Goal: Contribute content: Contribute content

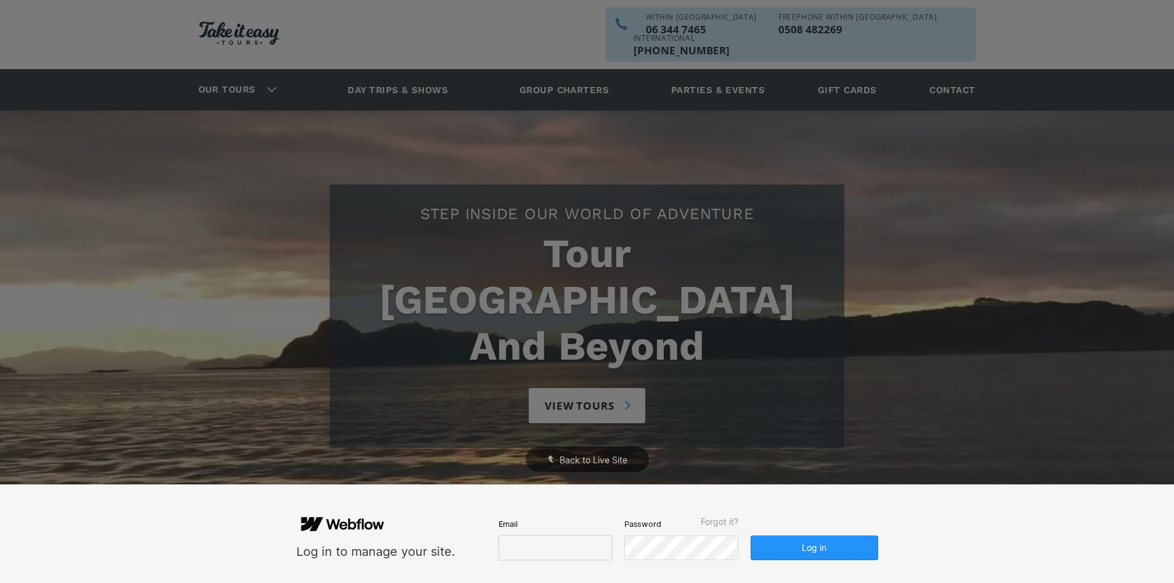
click at [522, 556] on input "email" at bounding box center [555, 547] width 113 height 25
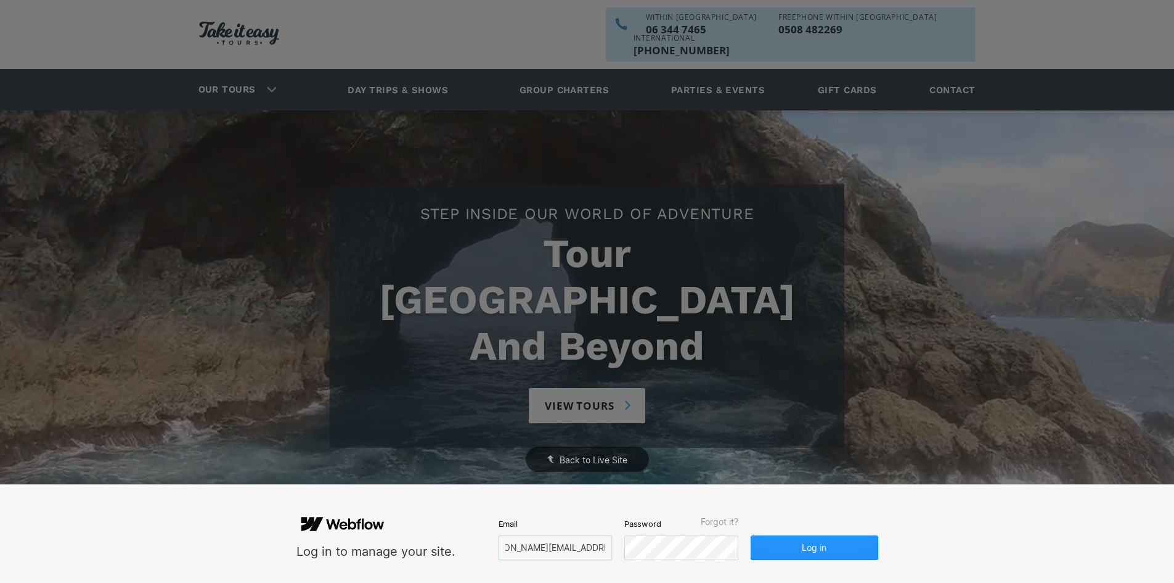
scroll to position [0, 31]
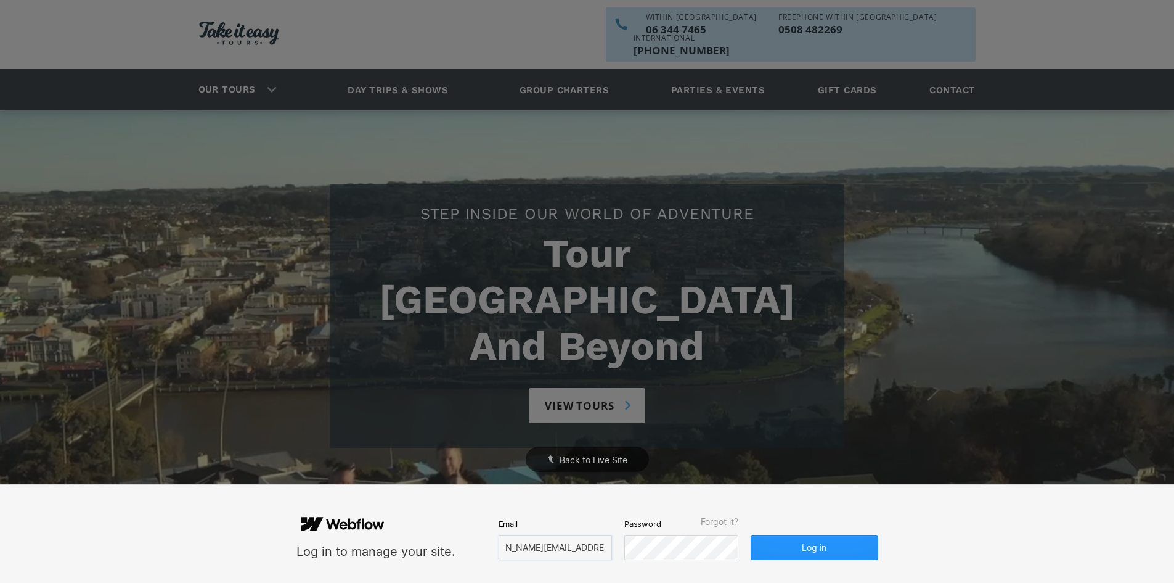
type input "[PERSON_NAME][EMAIL_ADDRESS][PERSON_NAME][DOMAIN_NAME]"
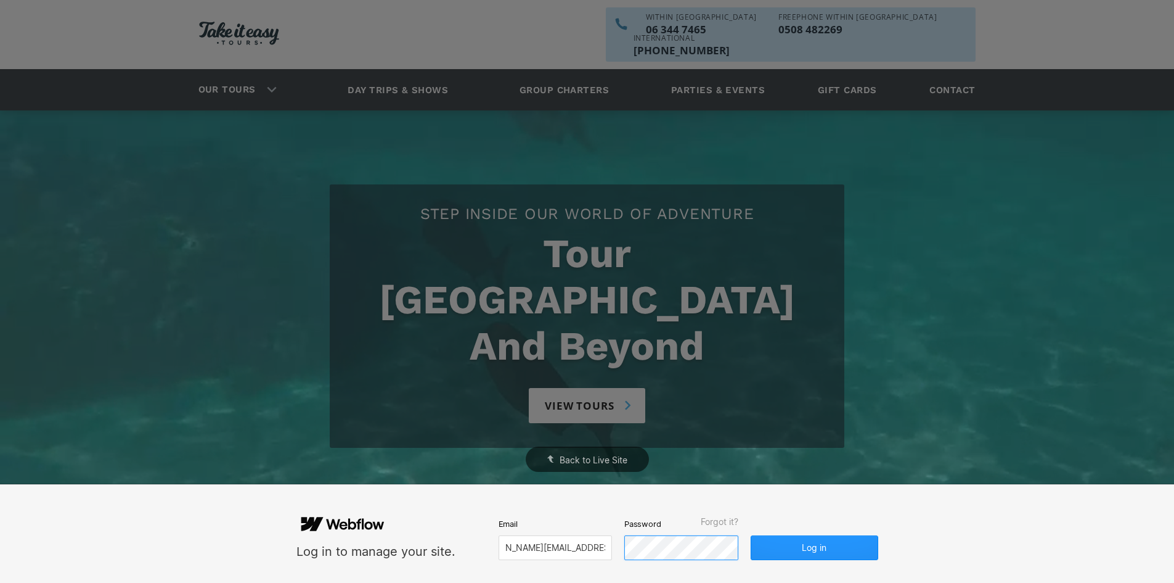
scroll to position [0, 0]
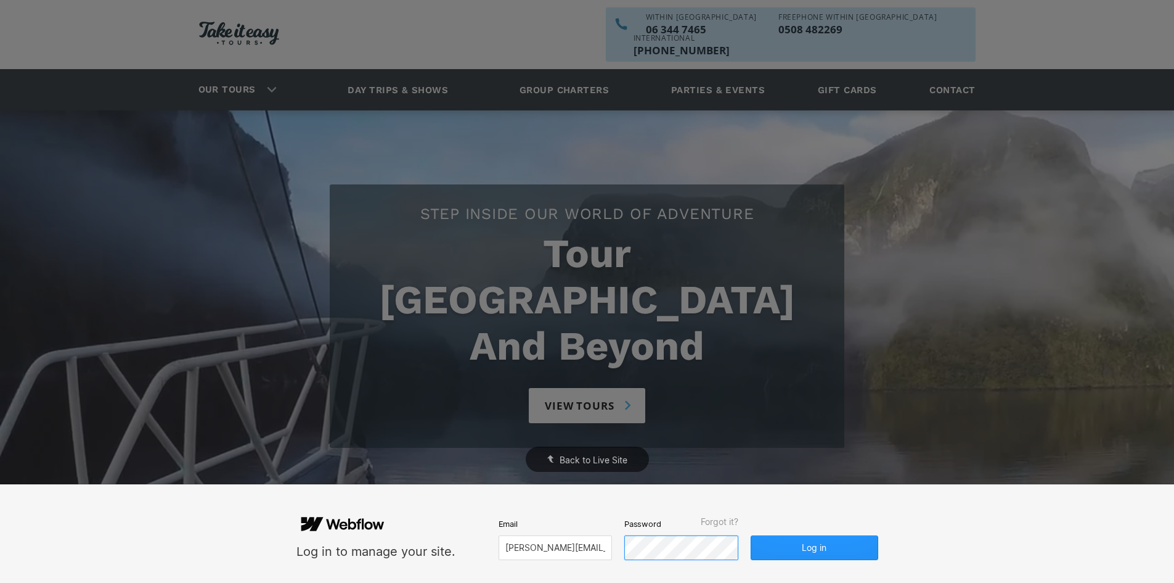
click at [751, 535] on button "Log in" at bounding box center [814, 547] width 127 height 25
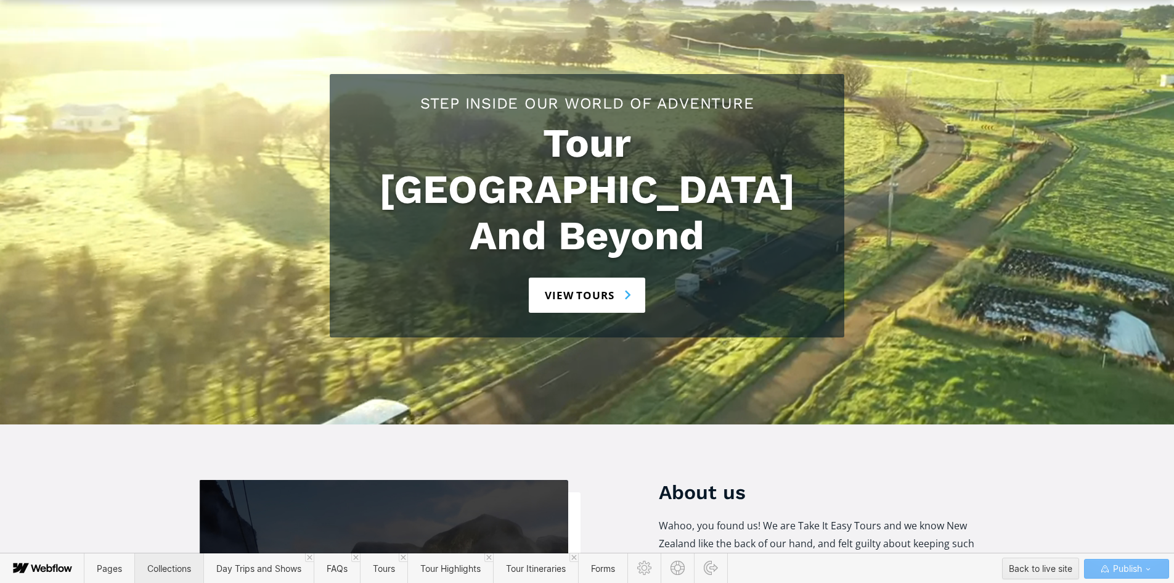
scroll to position [152, 0]
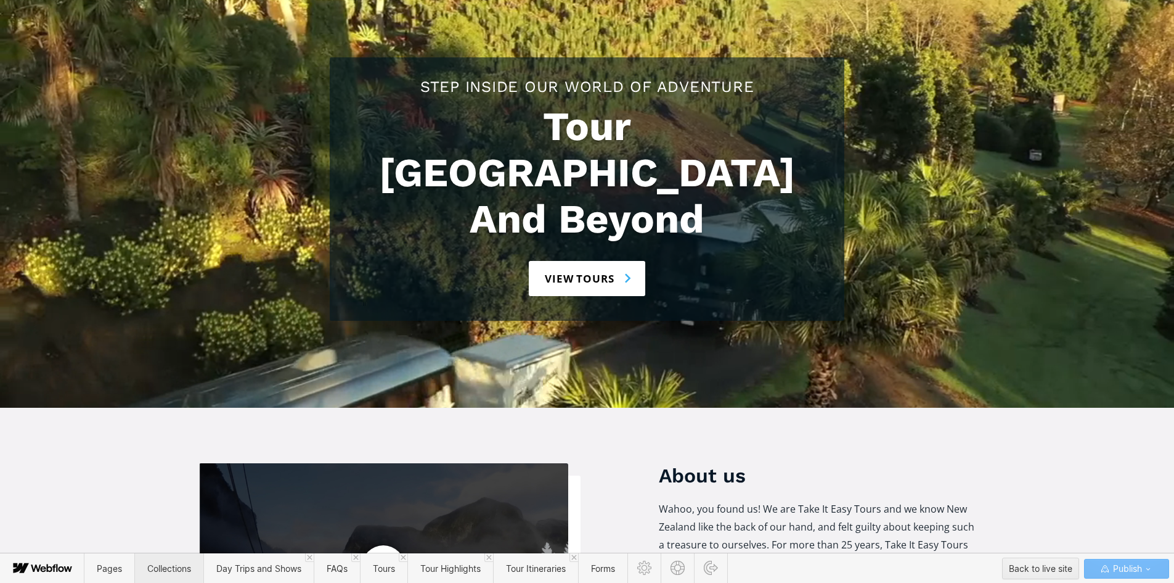
click at [171, 568] on span "Collections" at bounding box center [169, 568] width 44 height 10
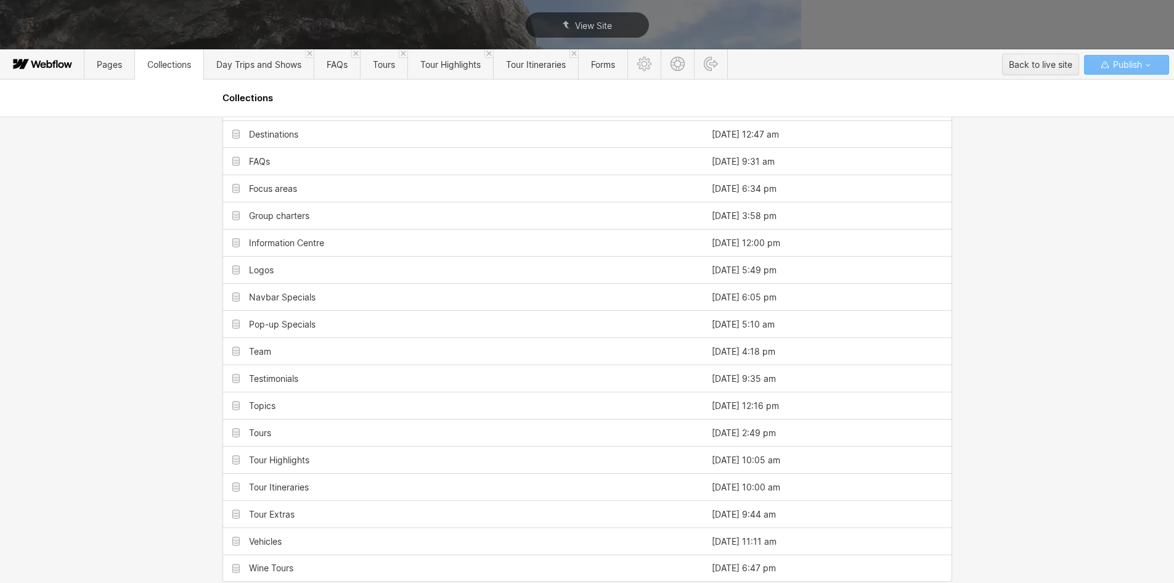
scroll to position [228, 0]
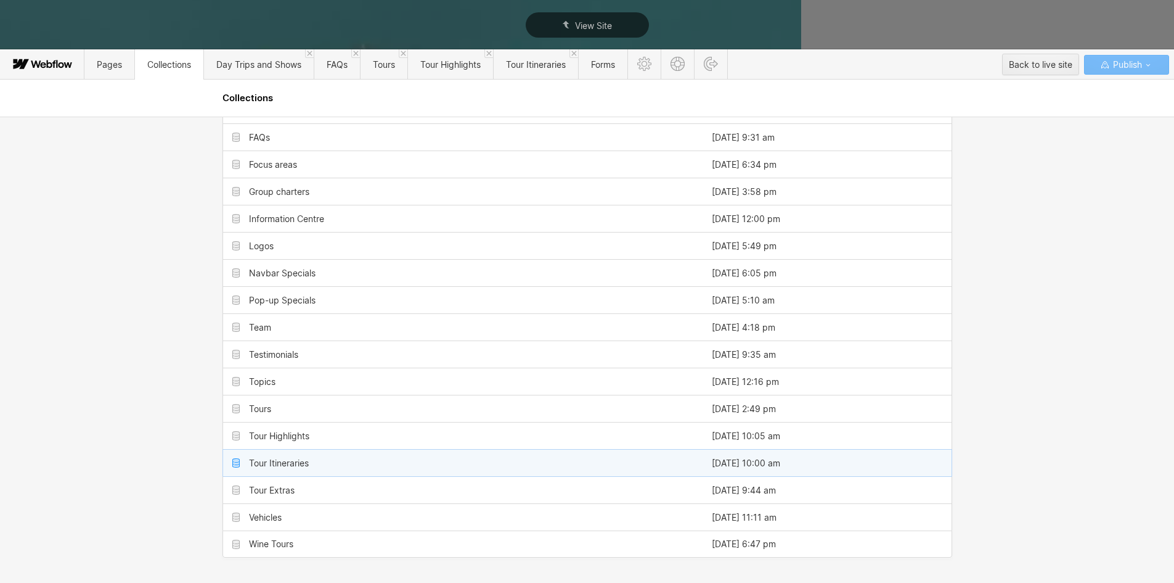
click at [308, 463] on div "Tour Itineraries" at bounding box center [463, 462] width 480 height 27
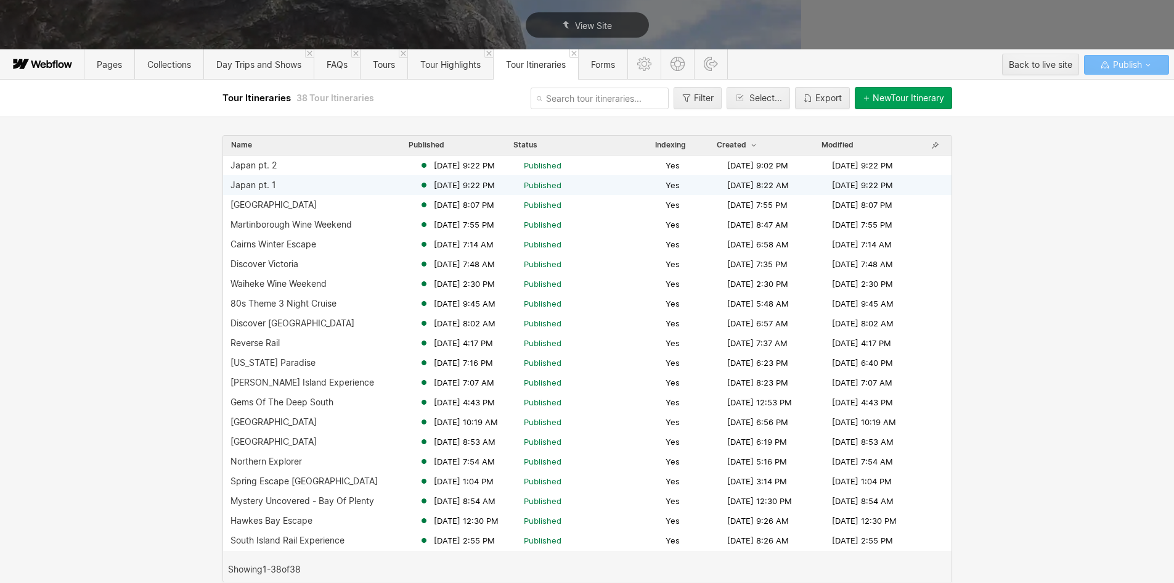
click at [290, 184] on div "Japan pt. 1" at bounding box center [325, 185] width 189 height 10
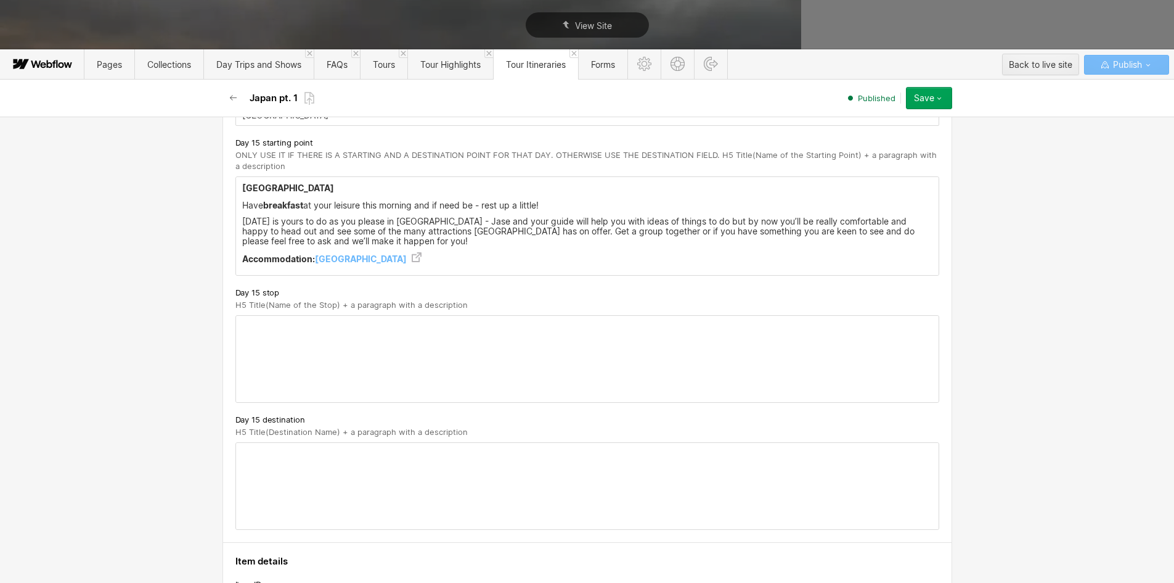
scroll to position [7092, 0]
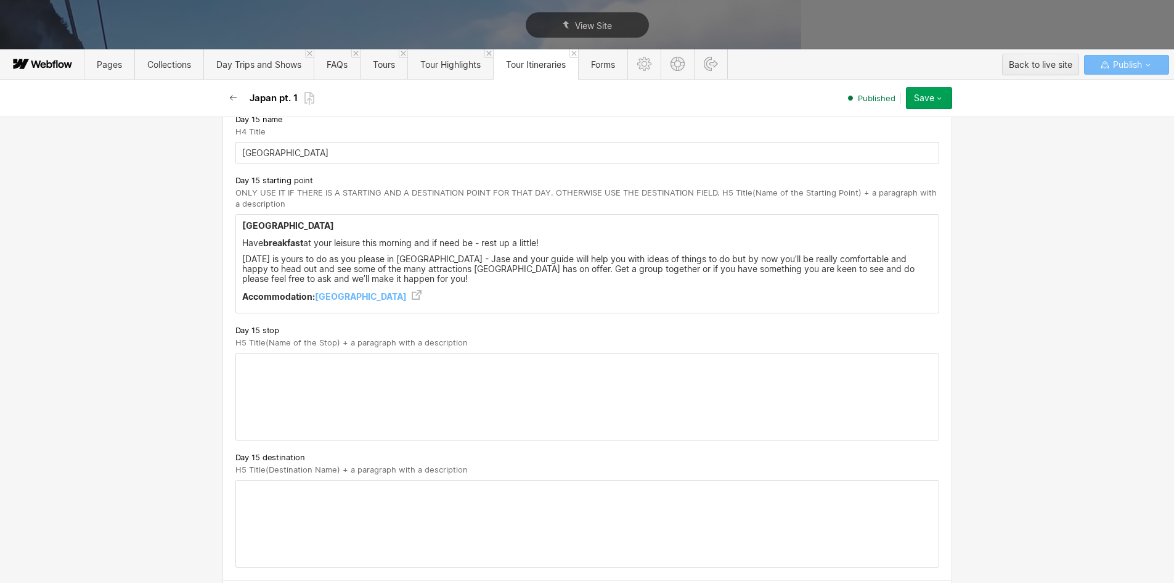
click at [232, 97] on icon "button" at bounding box center [234, 98] width 10 height 10
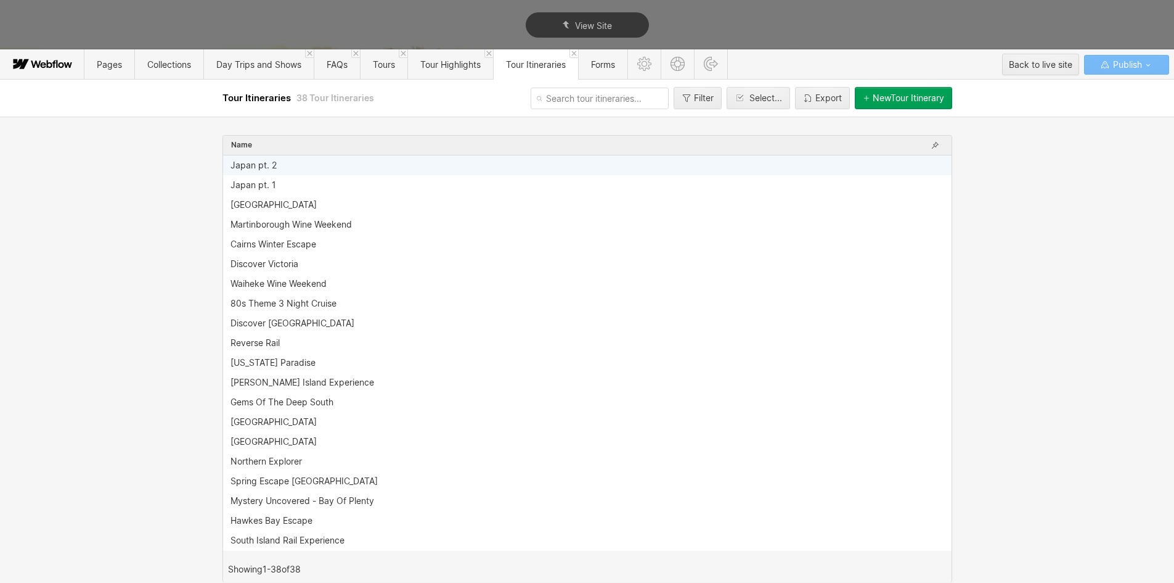
click at [268, 168] on div "Japan pt. 2" at bounding box center [254, 165] width 46 height 10
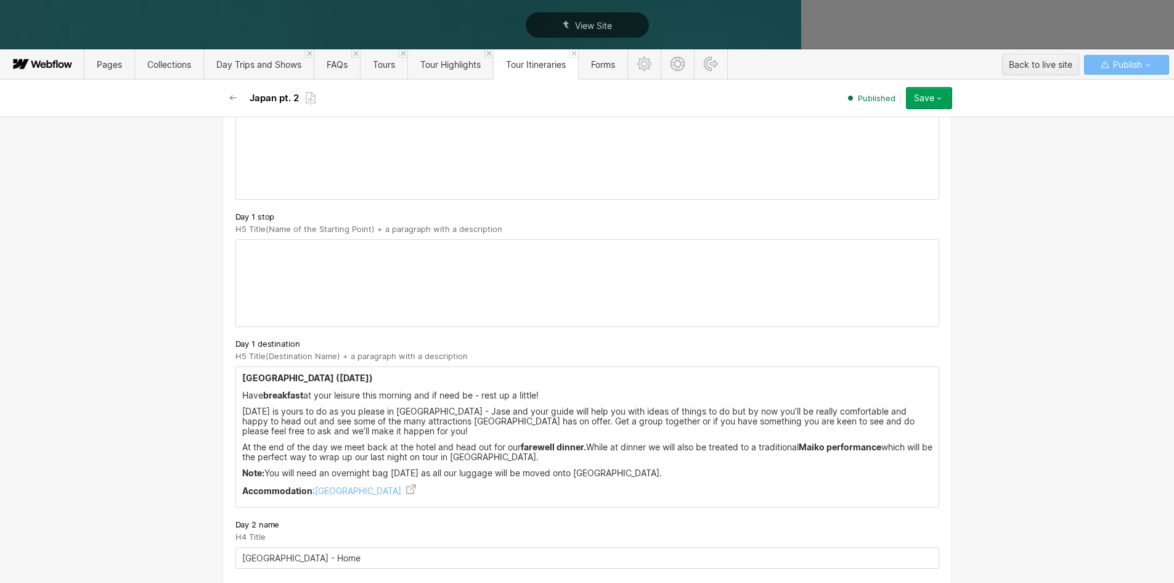
scroll to position [370, 0]
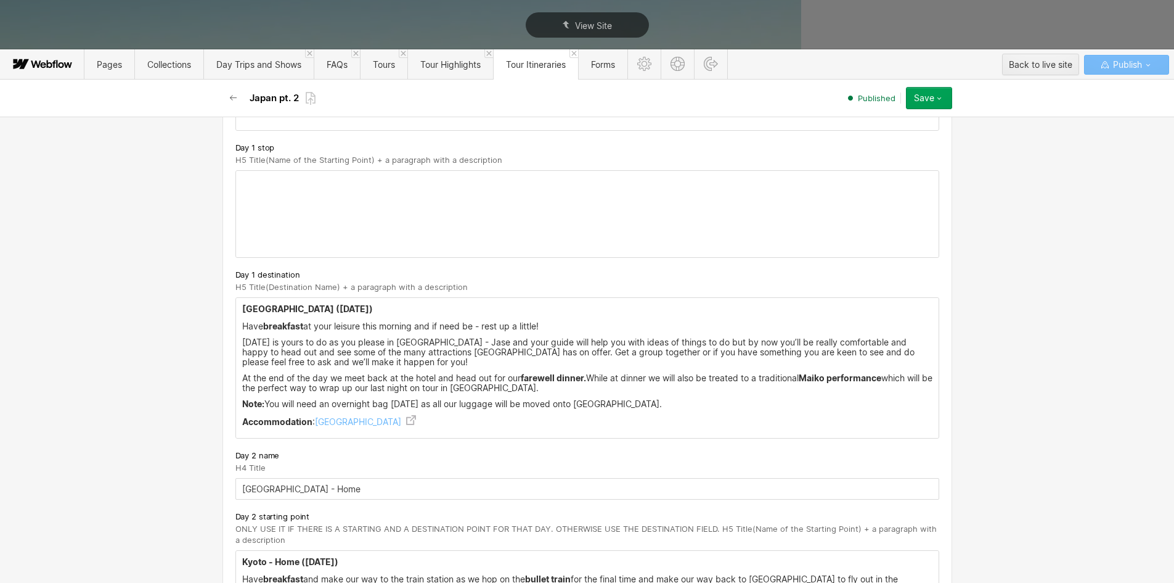
click at [428, 427] on div "[GEOGRAPHIC_DATA] ([DATE]) Have breakfast at your leisure this morning and if n…" at bounding box center [587, 368] width 703 height 140
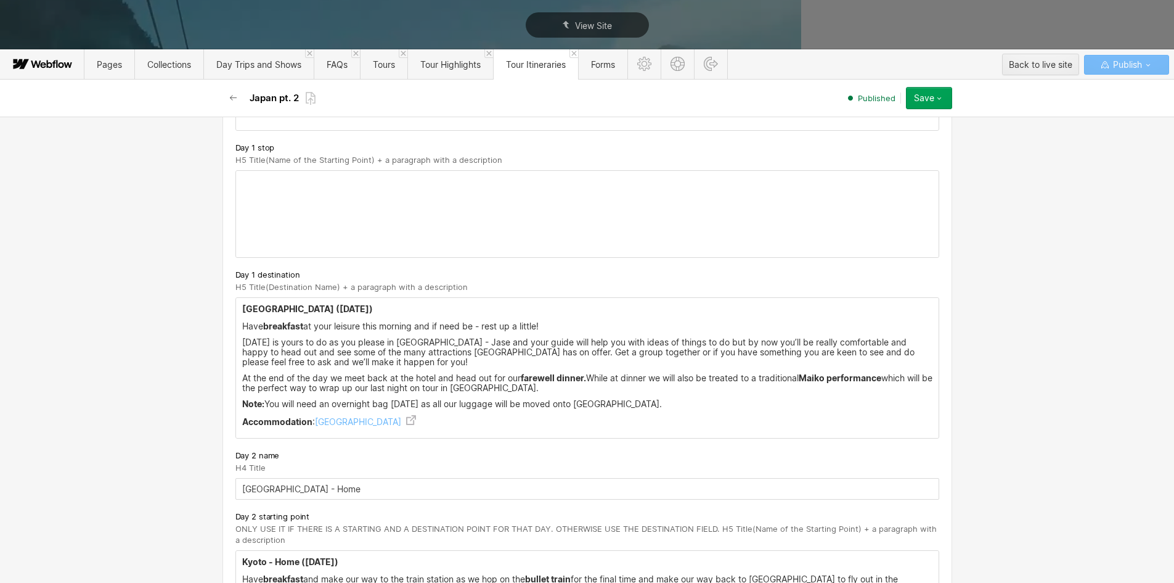
copy div "[GEOGRAPHIC_DATA] ([DATE]) Have breakfast at your leisure this morning and if n…"
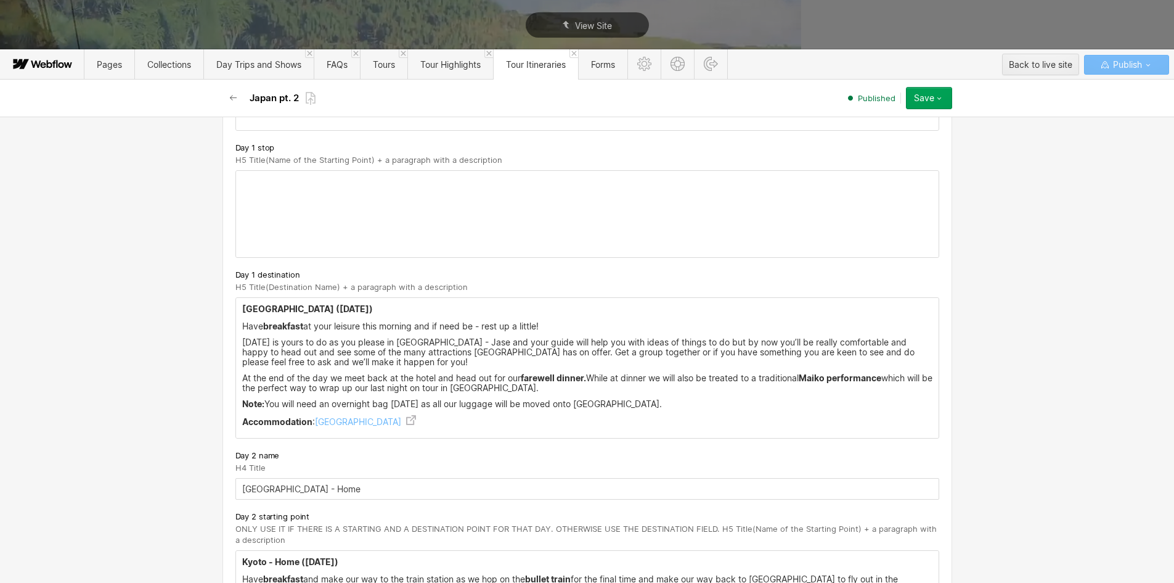
drag, startPoint x: 372, startPoint y: 415, endPoint x: 228, endPoint y: 305, distance: 181.1
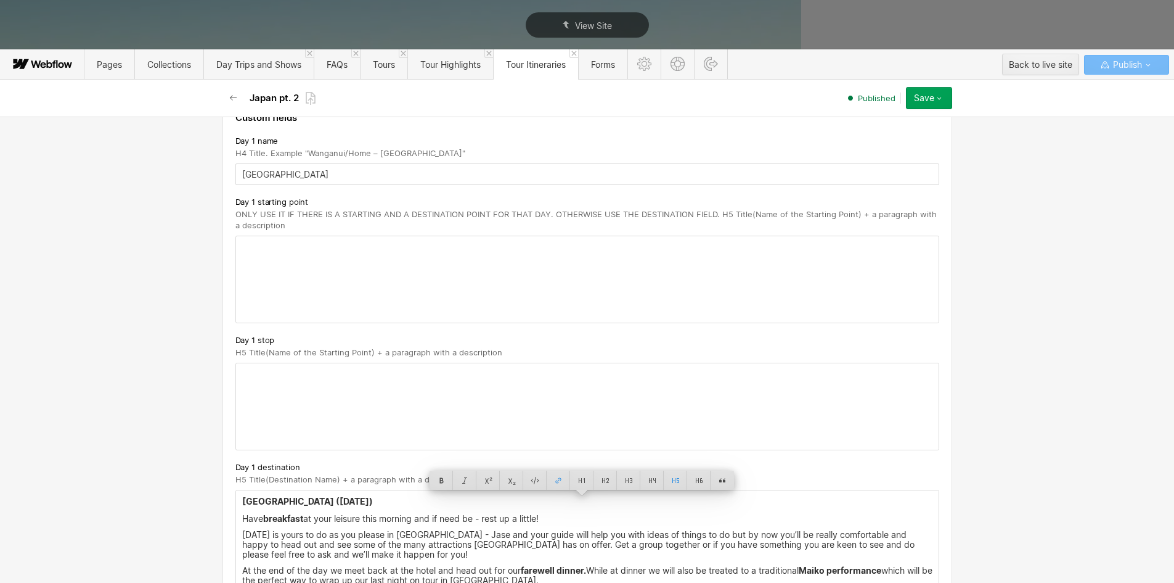
scroll to position [123, 0]
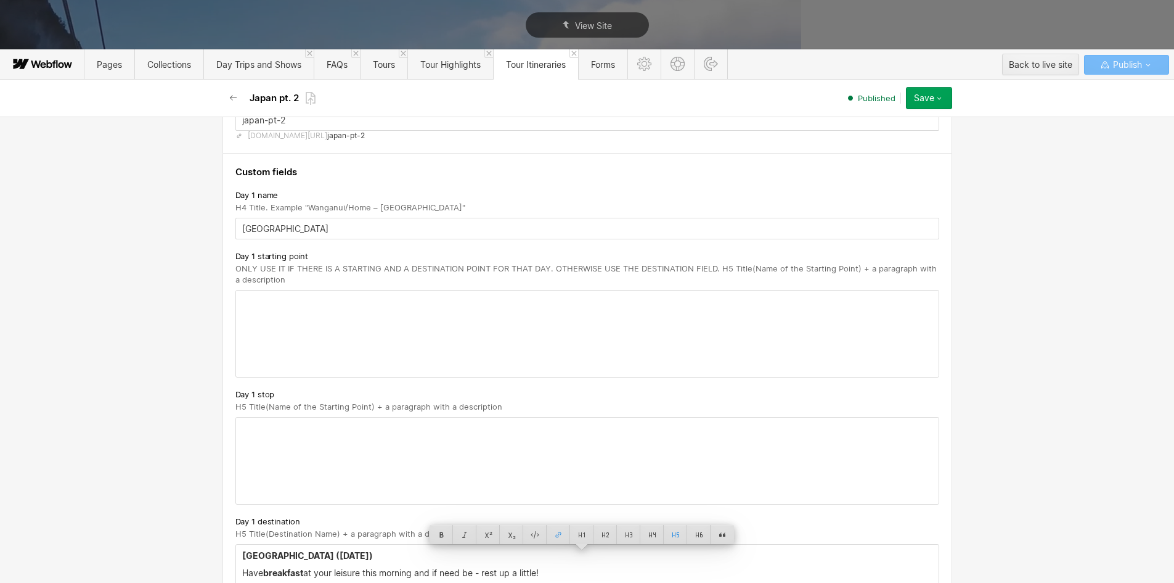
click at [250, 313] on div at bounding box center [587, 333] width 703 height 86
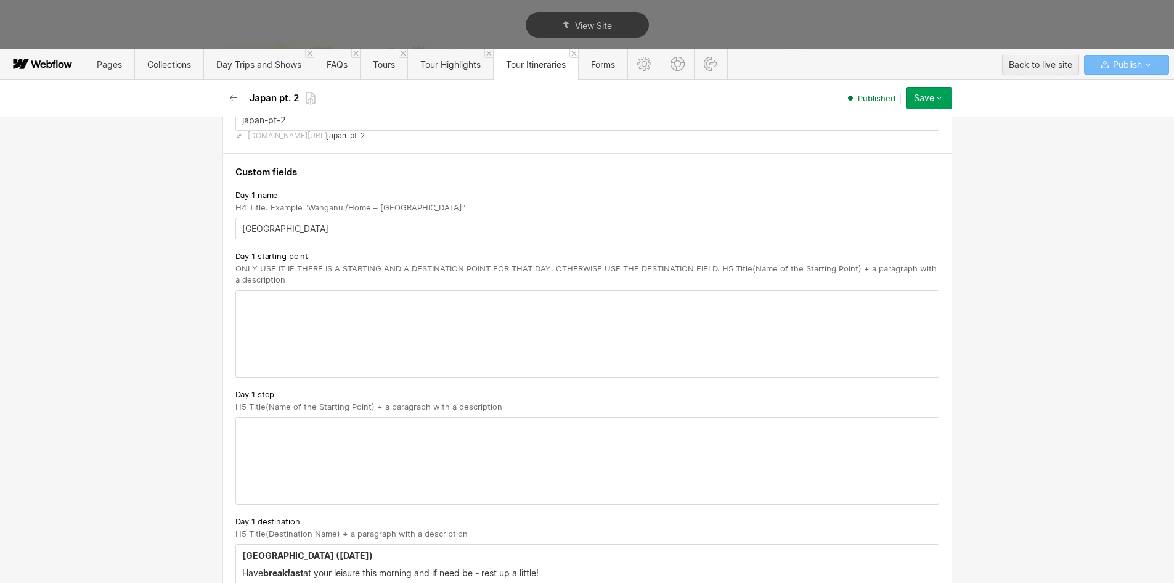
click at [250, 313] on div at bounding box center [587, 333] width 703 height 86
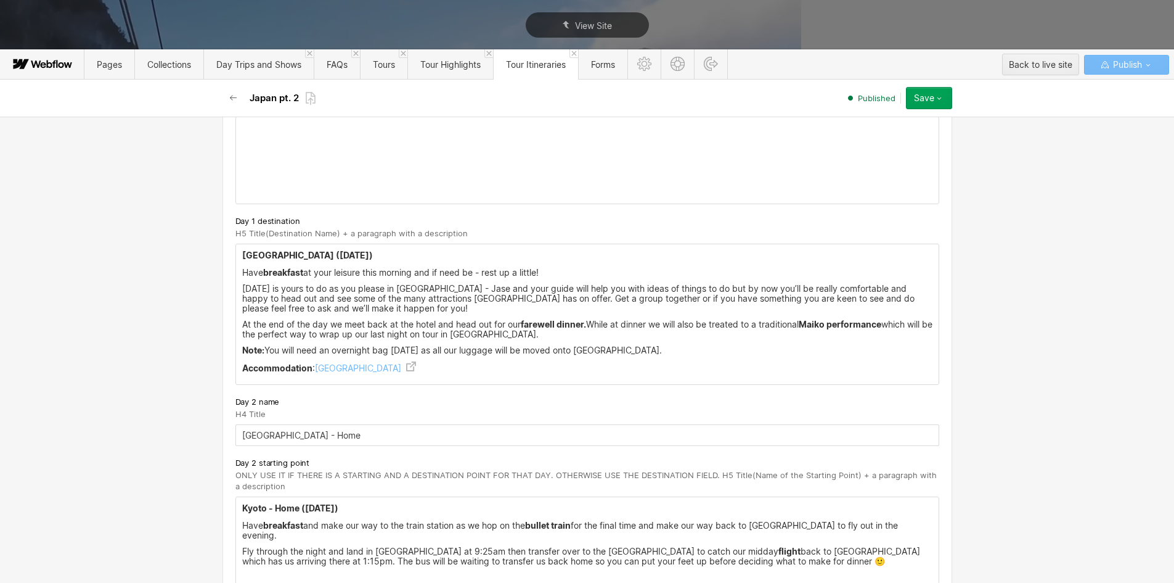
drag, startPoint x: 247, startPoint y: 277, endPoint x: 237, endPoint y: 277, distance: 9.9
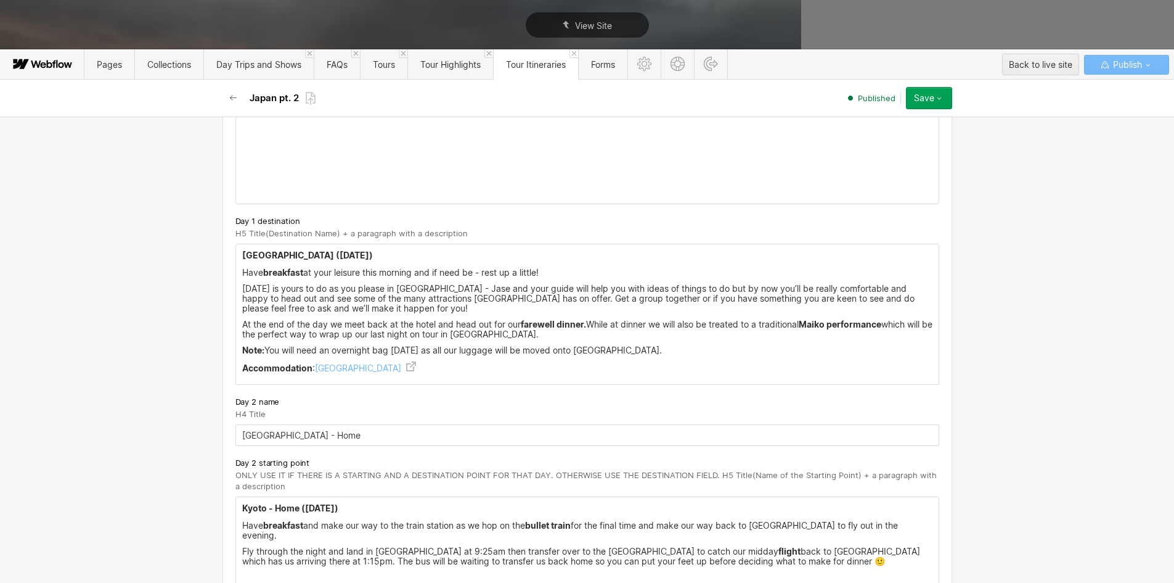
click at [247, 277] on p "Have breakfast at your leisure this morning and if need be - rest up a little!" at bounding box center [587, 273] width 690 height 10
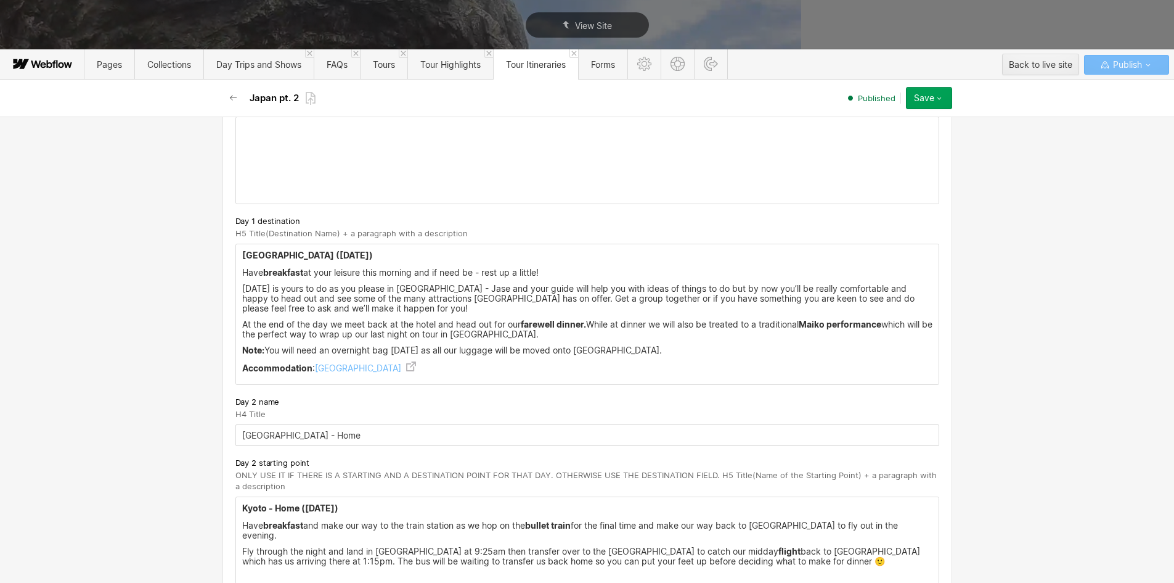
scroll to position [493, 0]
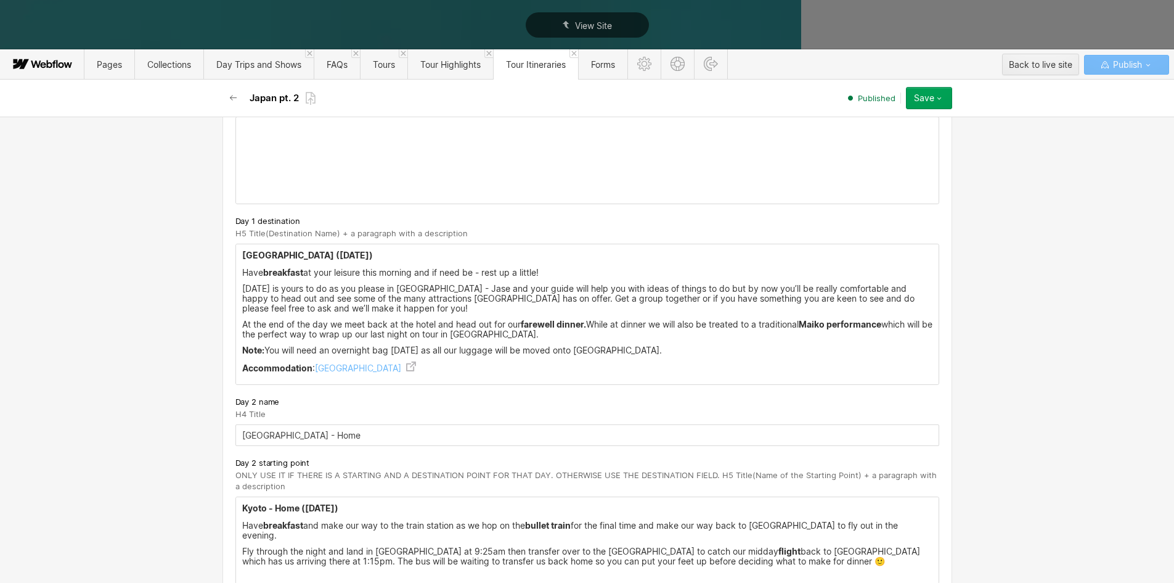
drag, startPoint x: 237, startPoint y: 253, endPoint x: 515, endPoint y: 377, distance: 304.7
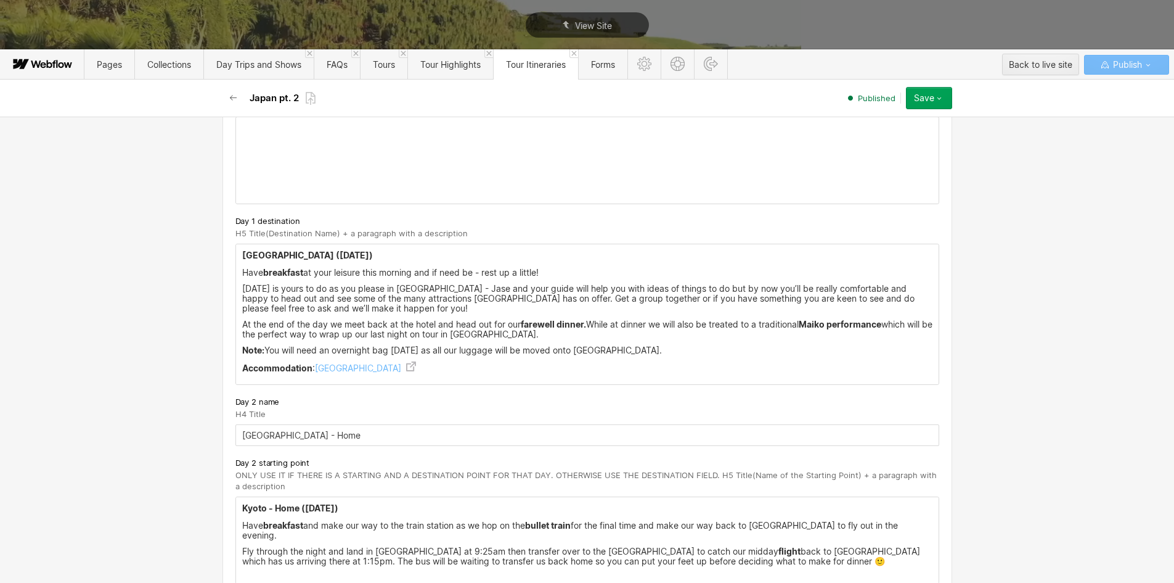
click at [515, 377] on div "[GEOGRAPHIC_DATA] ([DATE]) Have breakfast at your leisure this morning and if n…" at bounding box center [587, 314] width 703 height 140
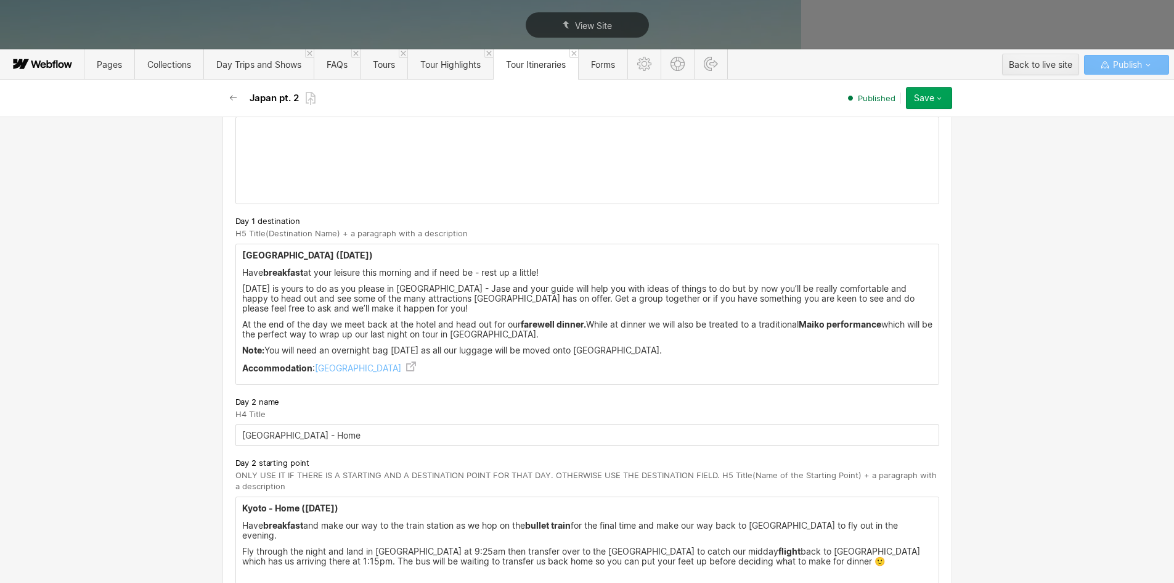
drag, startPoint x: 469, startPoint y: 370, endPoint x: 204, endPoint y: 252, distance: 289.7
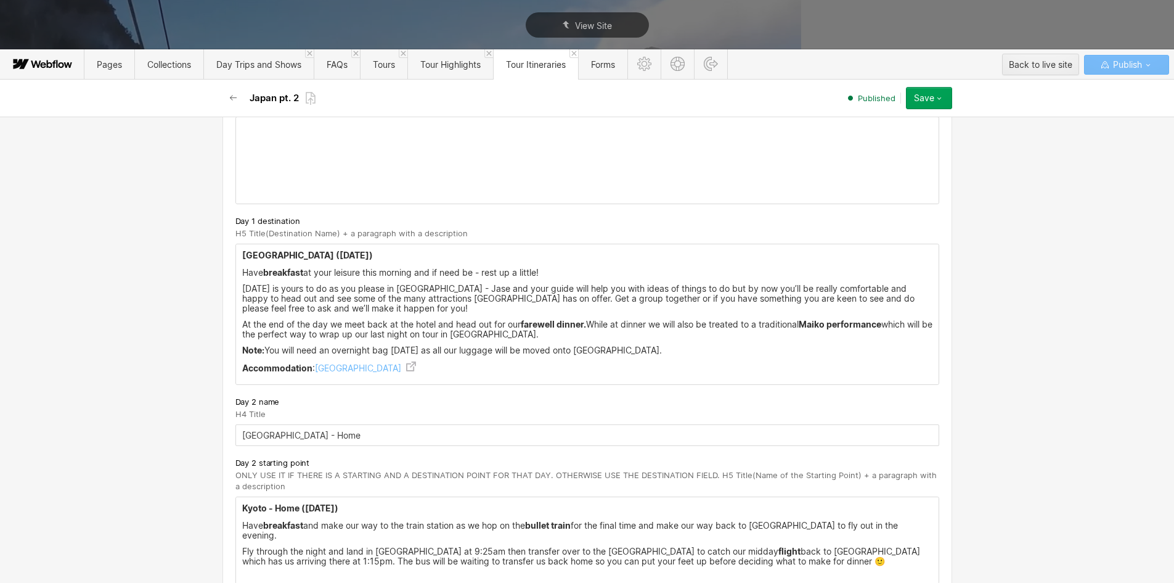
click at [204, 252] on div "Basic info Name [GEOGRAPHIC_DATA] pt. 2 Slug japan-pt-2 [DOMAIN_NAME][URL] [GEO…" at bounding box center [587, 350] width 1174 height 466
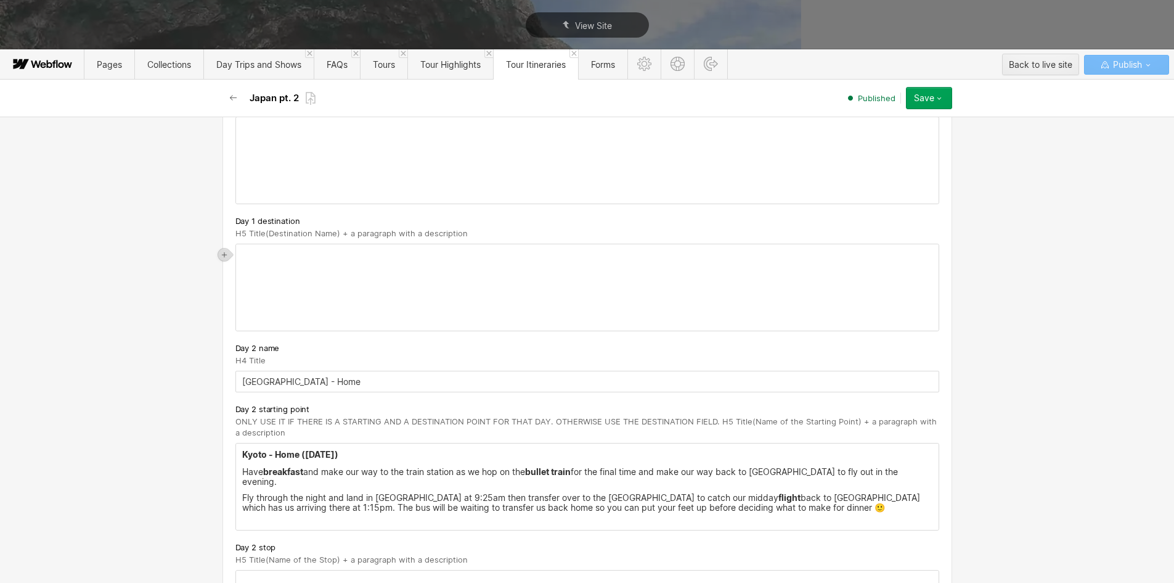
click at [282, 309] on div "‍" at bounding box center [587, 287] width 703 height 86
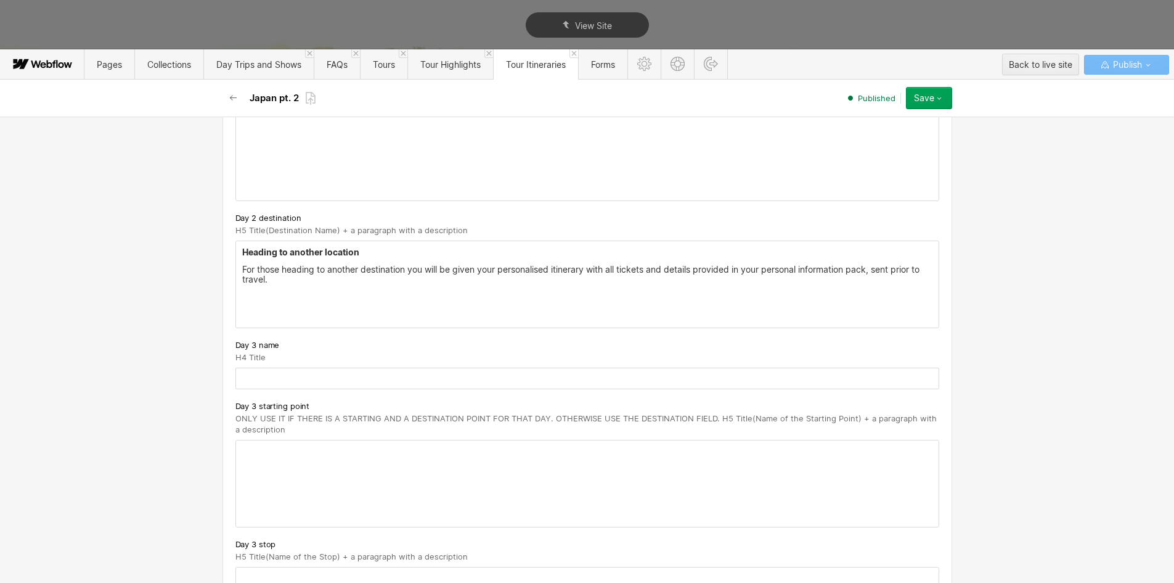
scroll to position [925, 0]
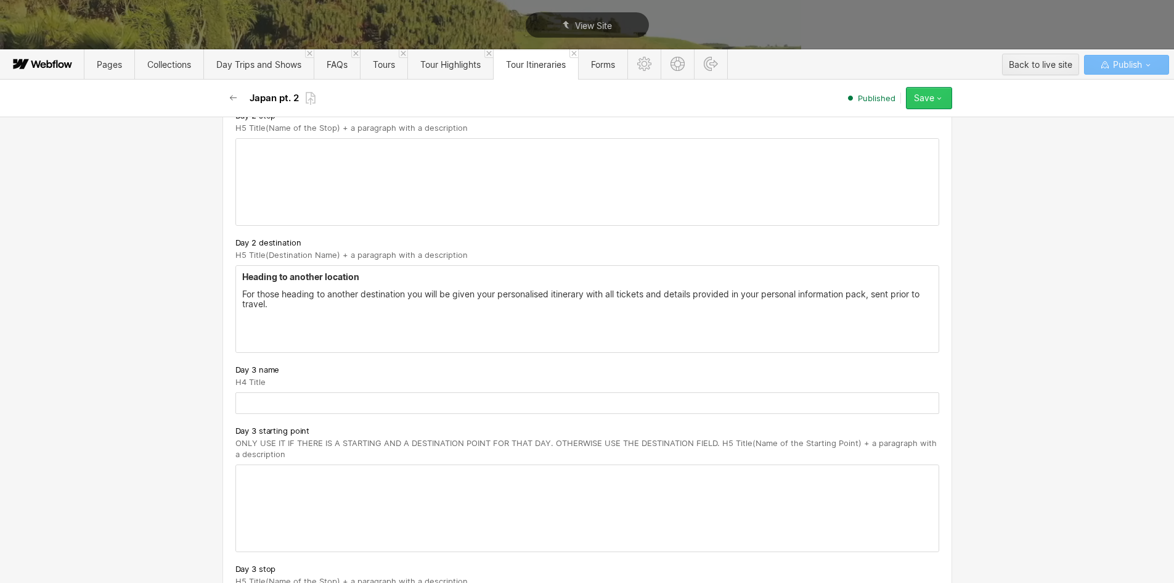
click at [945, 98] on button "Save" at bounding box center [929, 98] width 46 height 22
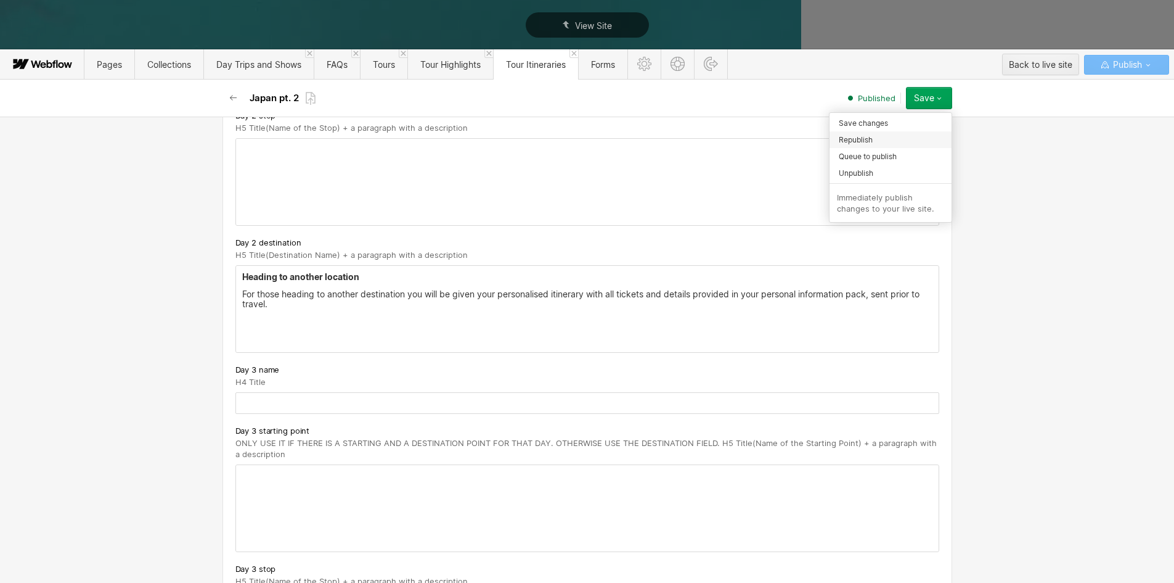
click at [861, 141] on span "Republish" at bounding box center [856, 140] width 34 height 12
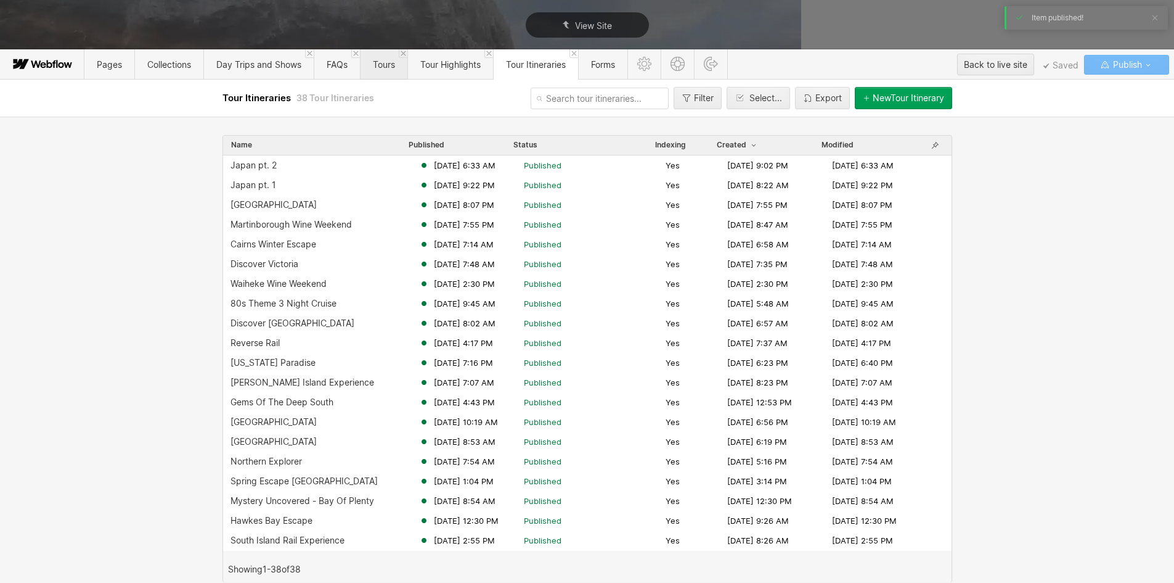
click at [383, 67] on span "Tours" at bounding box center [384, 64] width 22 height 10
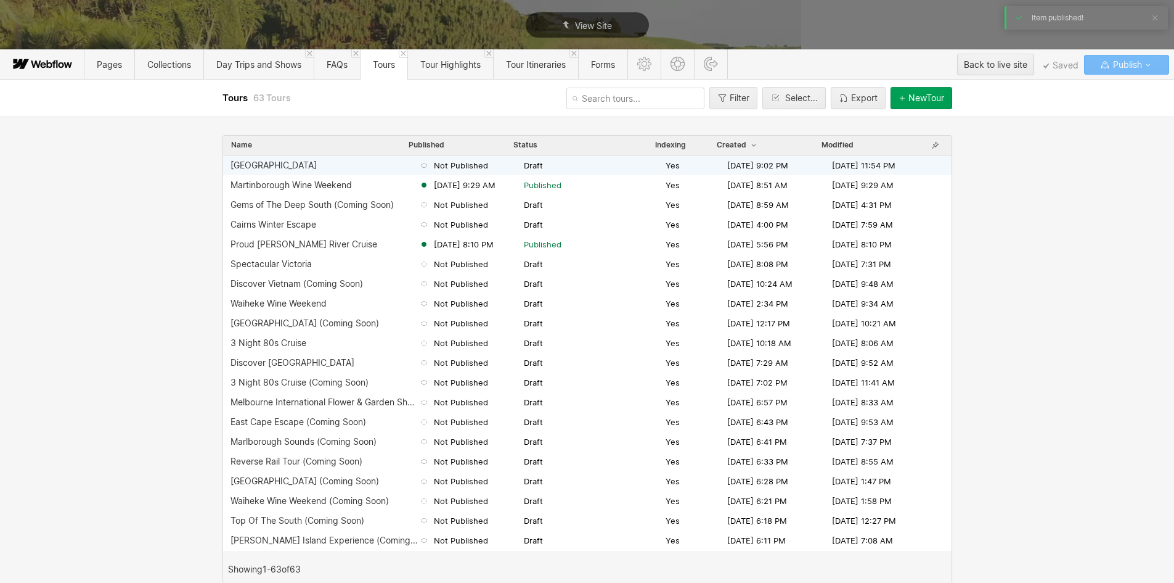
click at [258, 168] on div "[GEOGRAPHIC_DATA]" at bounding box center [325, 165] width 189 height 10
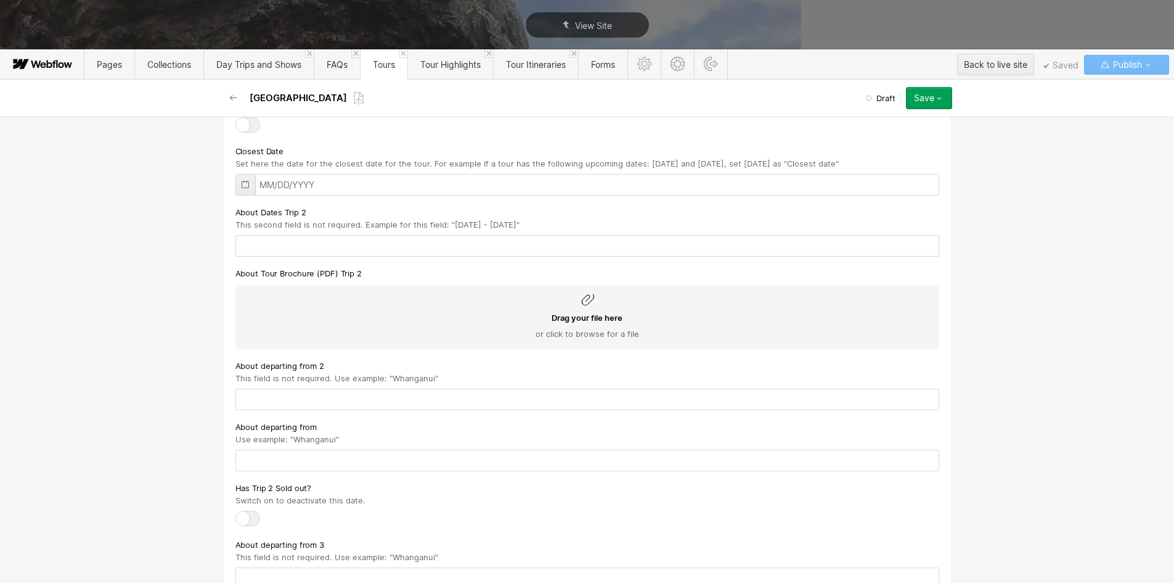
scroll to position [1233, 0]
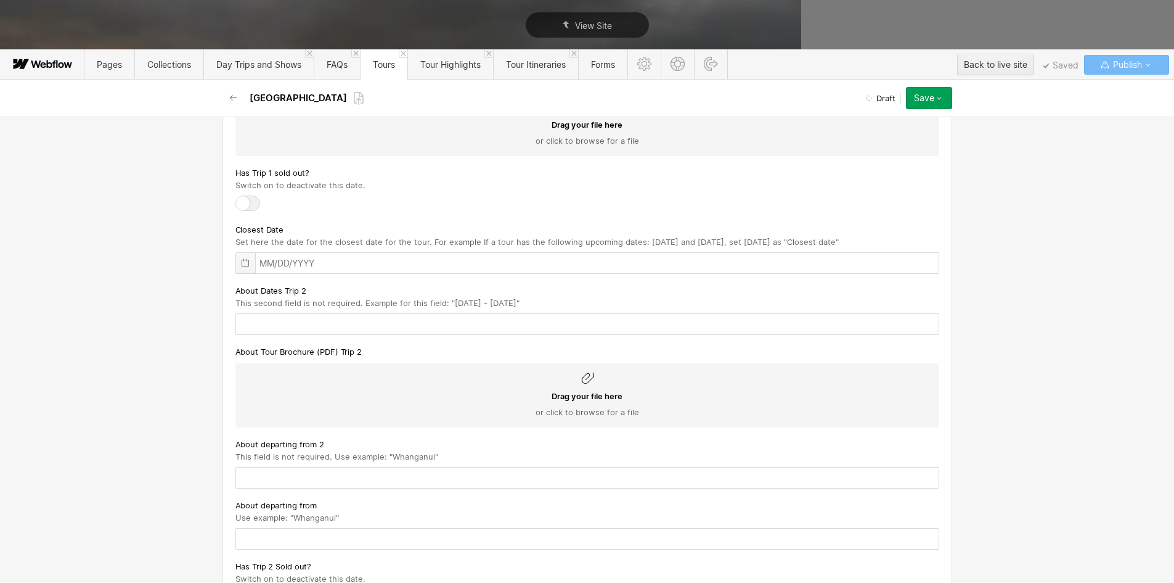
click at [242, 267] on icon at bounding box center [245, 263] width 7 height 8
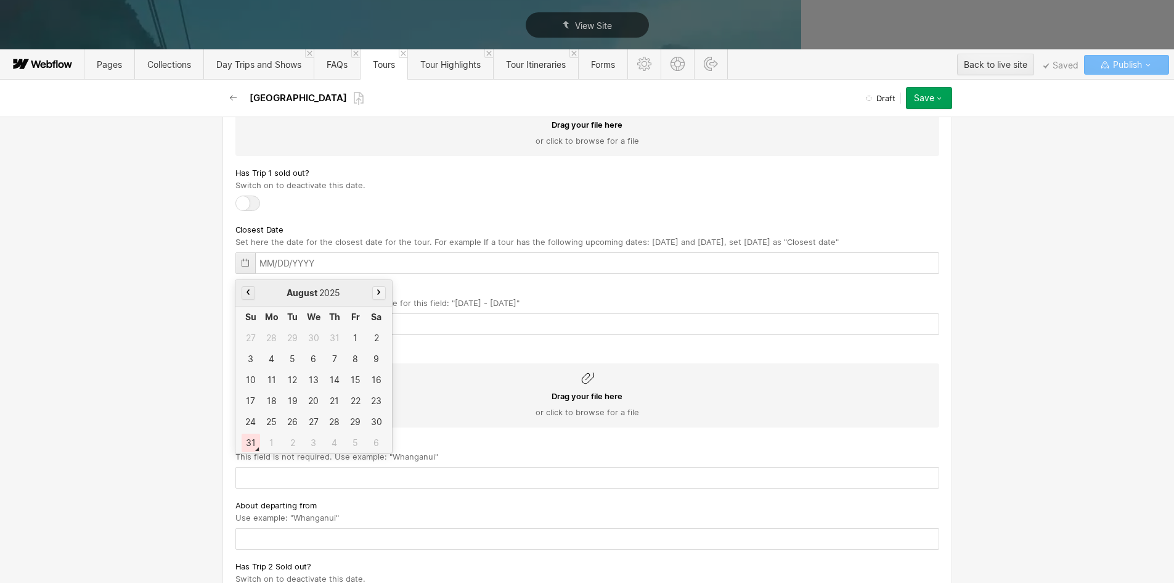
click at [379, 300] on button "button" at bounding box center [379, 293] width 14 height 14
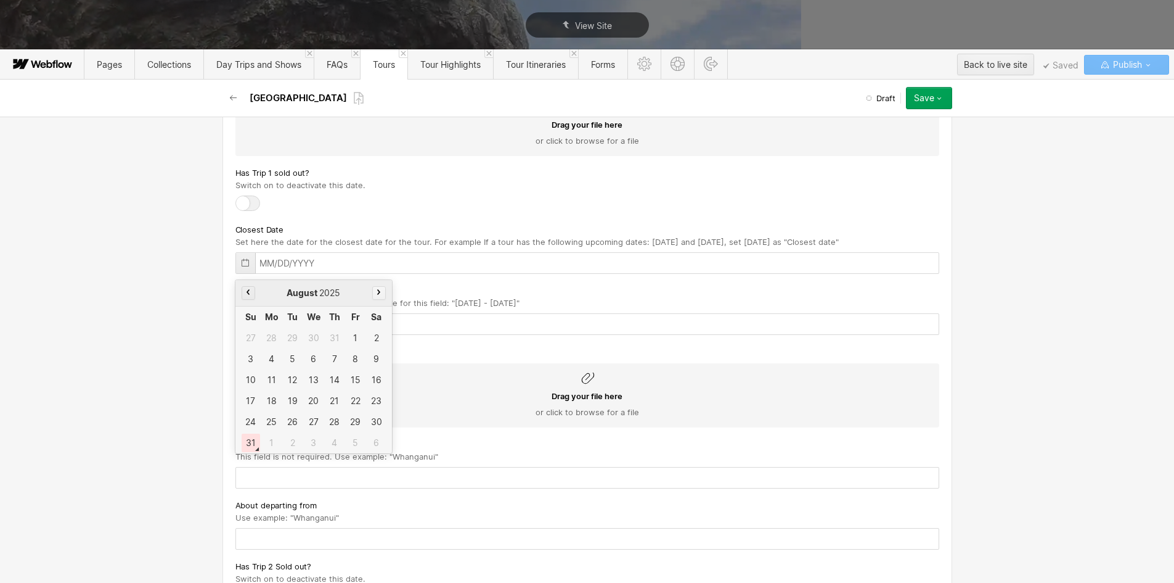
click at [379, 300] on button "button" at bounding box center [379, 293] width 14 height 14
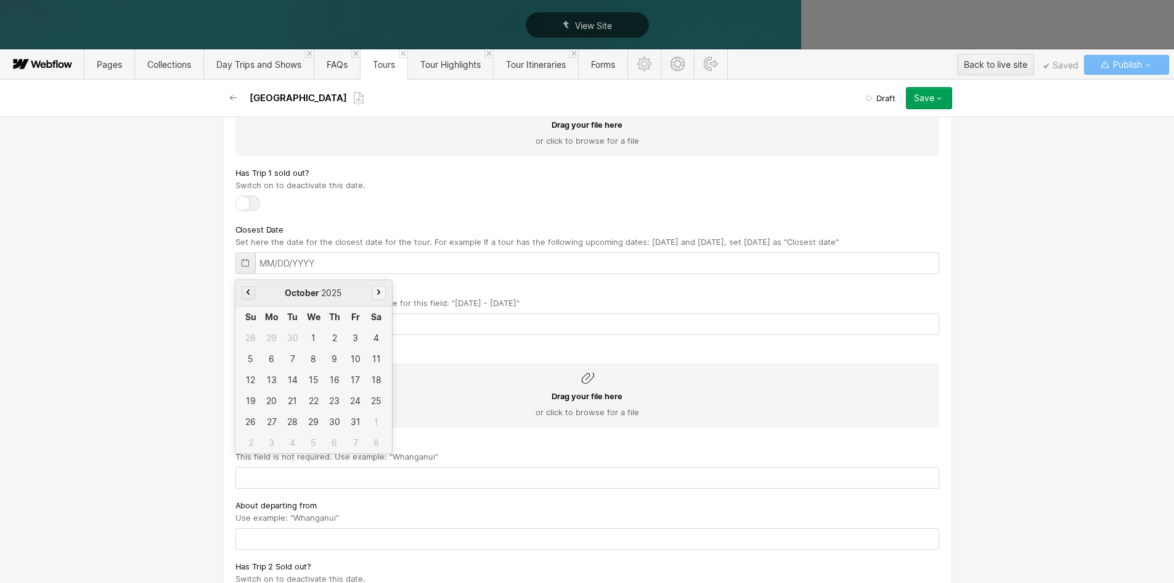
click at [379, 300] on button "button" at bounding box center [379, 293] width 14 height 14
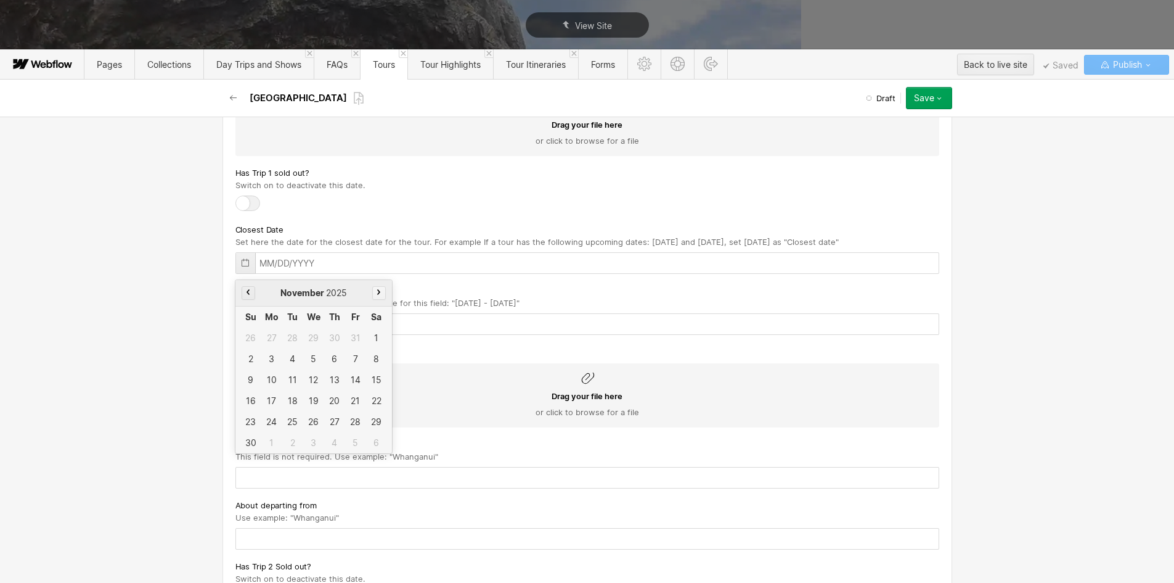
click at [379, 300] on button "button" at bounding box center [379, 293] width 14 height 14
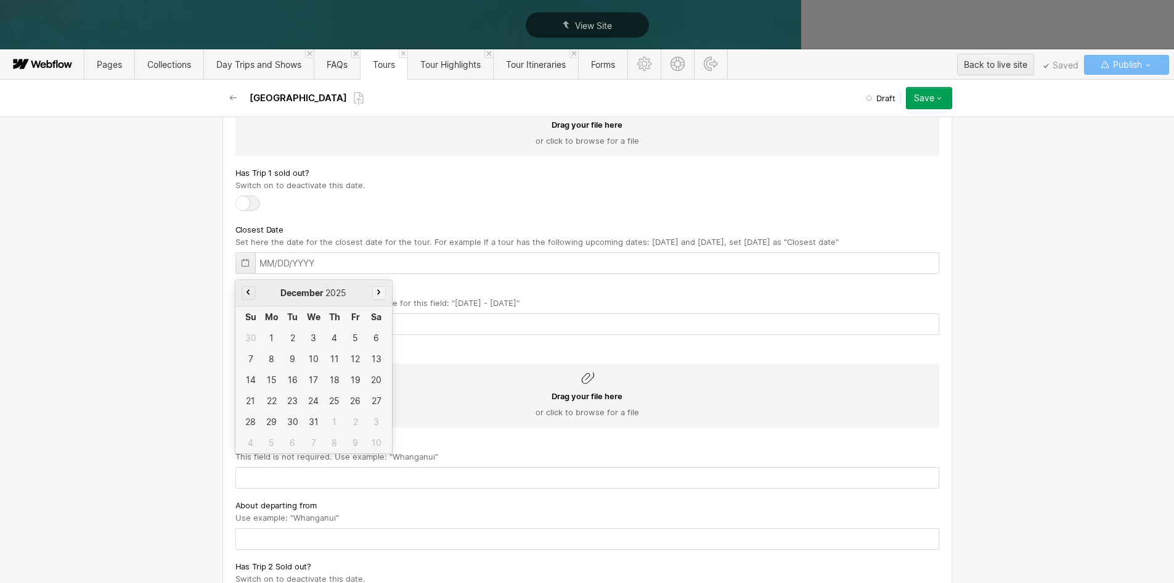
click at [379, 300] on button "button" at bounding box center [379, 293] width 14 height 14
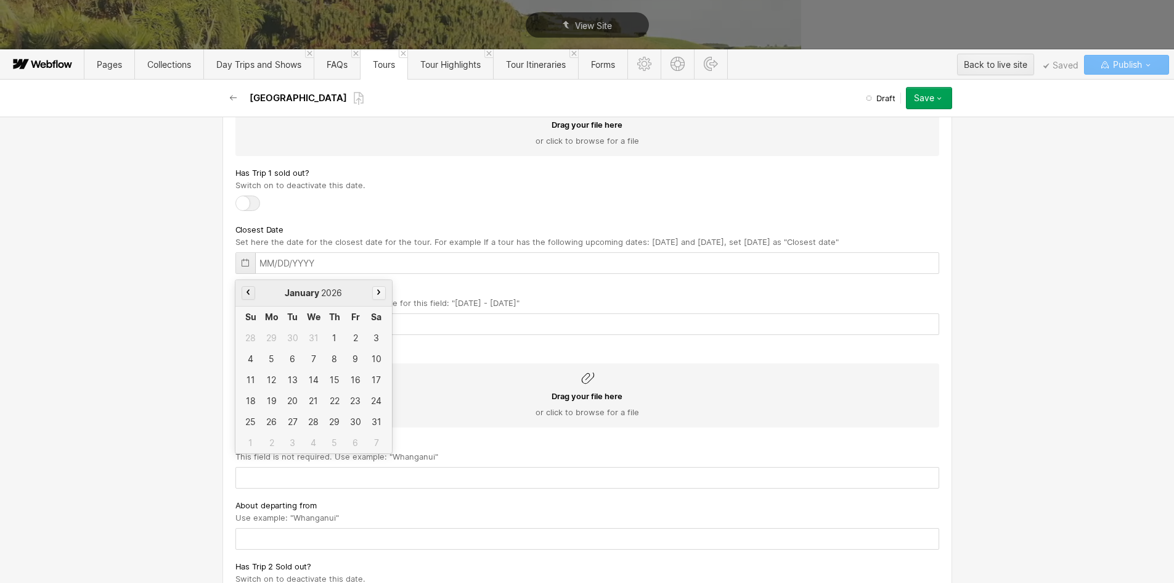
click at [379, 300] on button "button" at bounding box center [379, 293] width 14 height 14
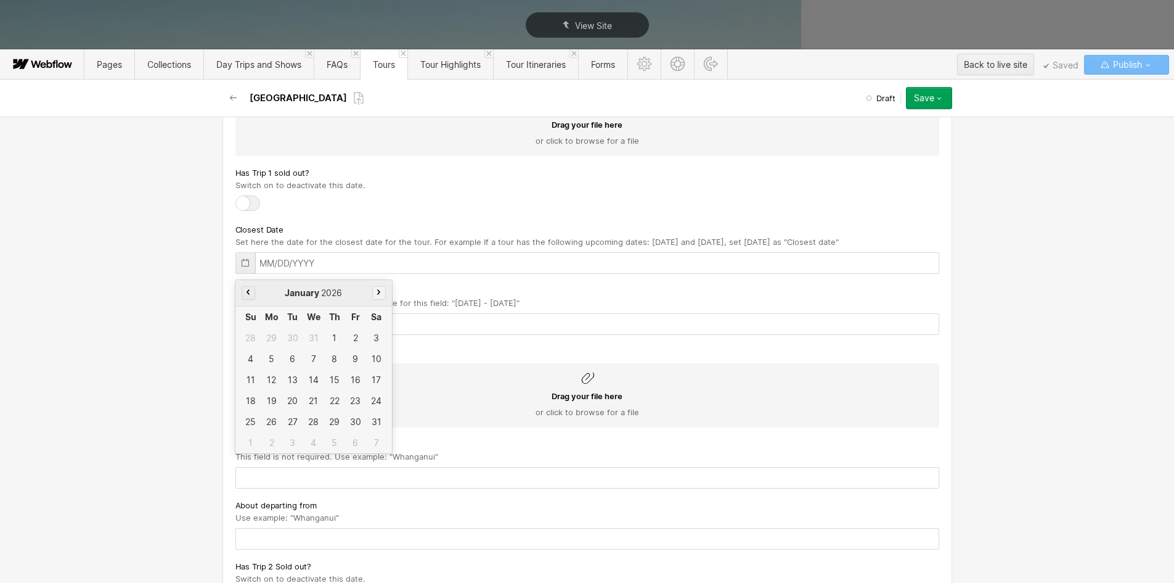
click at [379, 300] on button "button" at bounding box center [379, 293] width 14 height 14
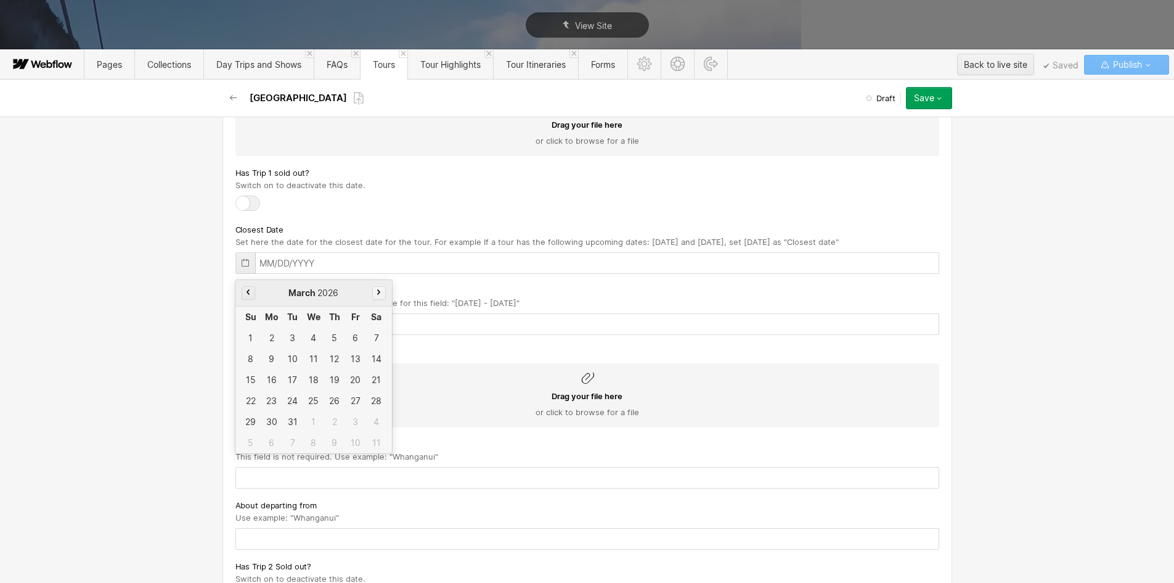
click at [379, 300] on button "button" at bounding box center [379, 293] width 14 height 14
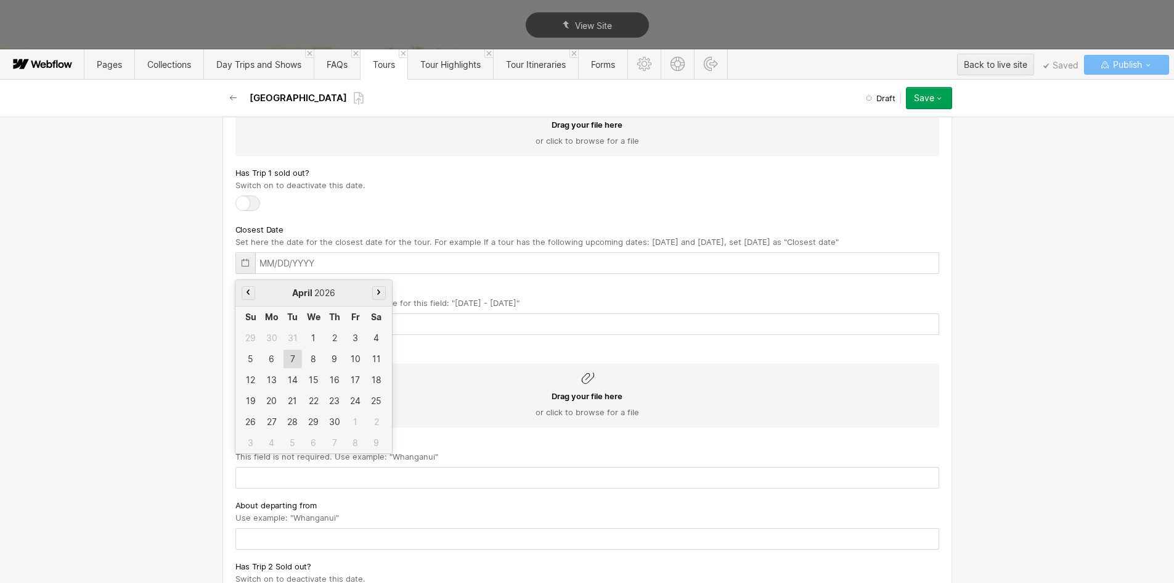
click at [292, 368] on div "7" at bounding box center [293, 359] width 18 height 18
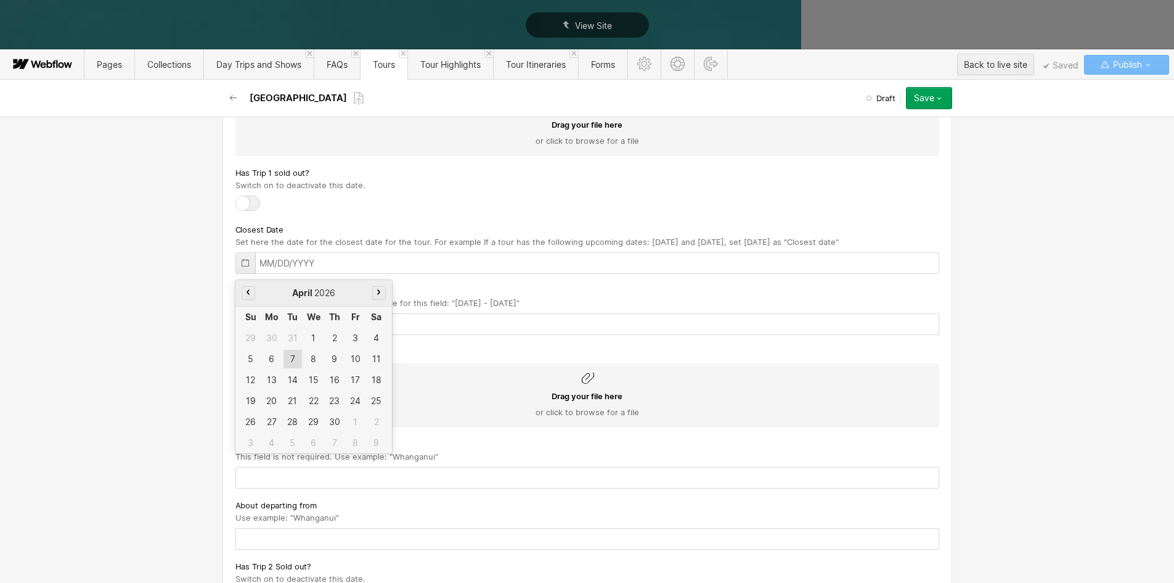
type input "[DATE]"
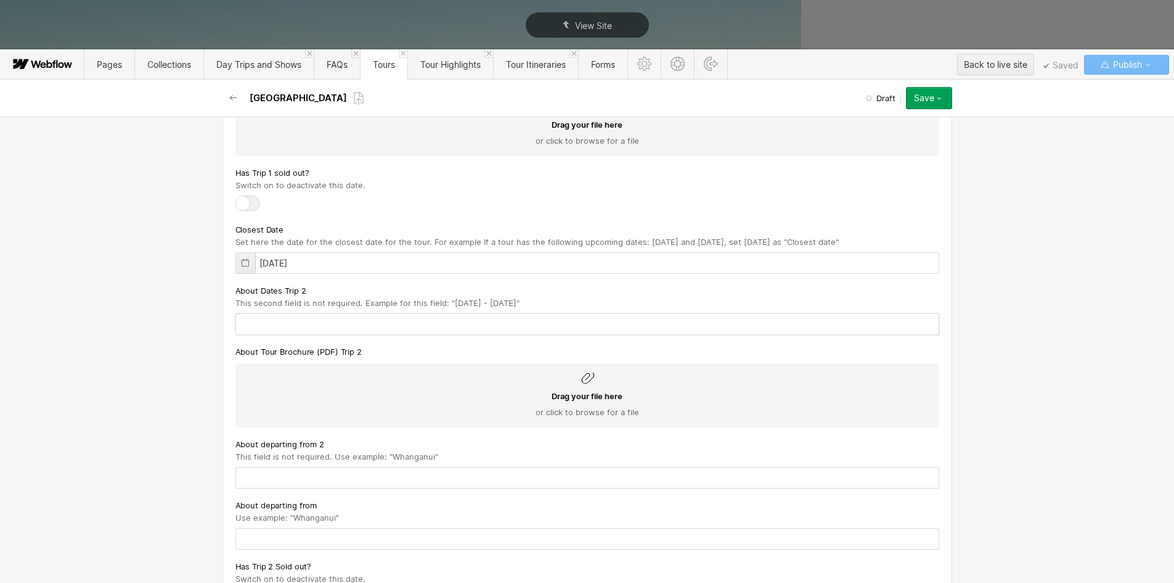
click at [247, 335] on input "text" at bounding box center [587, 324] width 704 height 22
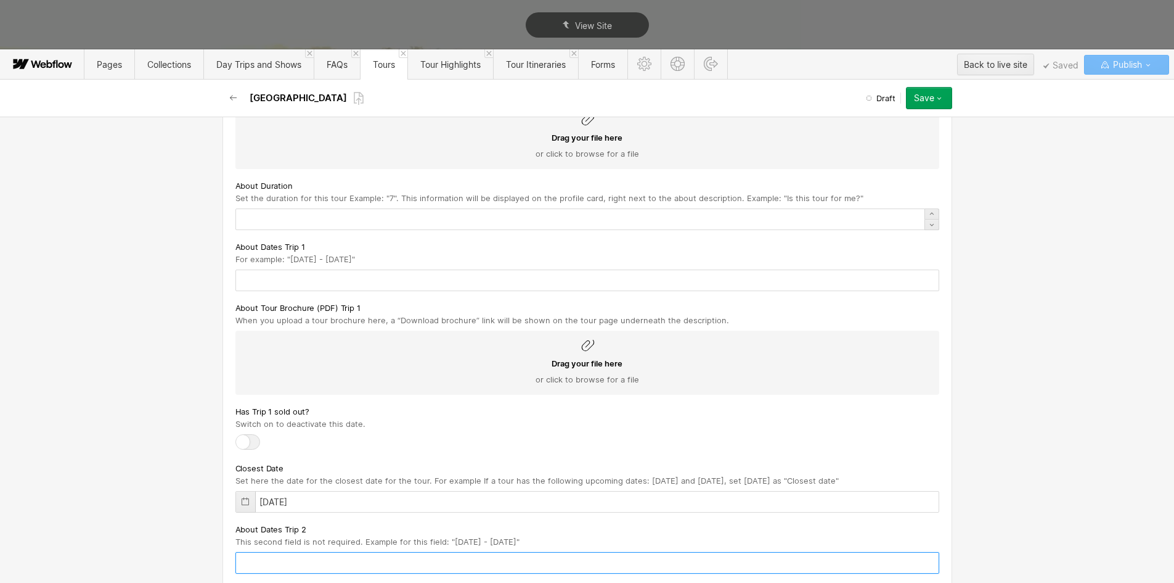
scroll to position [925, 0]
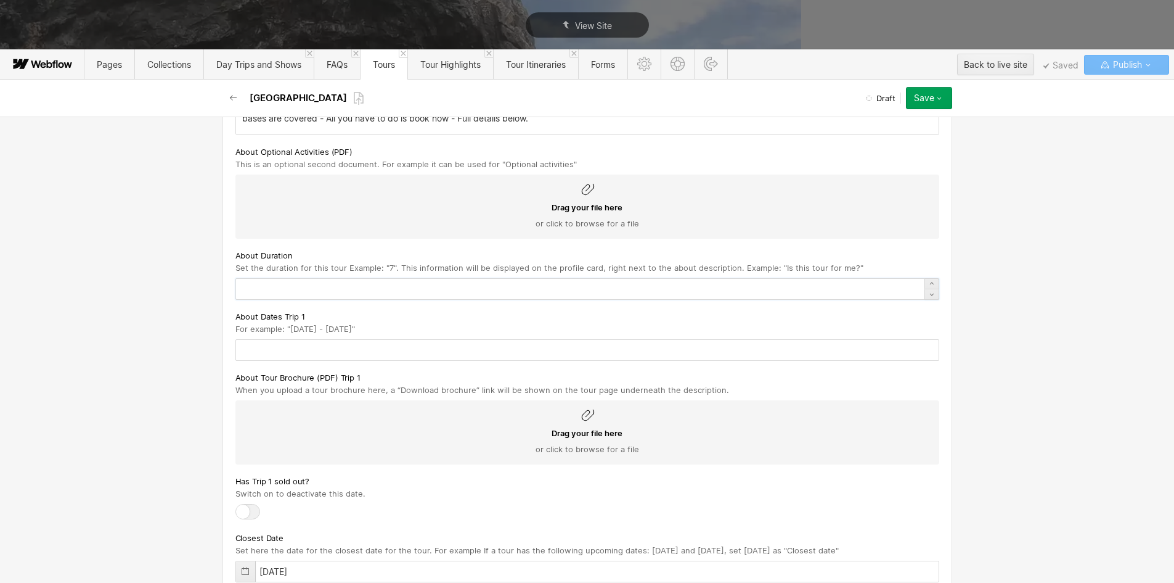
click at [243, 290] on input "text" at bounding box center [587, 289] width 704 height 22
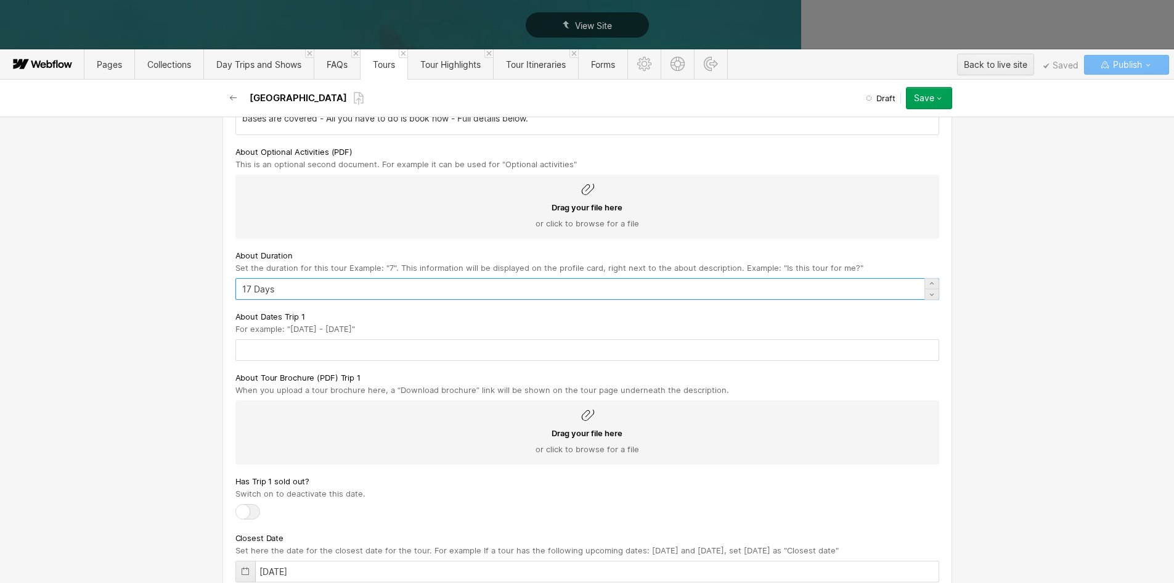
type input "17 Days"
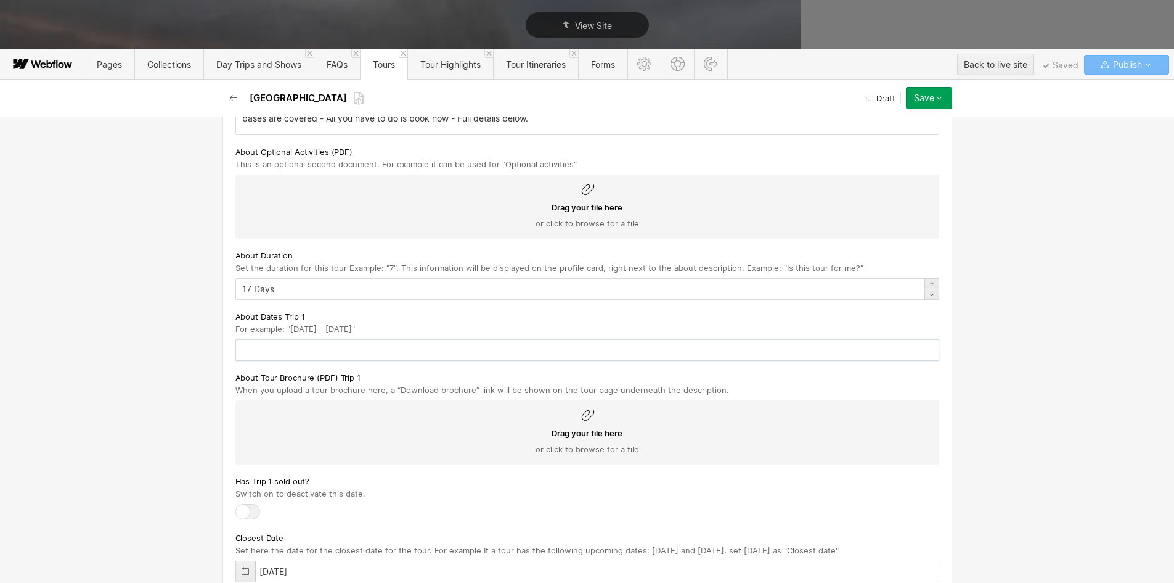
click at [279, 349] on input "text" at bounding box center [587, 350] width 704 height 22
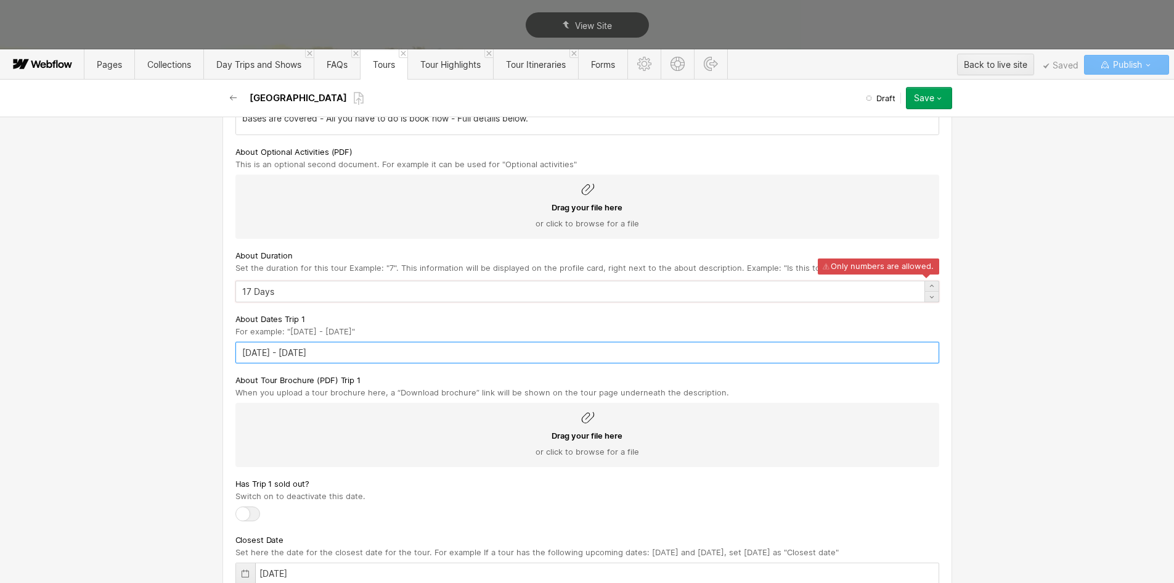
type input "[DATE] - [DATE]"
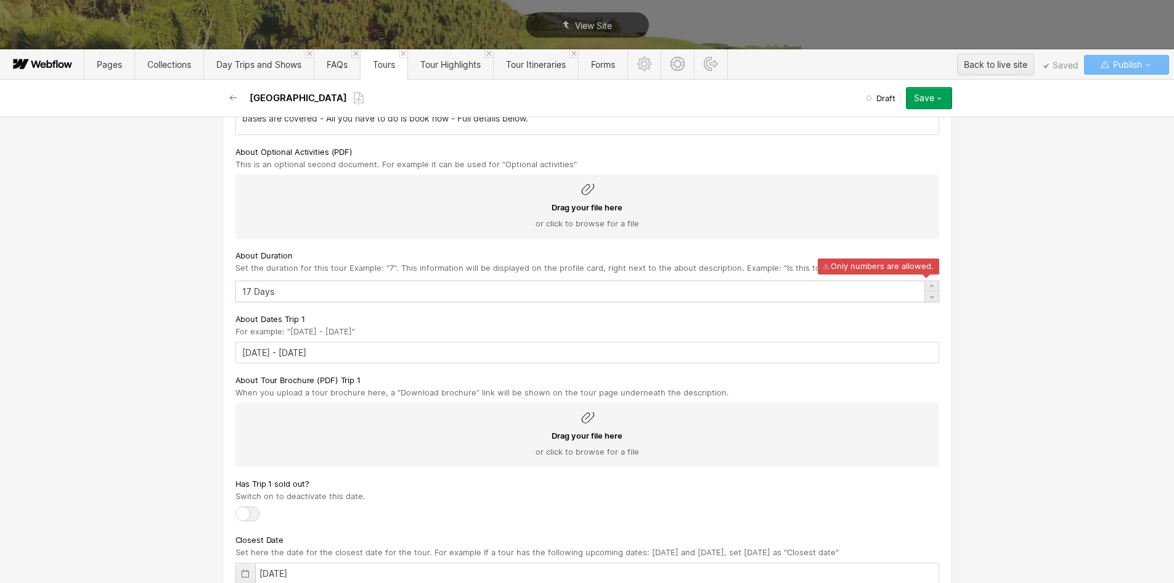
click at [254, 288] on input "17 Days" at bounding box center [587, 291] width 704 height 22
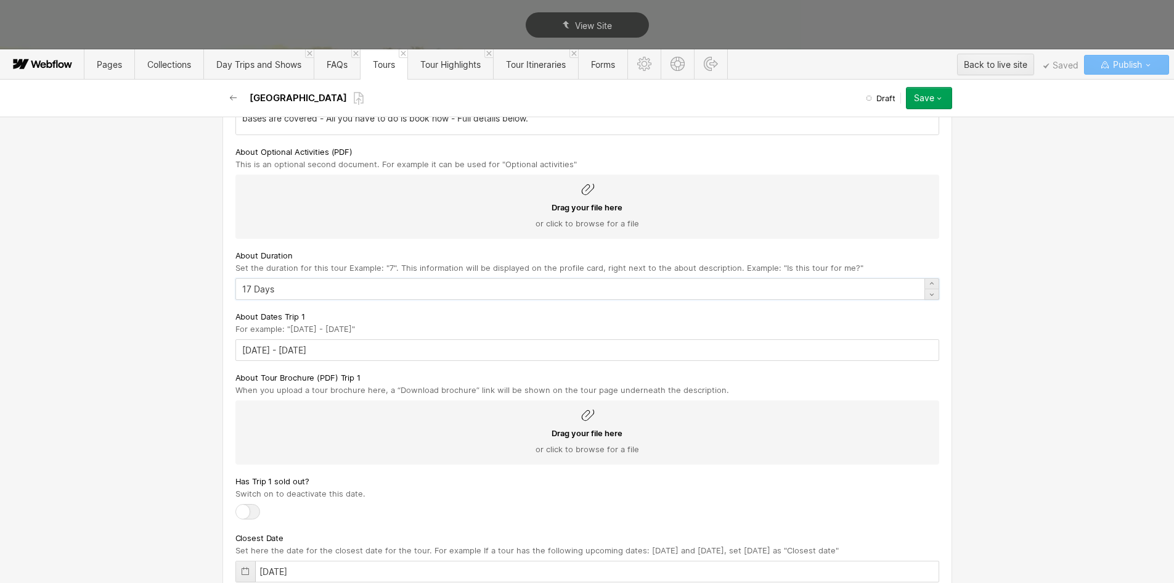
click at [254, 288] on input "17 Days" at bounding box center [587, 289] width 704 height 22
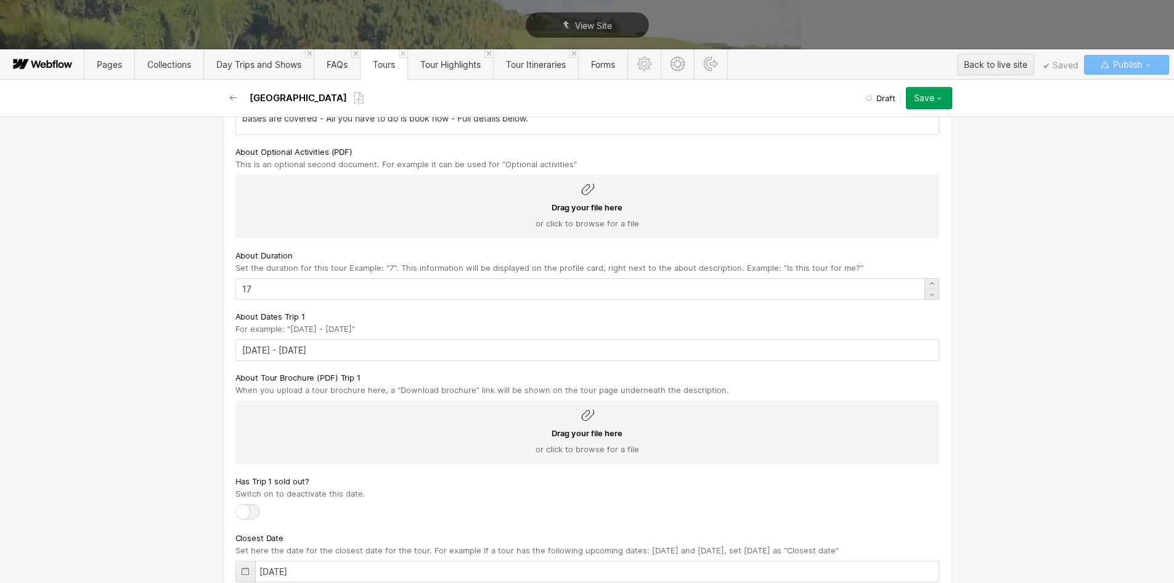
click at [102, 342] on div "Basic info Name Example: "East Cape Escape". This field will also be the main t…" at bounding box center [587, 350] width 1174 height 466
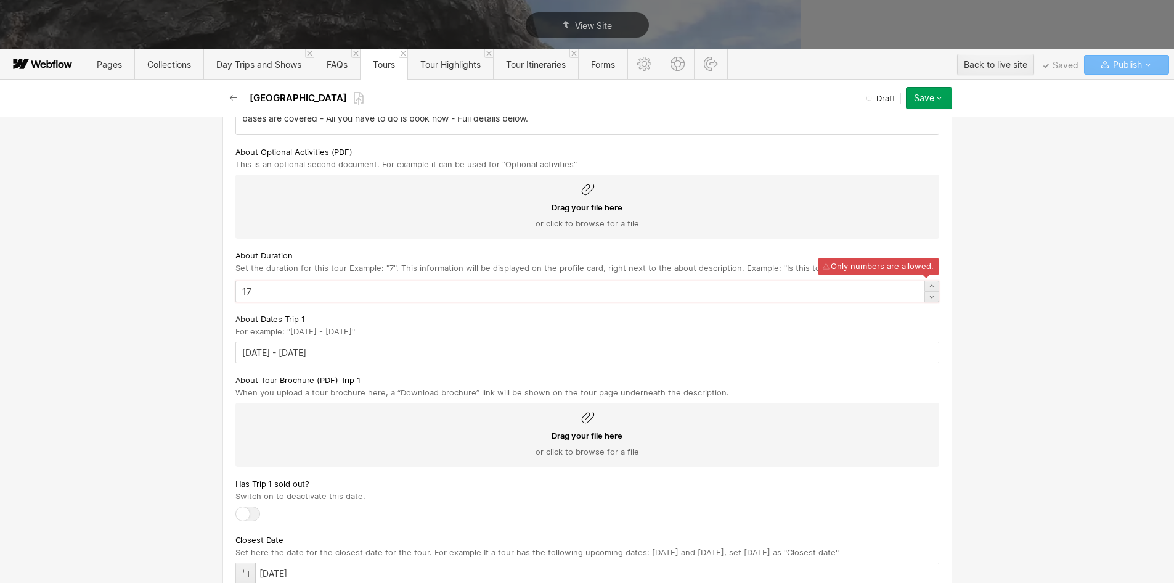
click at [412, 288] on input "17" at bounding box center [587, 291] width 704 height 22
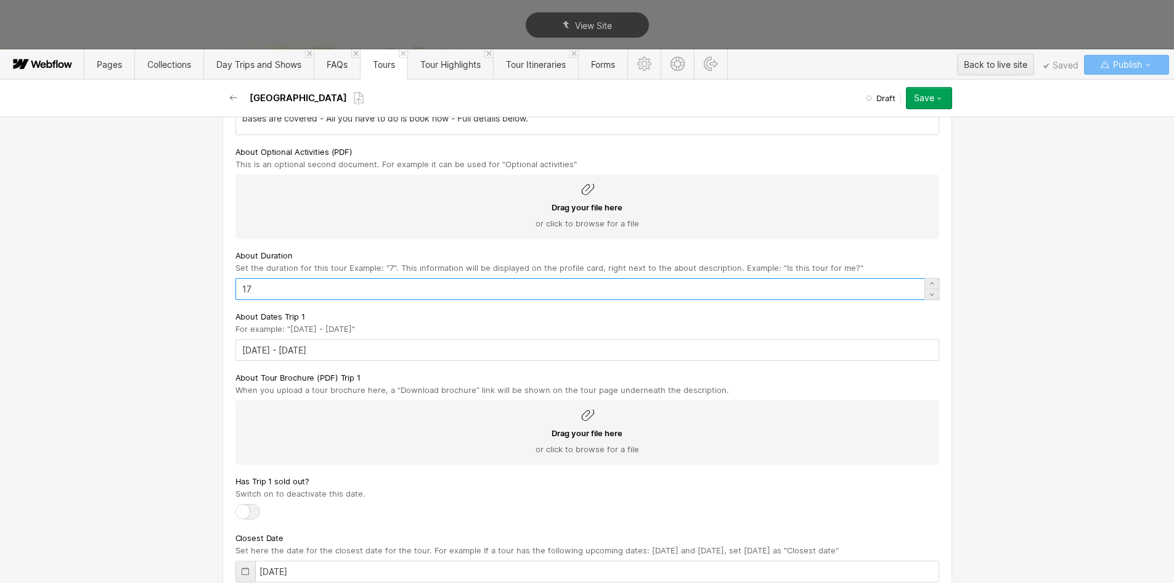
type input "17"
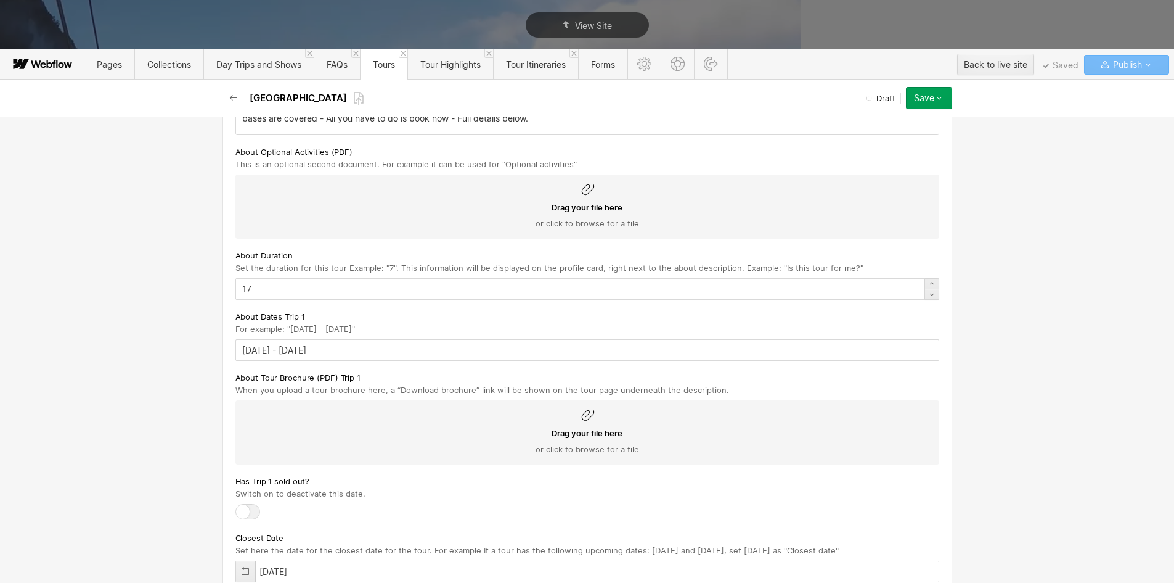
click at [271, 425] on div "Drag your file here or click to browse for a file" at bounding box center [587, 432] width 704 height 64
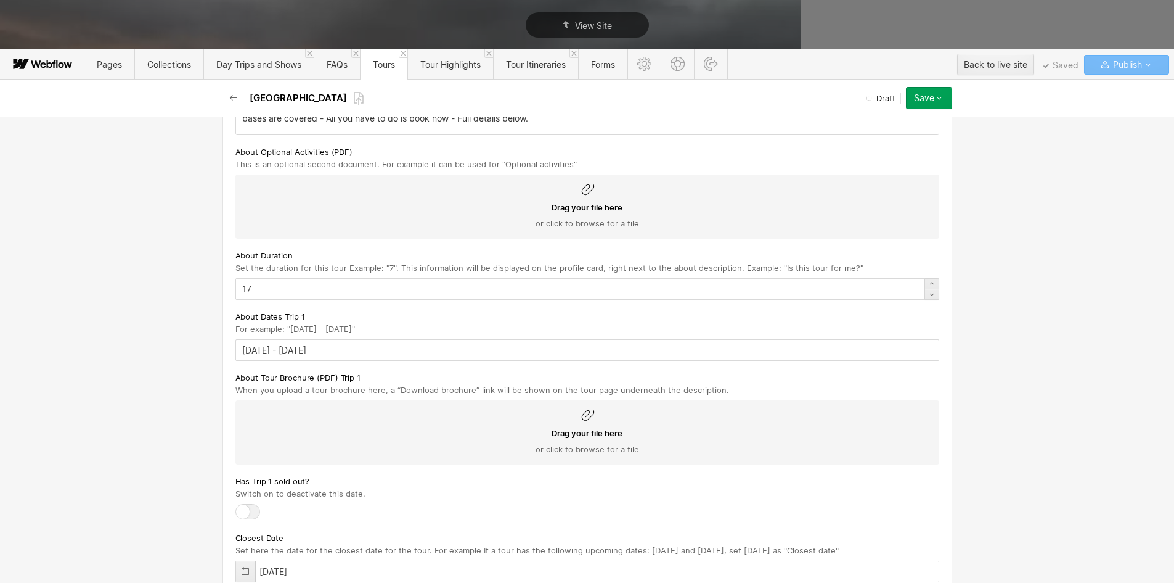
click at [0, 0] on input "Drag your file here or click to browse for a file" at bounding box center [0, 0] width 0 height 0
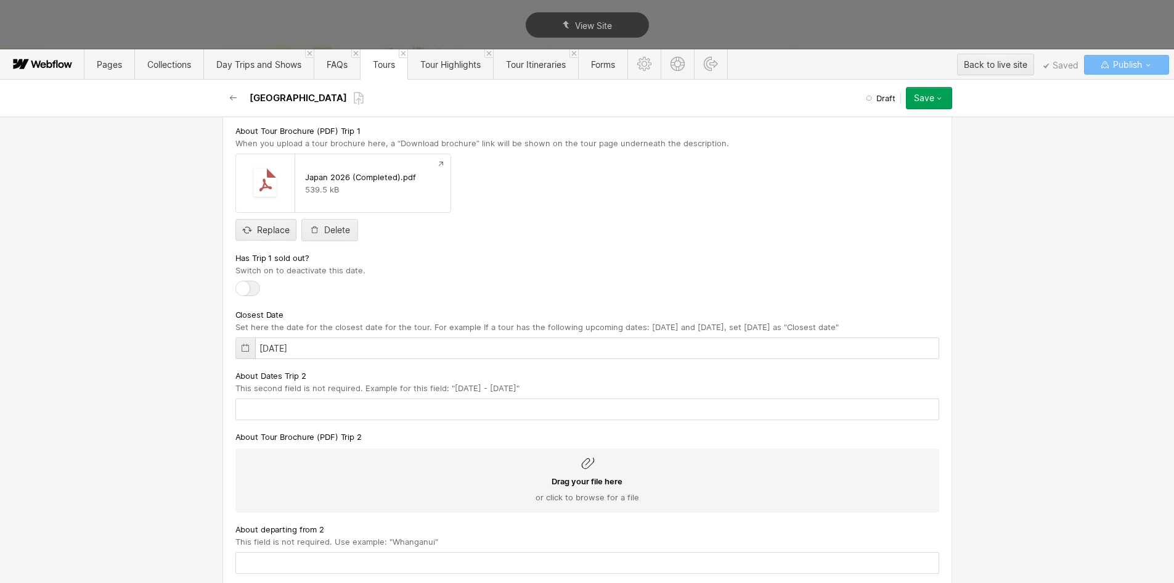
scroll to position [1418, 0]
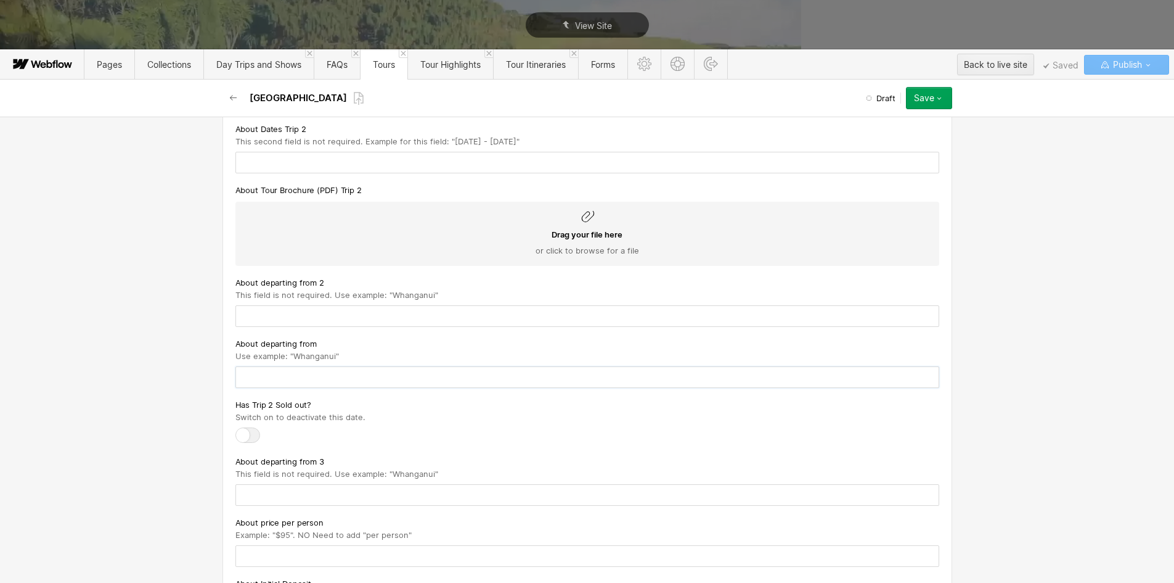
click at [247, 388] on input "text" at bounding box center [587, 377] width 704 height 22
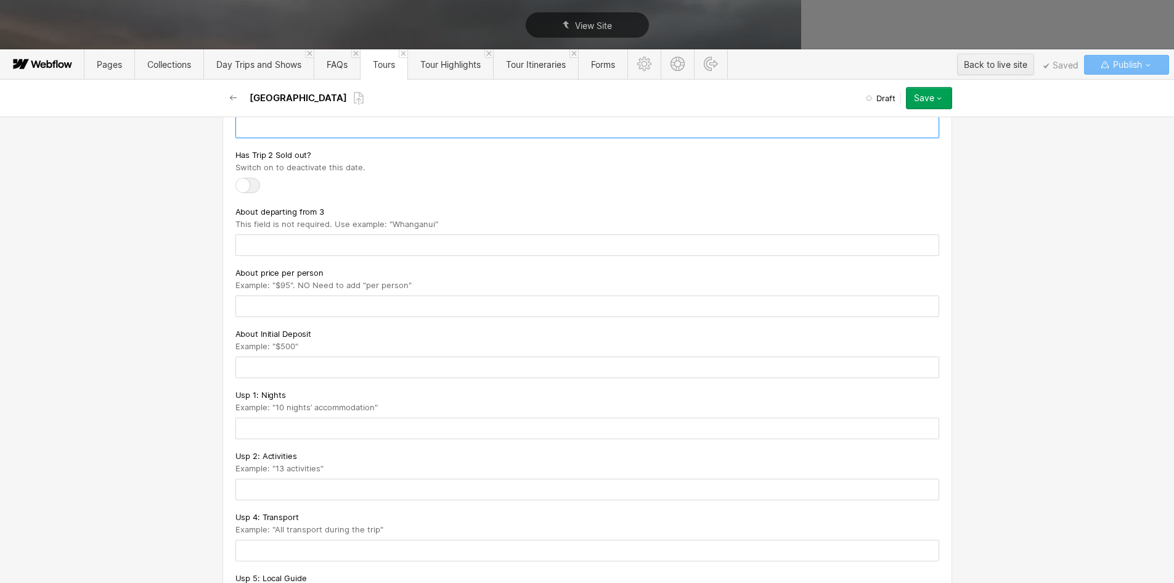
scroll to position [1726, 0]
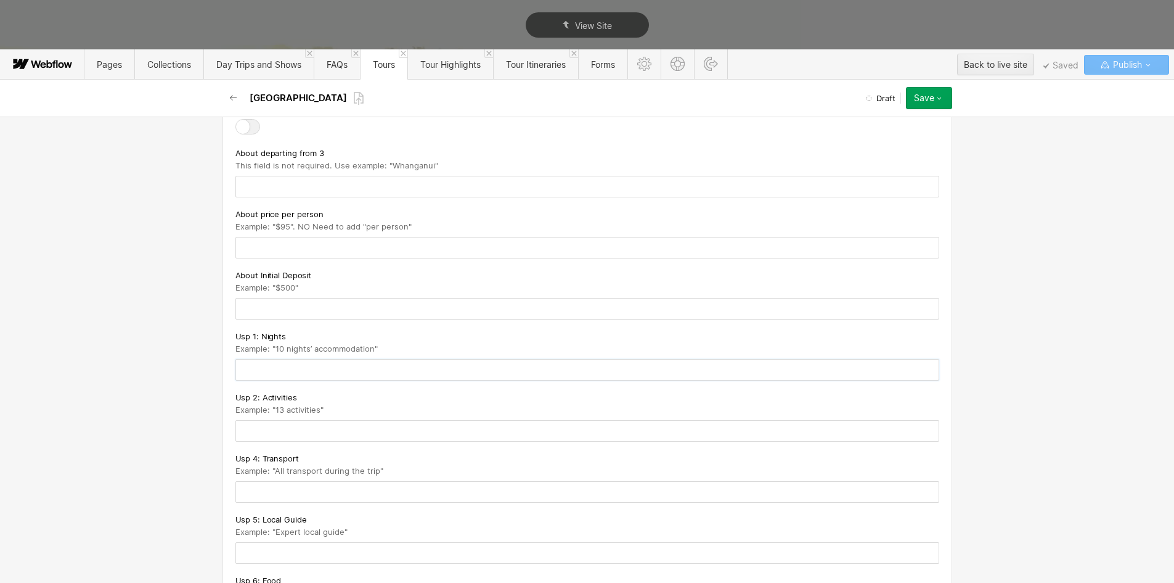
click at [263, 380] on input "text" at bounding box center [587, 370] width 704 height 22
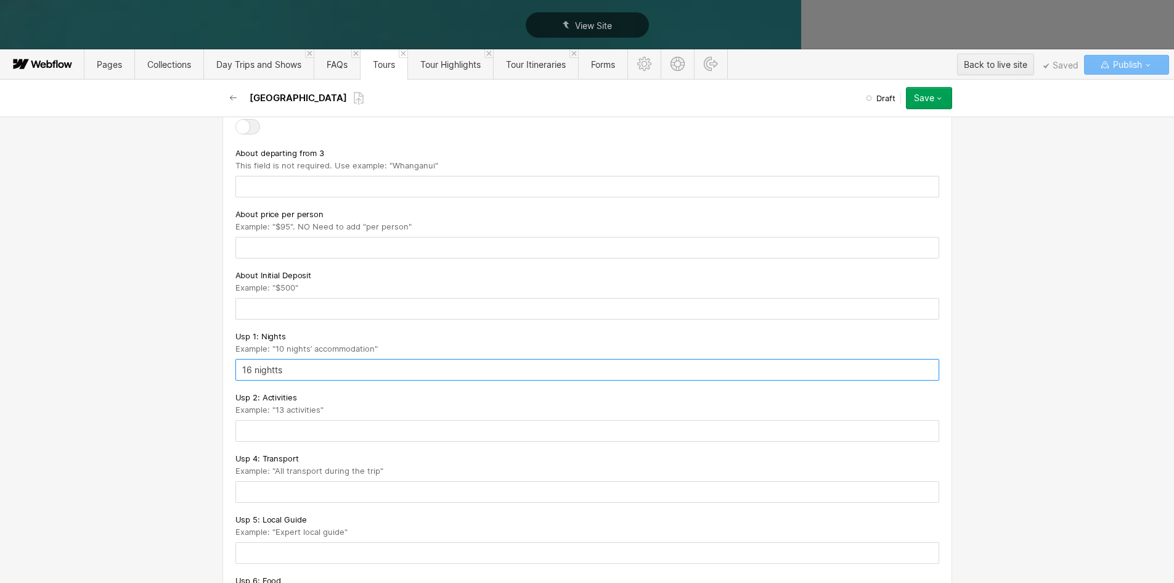
type input "16 nightts"
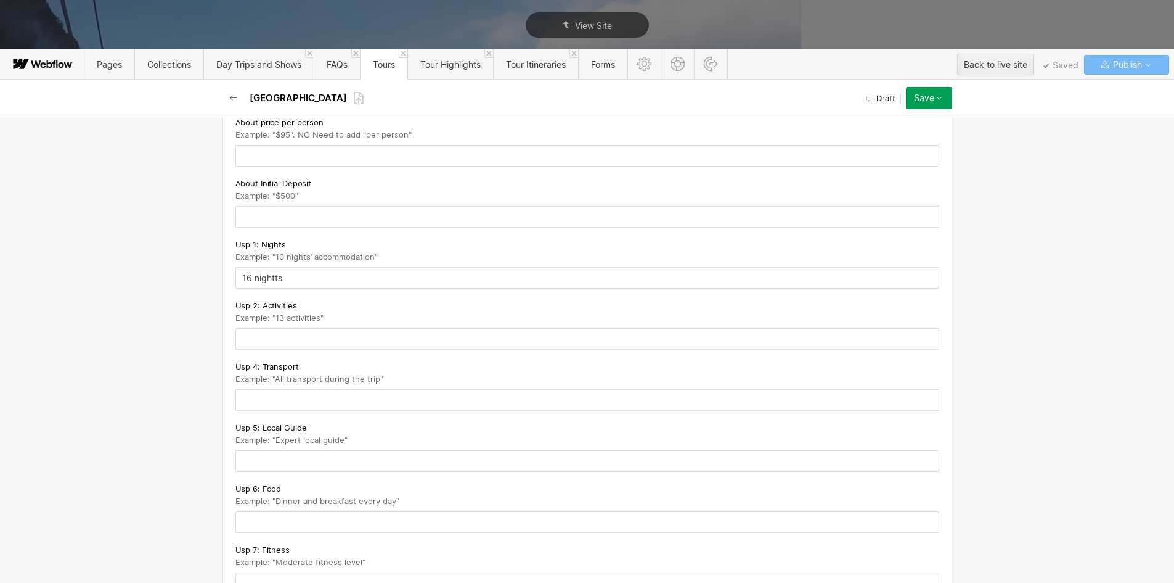
scroll to position [1788, 0]
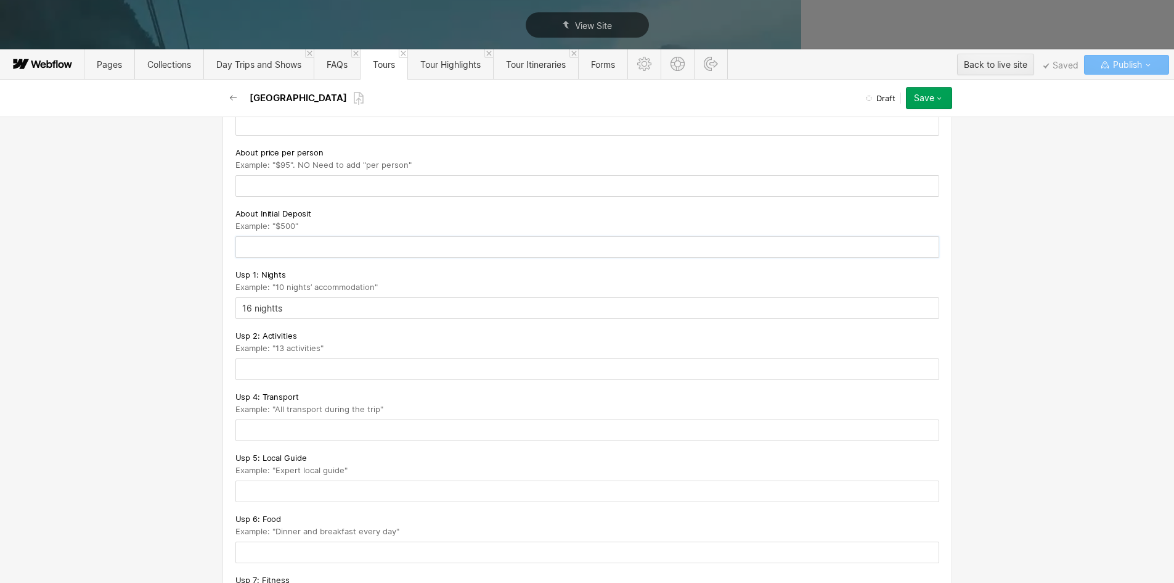
click at [241, 256] on input "text" at bounding box center [587, 247] width 704 height 22
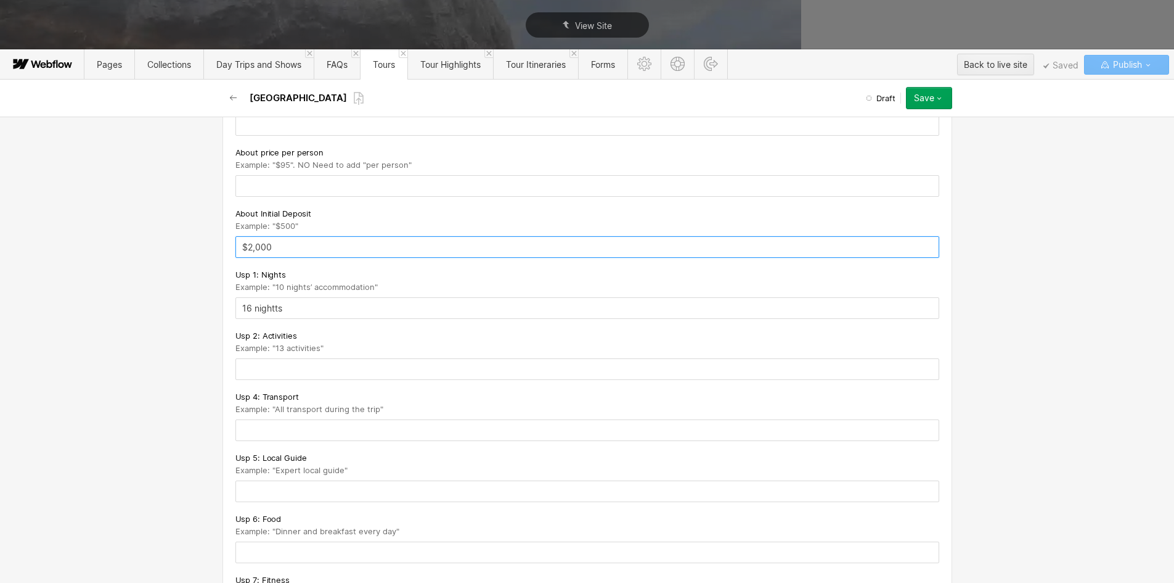
type input "$2,000"
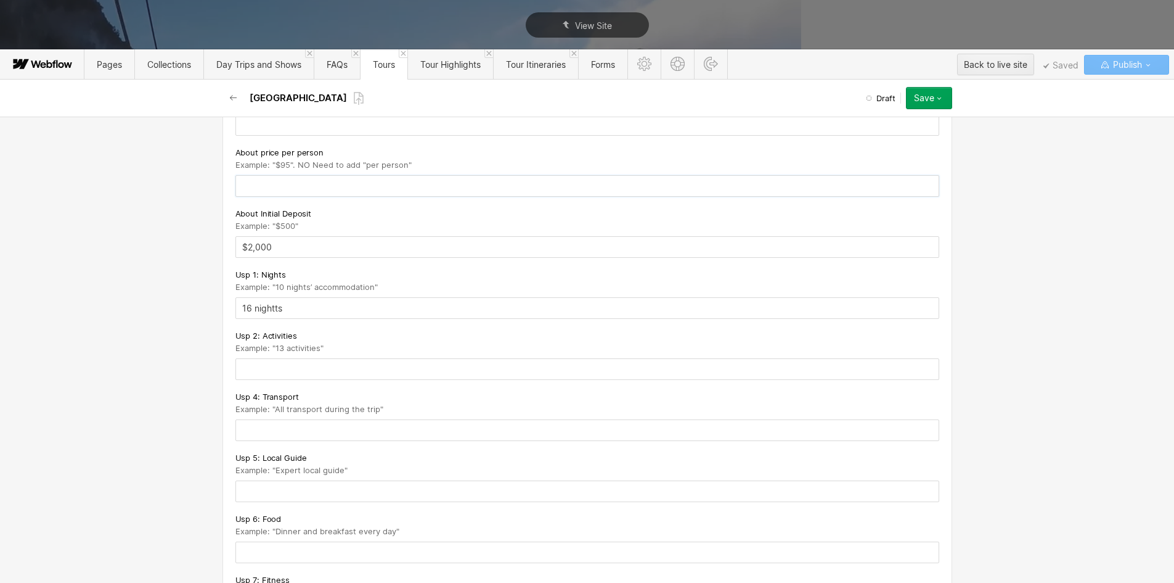
click at [265, 188] on input "text" at bounding box center [587, 186] width 704 height 22
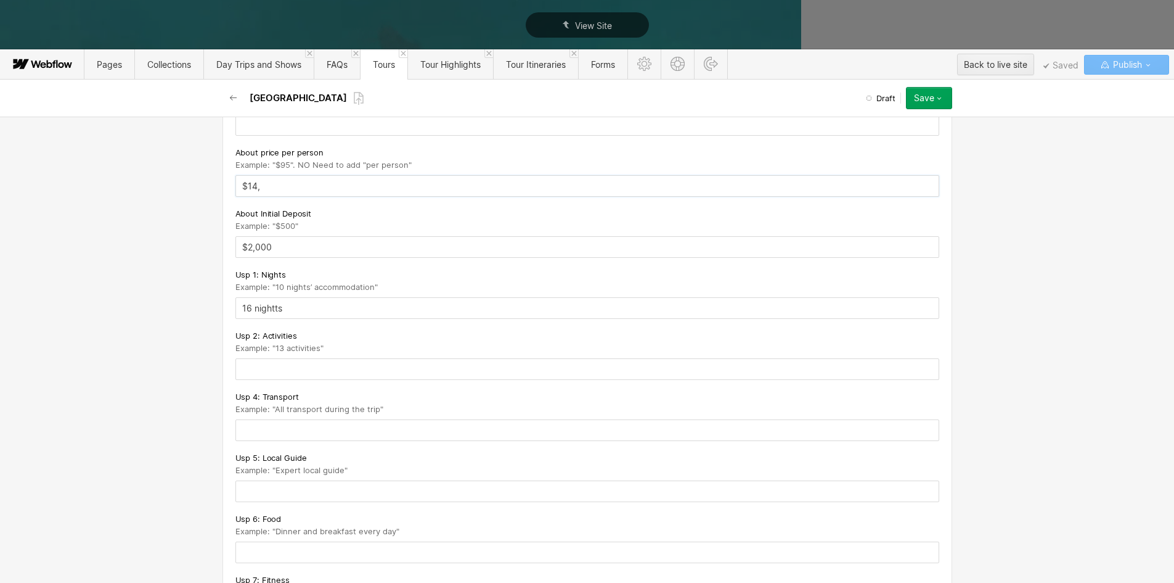
click at [269, 197] on input "$14," at bounding box center [587, 186] width 704 height 22
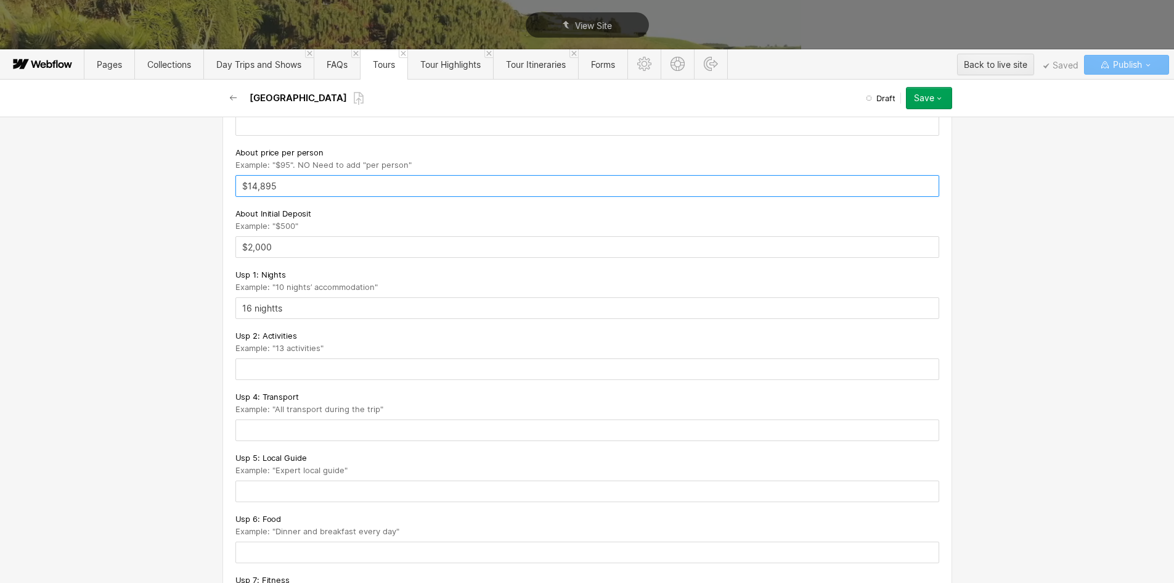
type input "$14,895"
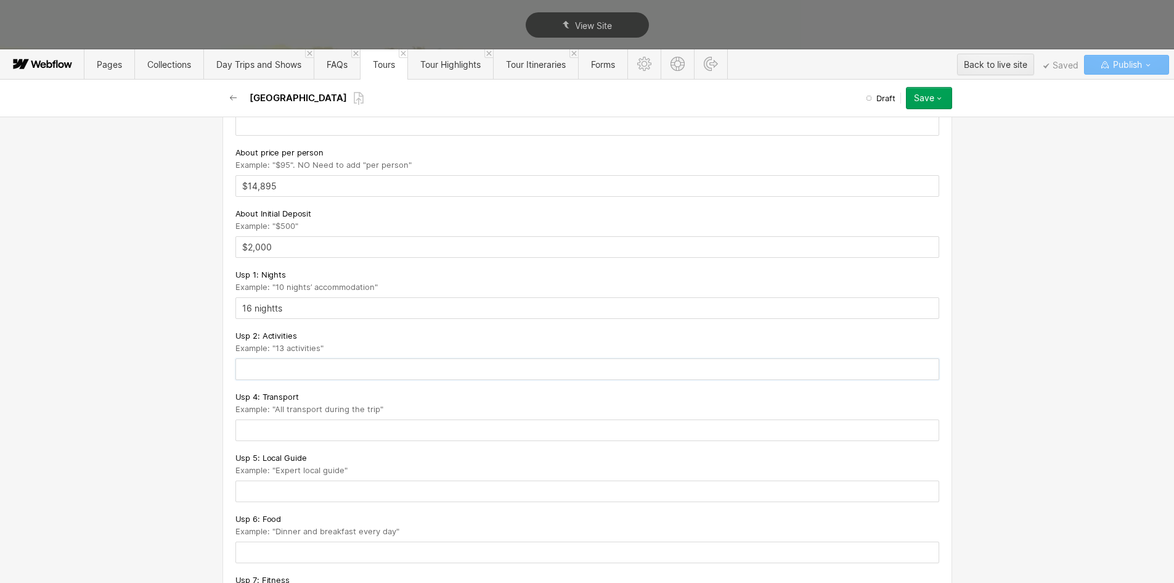
click at [251, 379] on input "text" at bounding box center [587, 369] width 704 height 22
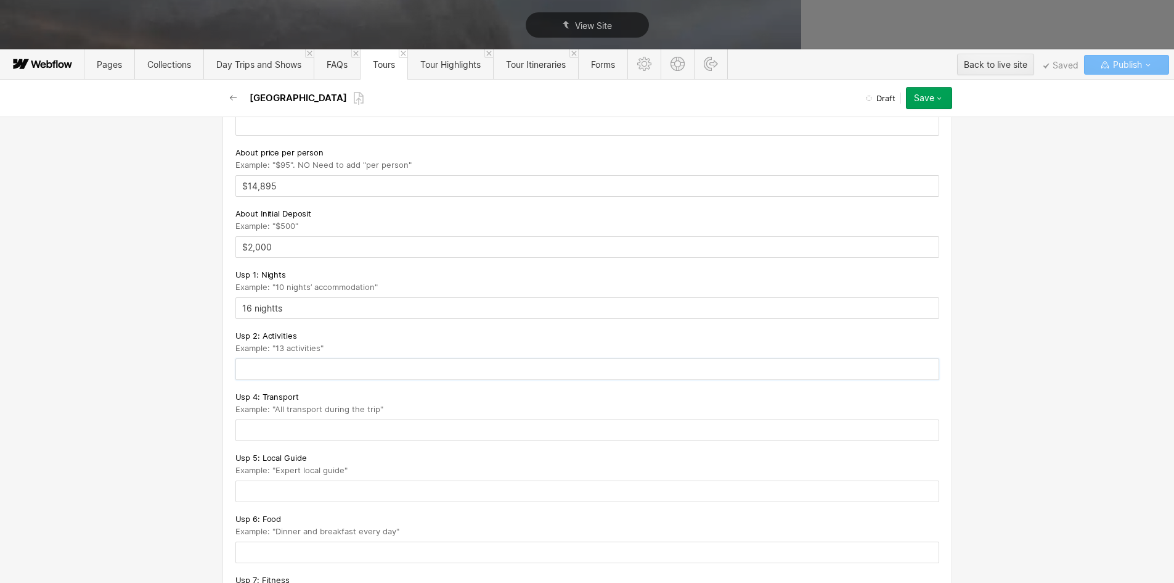
click at [264, 379] on input "text" at bounding box center [587, 369] width 704 height 22
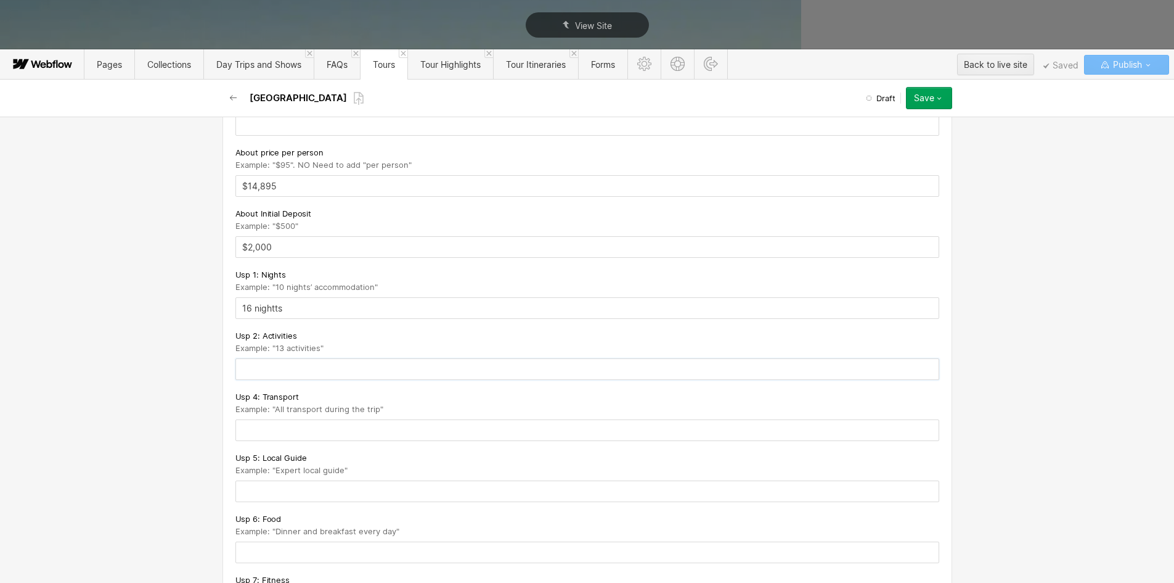
paste input "memorable activities"
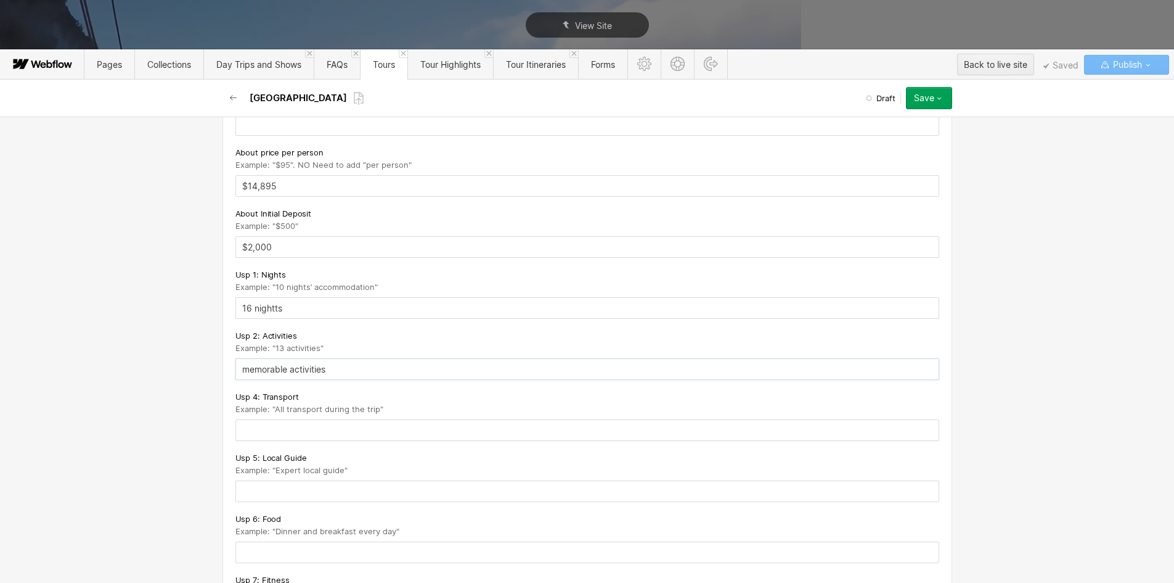
click at [237, 379] on input "memorable activities" at bounding box center [587, 369] width 704 height 22
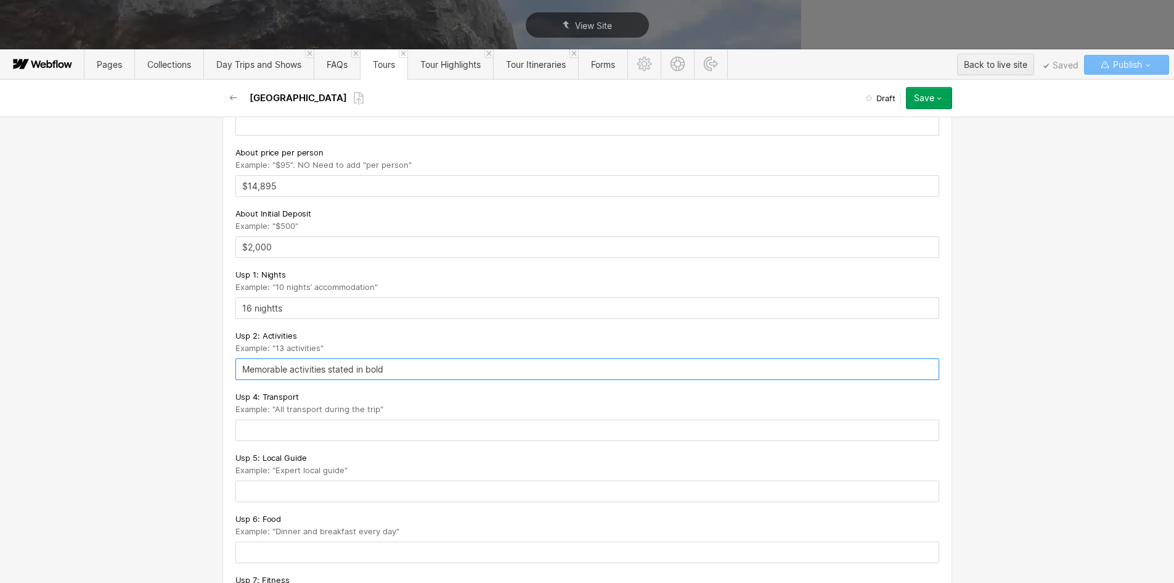
type input "Memorable activities stated in bold"
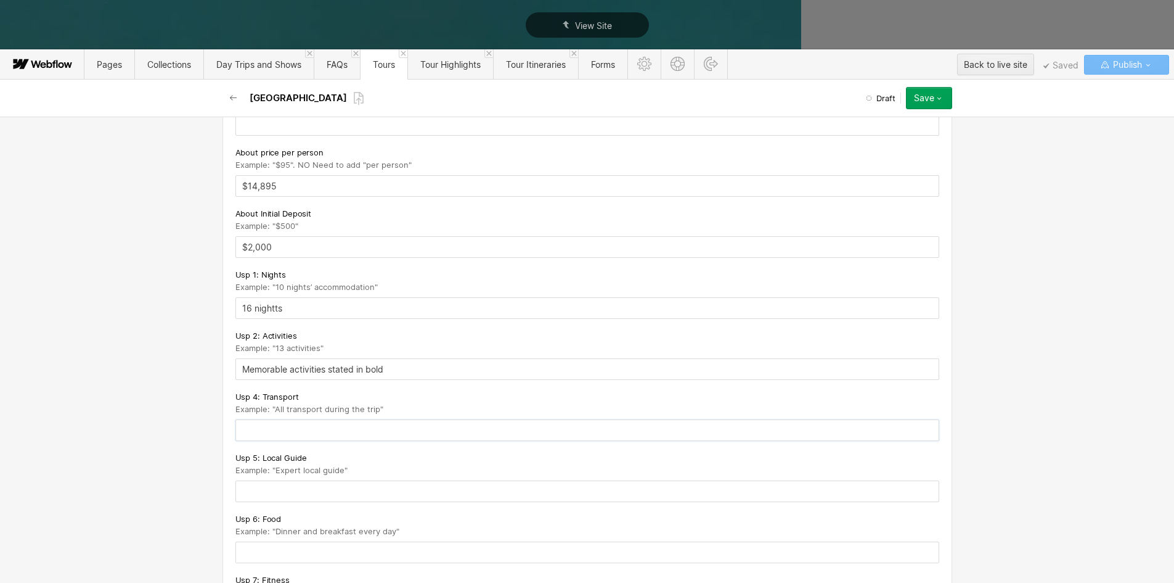
click at [260, 441] on input "text" at bounding box center [587, 430] width 704 height 22
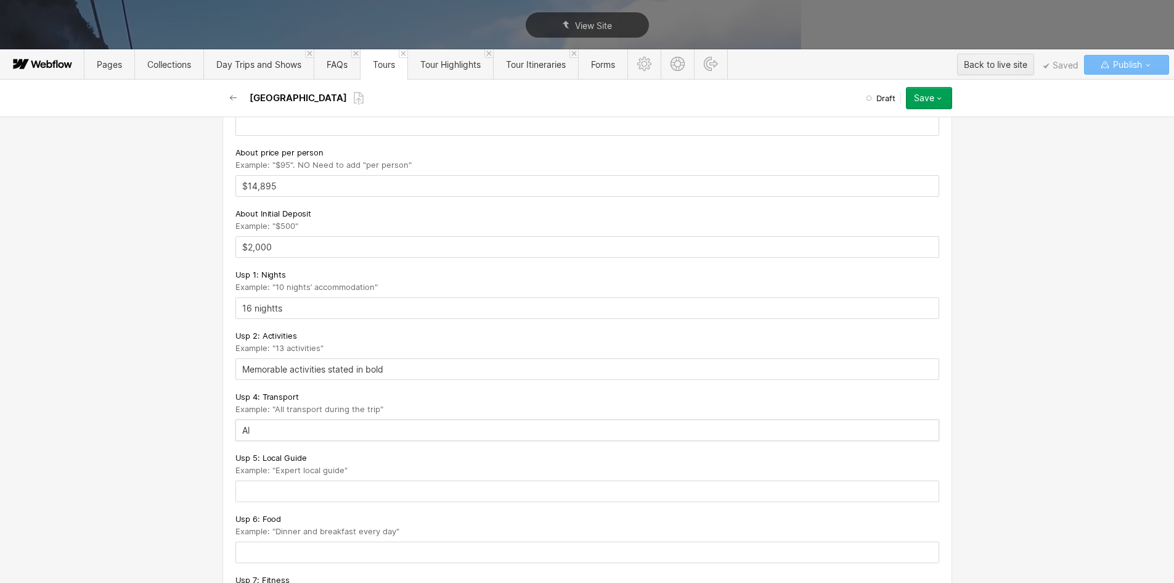
type input "A"
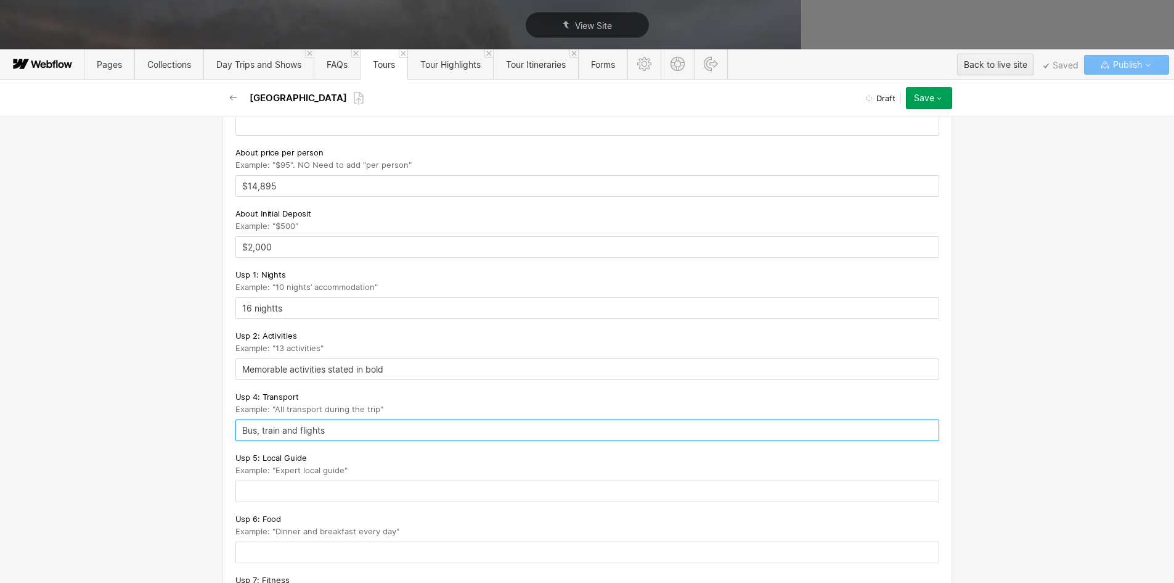
type input "Bus, train and flights"
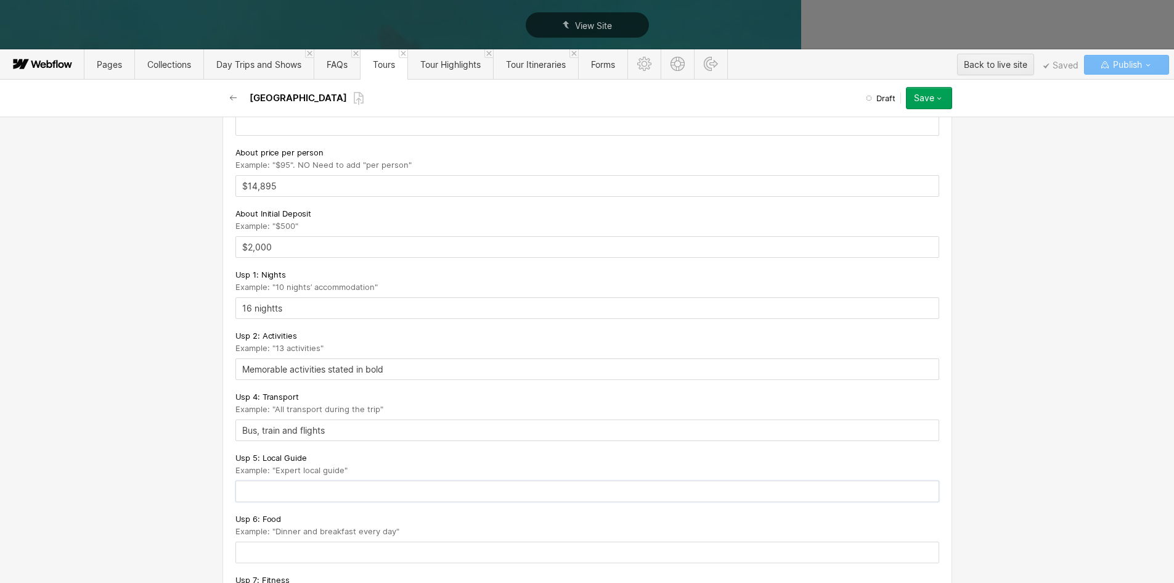
click at [263, 502] on input "text" at bounding box center [587, 491] width 704 height 22
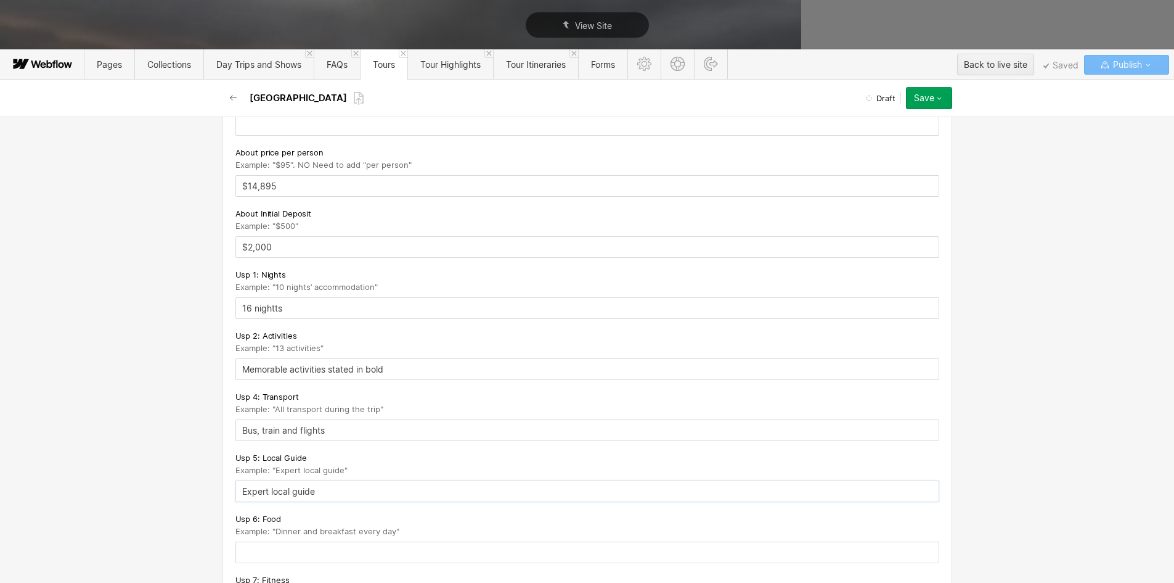
click at [256, 502] on input "Expert local guide" at bounding box center [587, 491] width 704 height 22
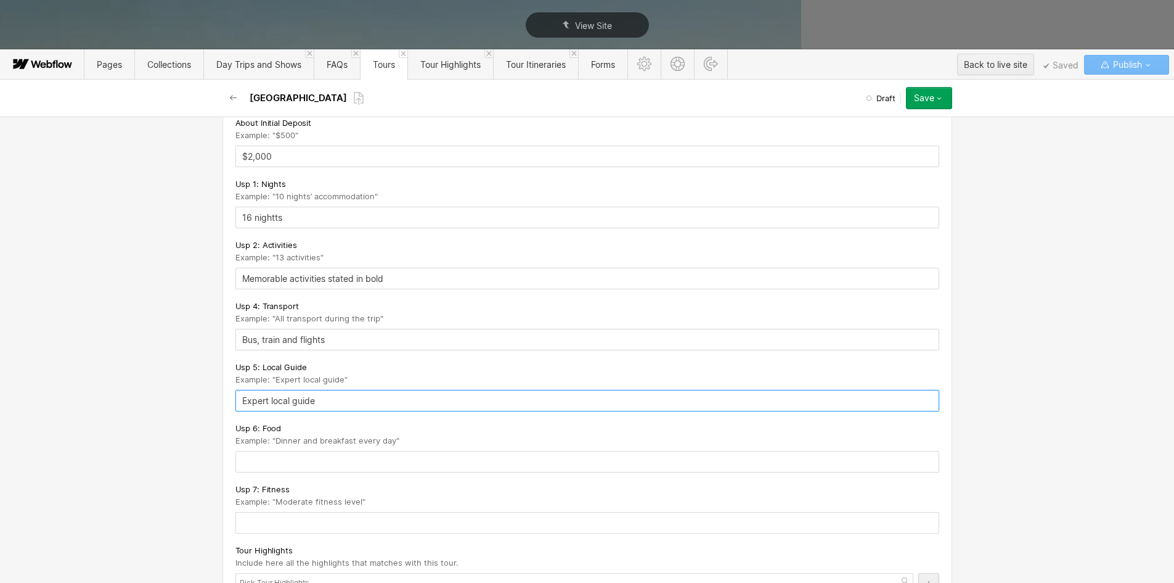
scroll to position [1911, 0]
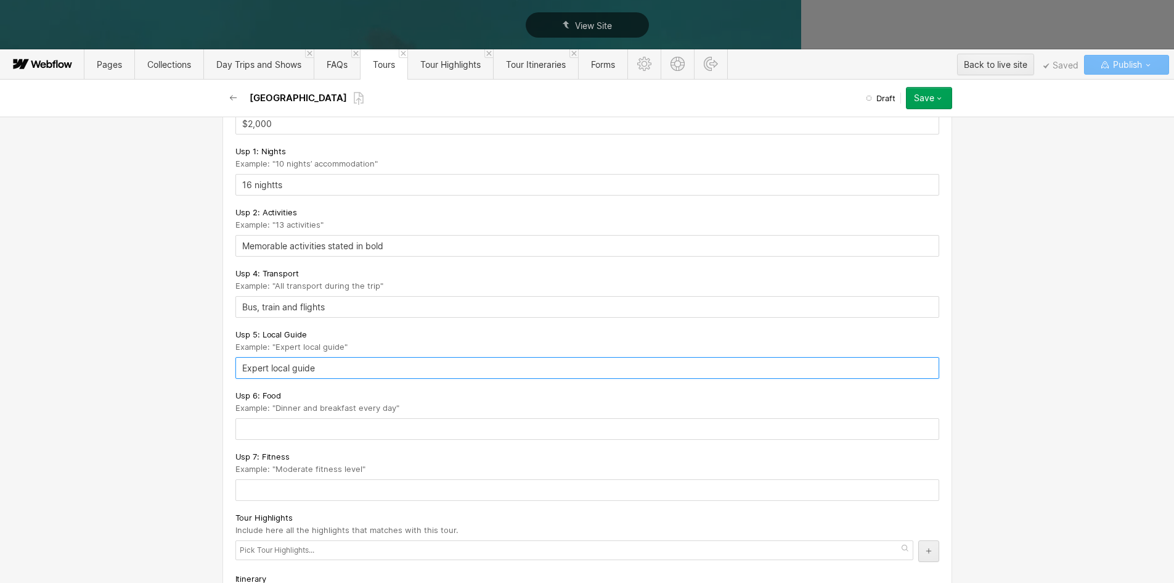
type input "Expert local guide"
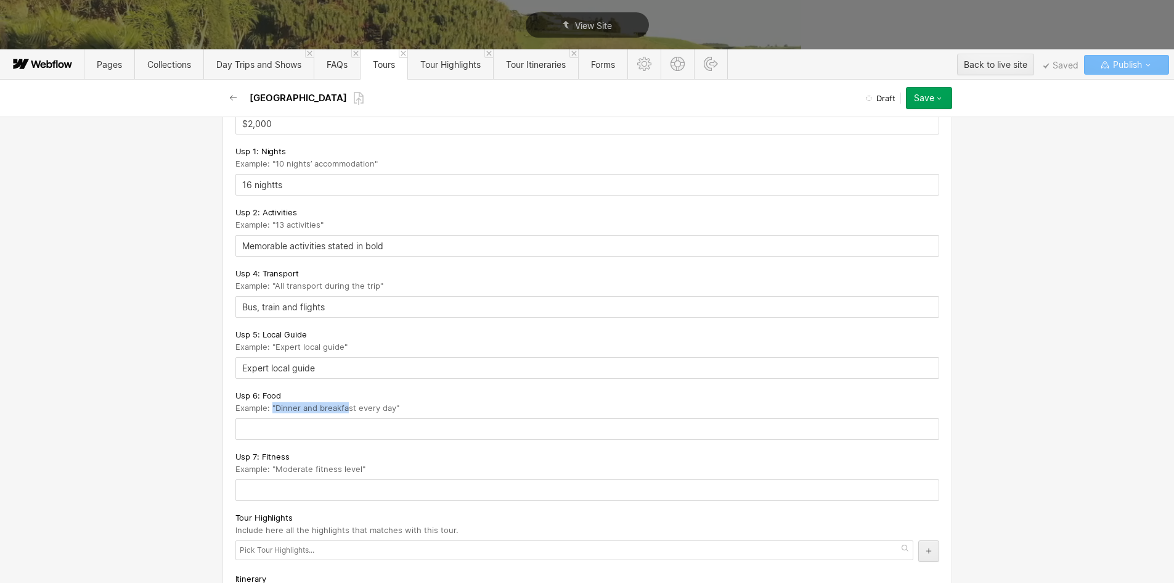
drag, startPoint x: 288, startPoint y: 418, endPoint x: 341, endPoint y: 420, distance: 52.5
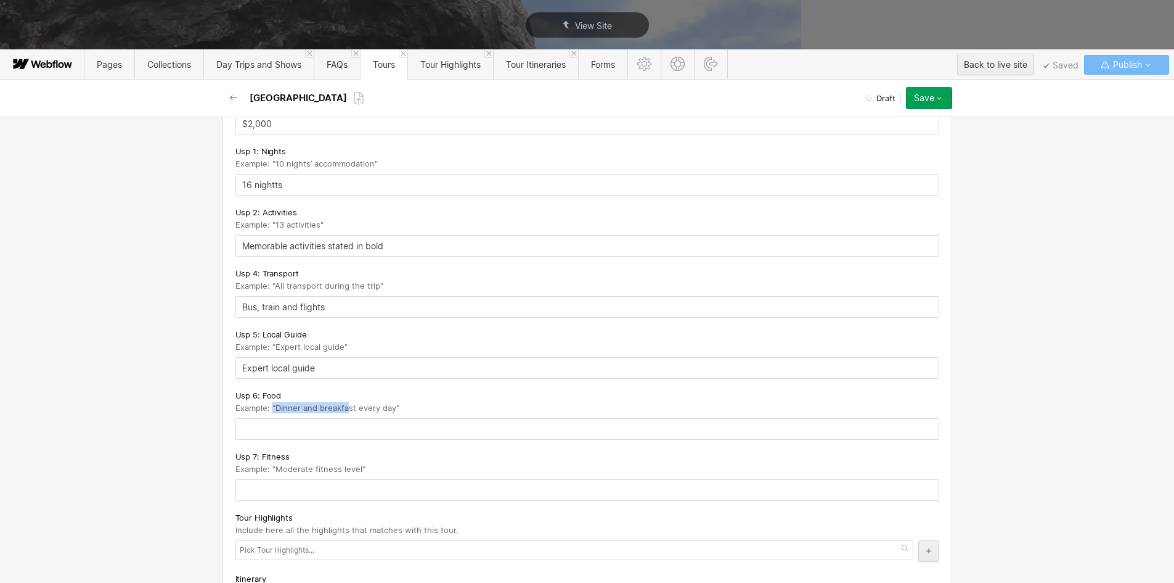
click at [341, 412] on span "Example: "Dinner and breakfast every day"" at bounding box center [317, 408] width 164 height 10
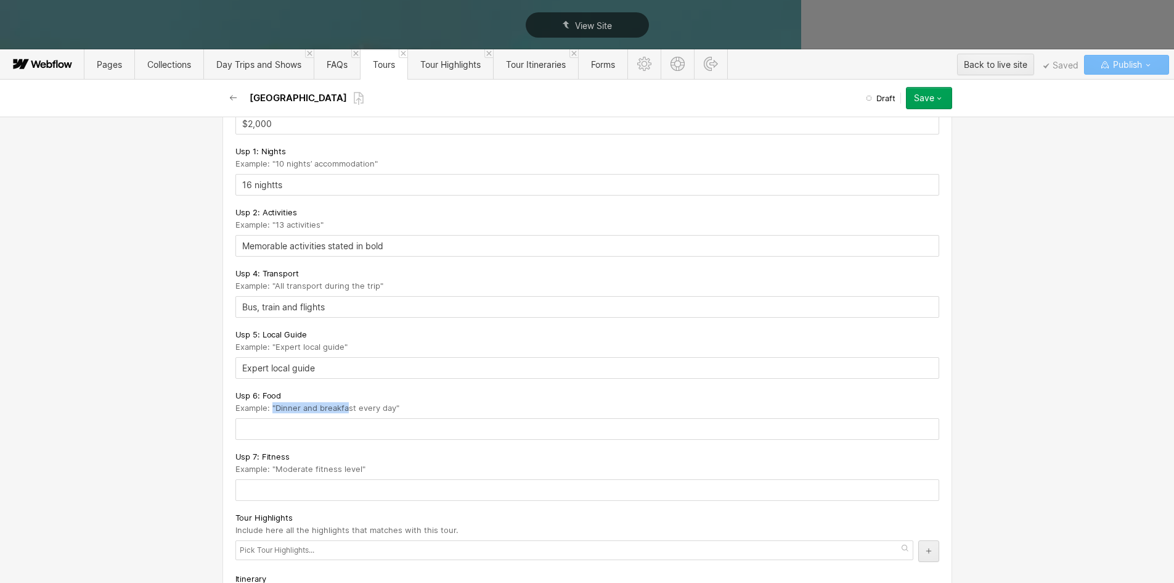
drag, startPoint x: 341, startPoint y: 421, endPoint x: 323, endPoint y: 420, distance: 17.9
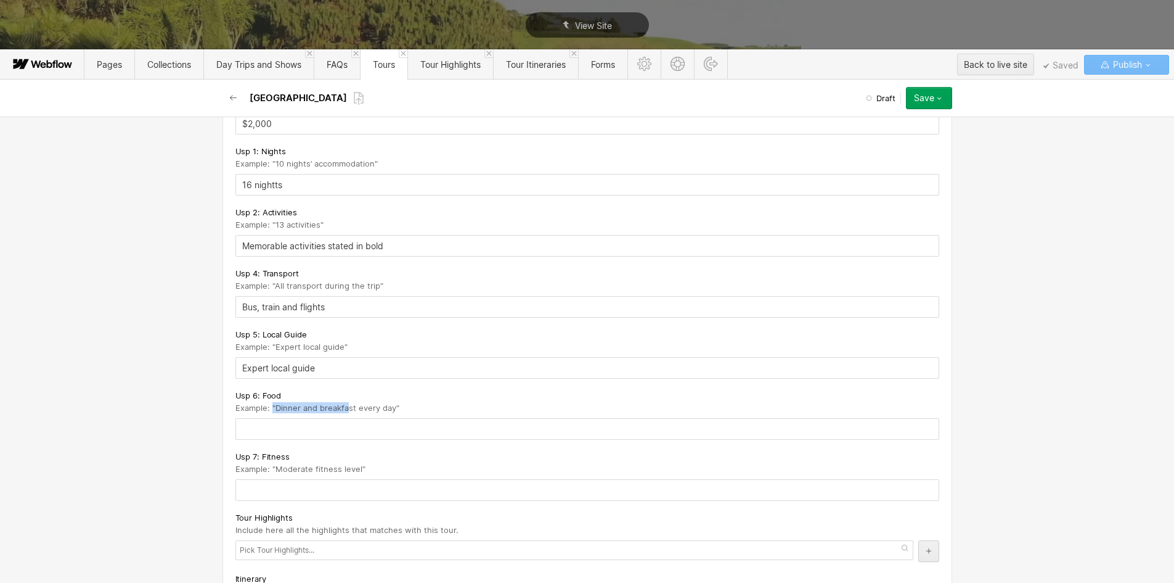
click at [341, 412] on span "Example: "Dinner and breakfast every day"" at bounding box center [317, 408] width 164 height 10
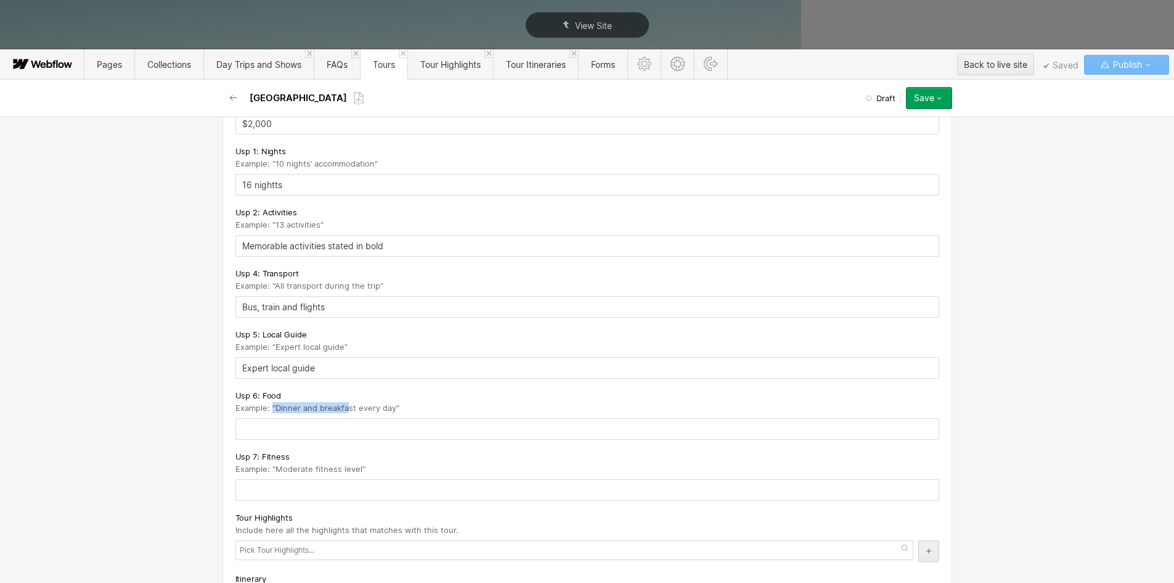
click at [315, 412] on span "Example: "Dinner and breakfast every day"" at bounding box center [317, 408] width 164 height 10
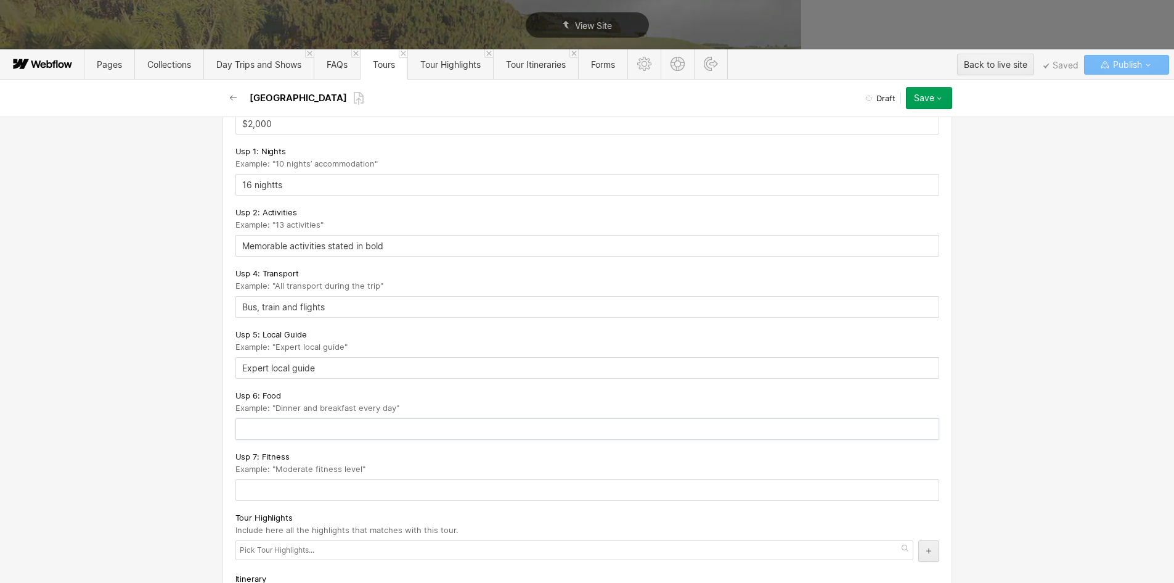
click at [251, 440] on input "text" at bounding box center [587, 429] width 704 height 22
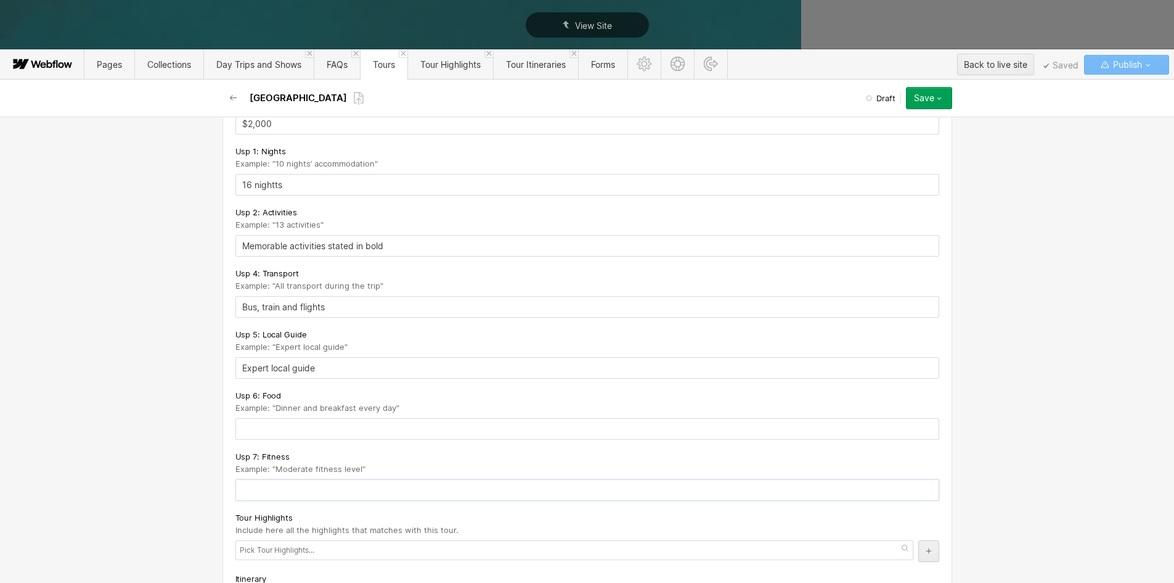
click at [235, 499] on input "text" at bounding box center [587, 490] width 704 height 22
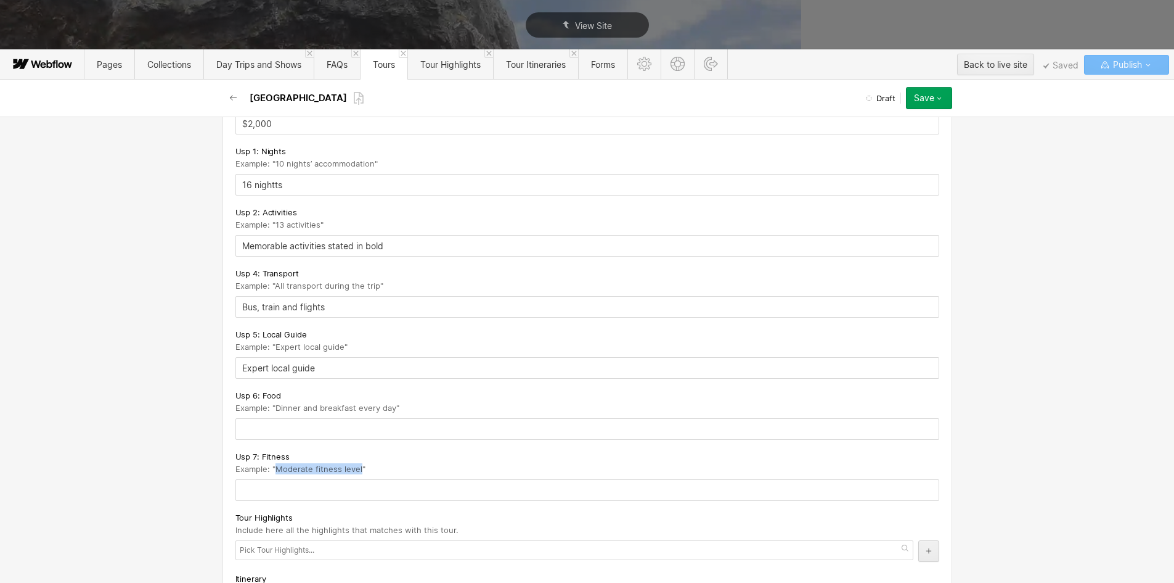
copy span "Moderate fitness level"
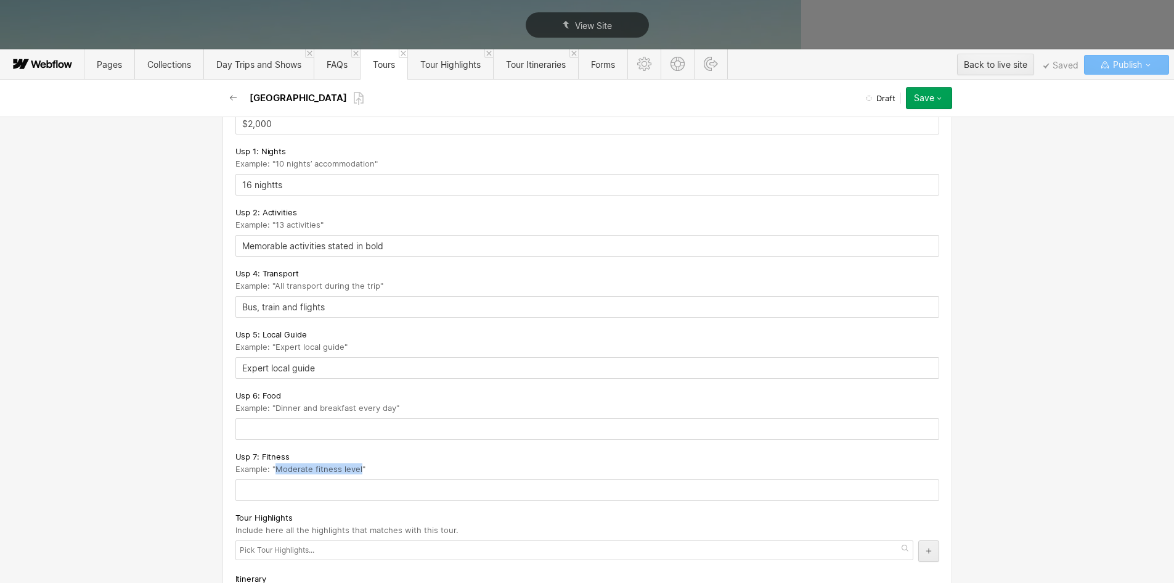
drag, startPoint x: 269, startPoint y: 480, endPoint x: 354, endPoint y: 482, distance: 85.1
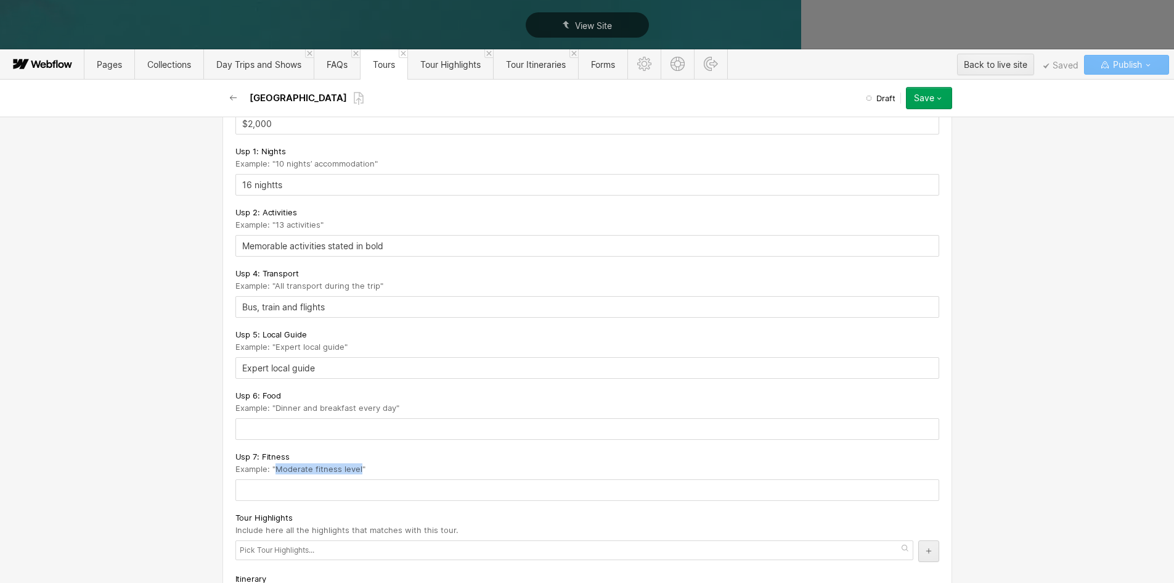
click at [354, 473] on span "Example: "Moderate fitness level"" at bounding box center [300, 469] width 130 height 10
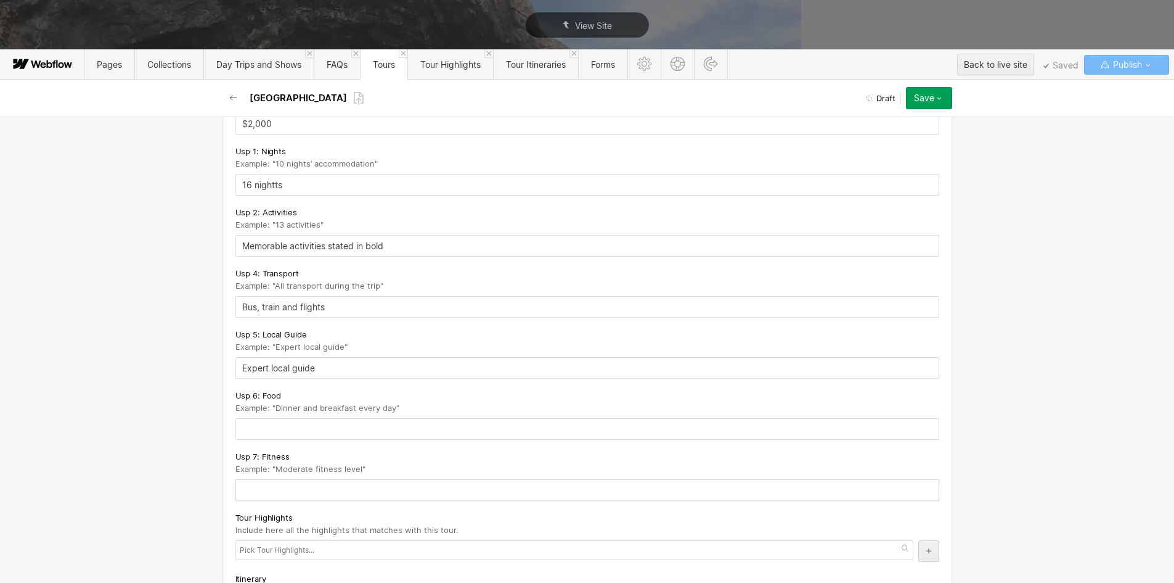
click at [249, 501] on input "text" at bounding box center [587, 490] width 704 height 22
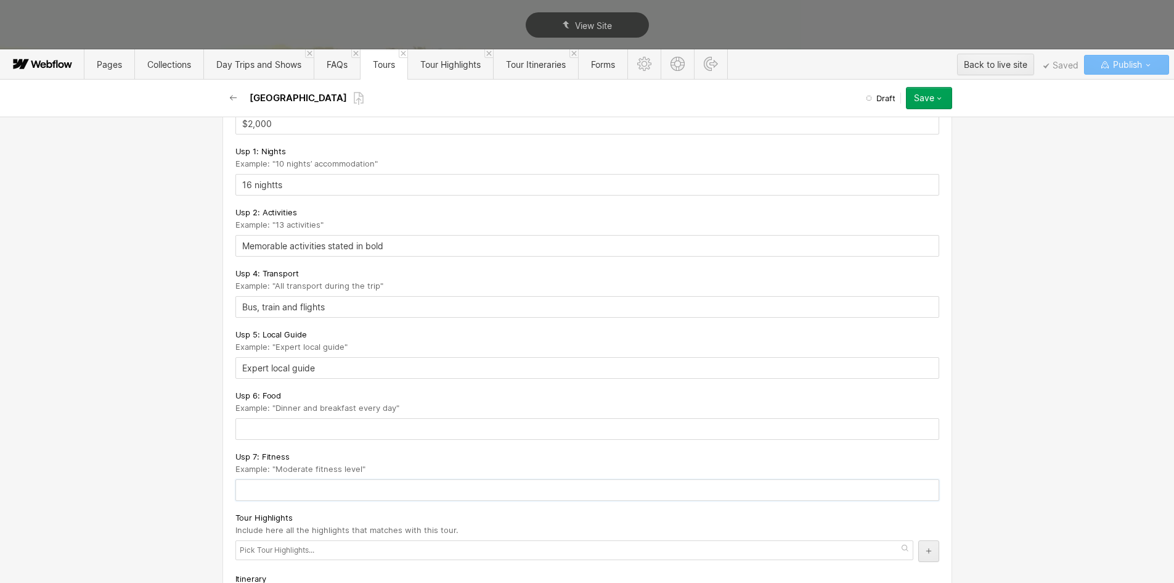
paste input "Moderate fitness level"
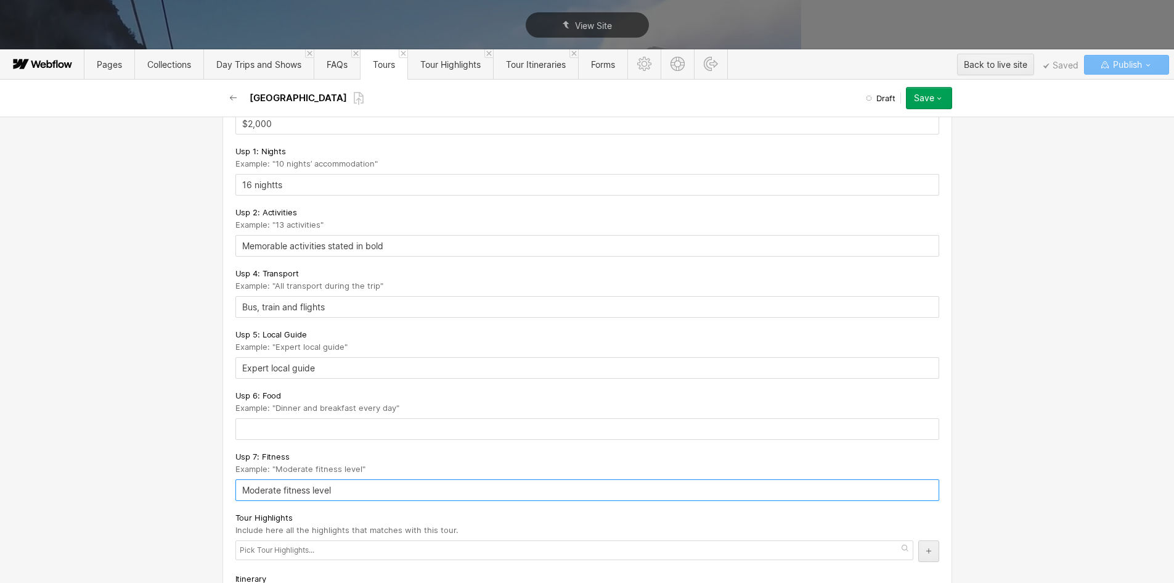
type input "Moderate fitness level"
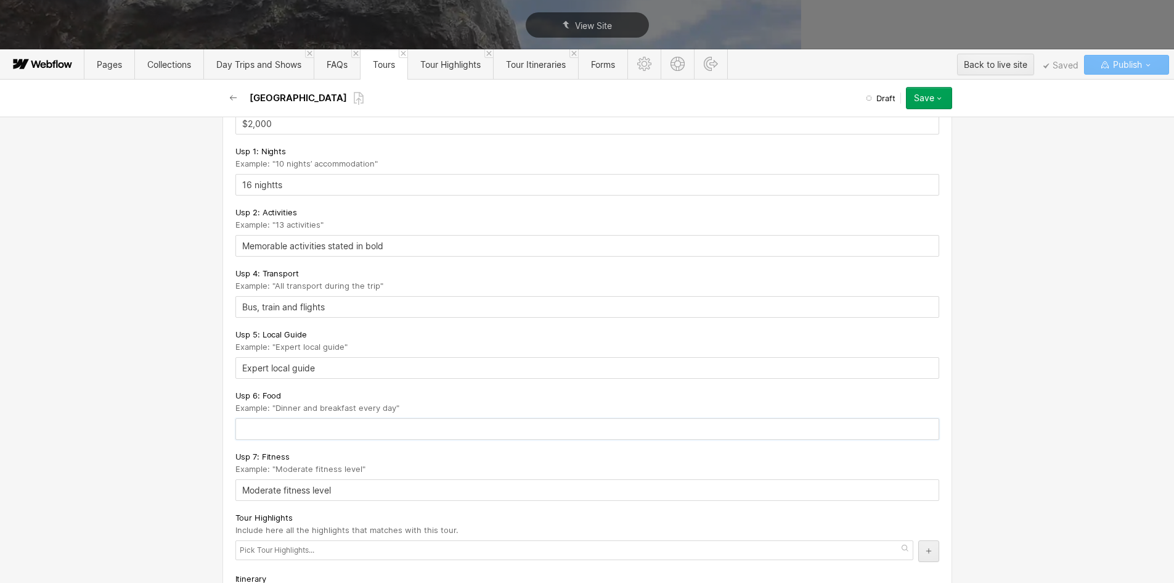
click at [247, 438] on input "text" at bounding box center [587, 429] width 704 height 22
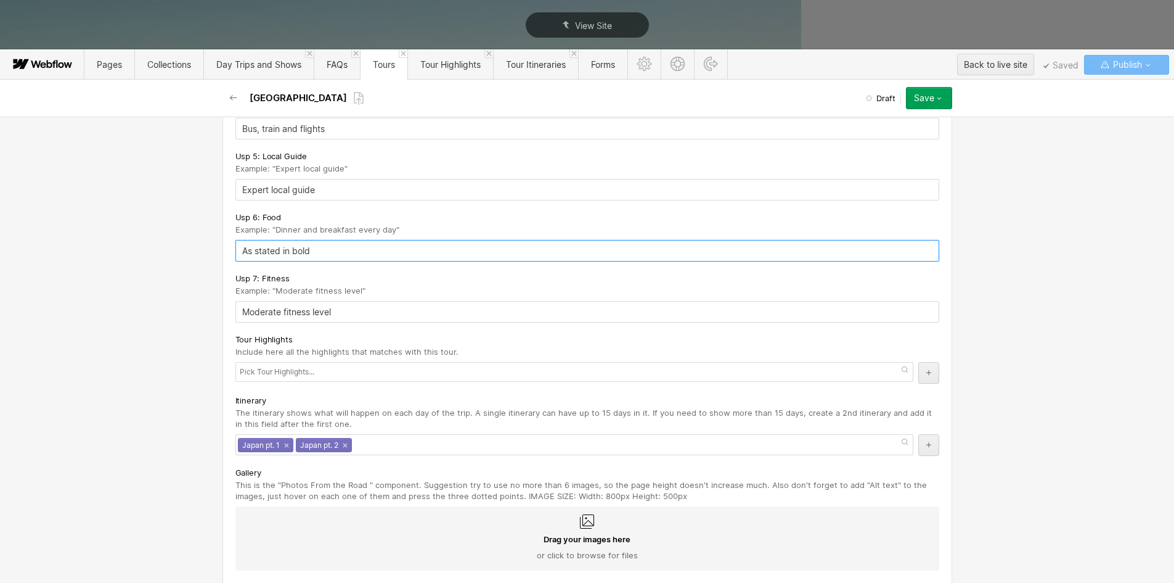
scroll to position [2096, 0]
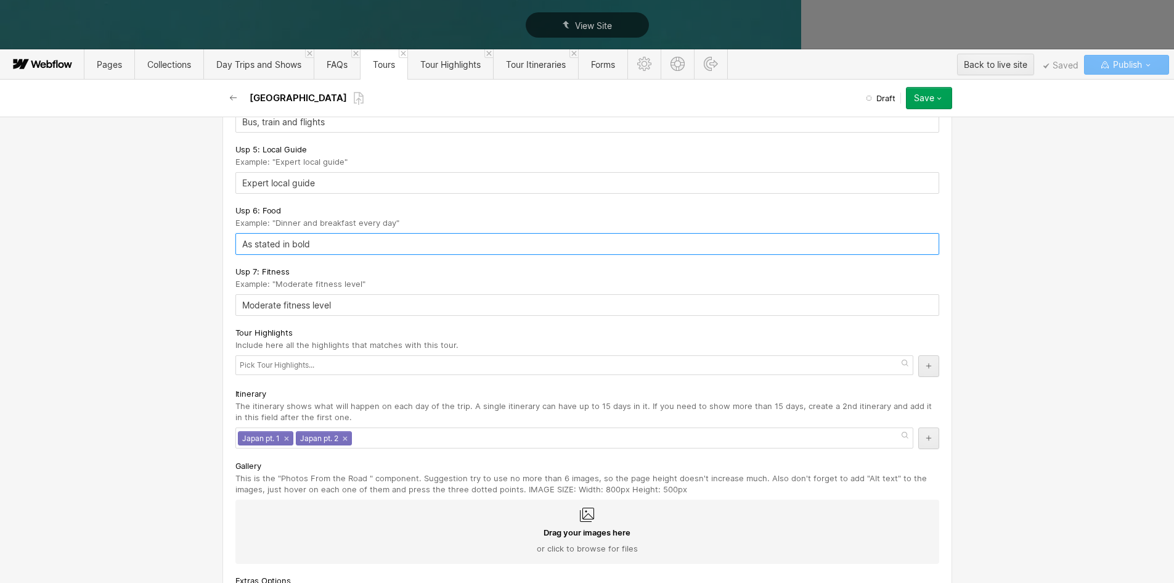
type input "As stated in bold"
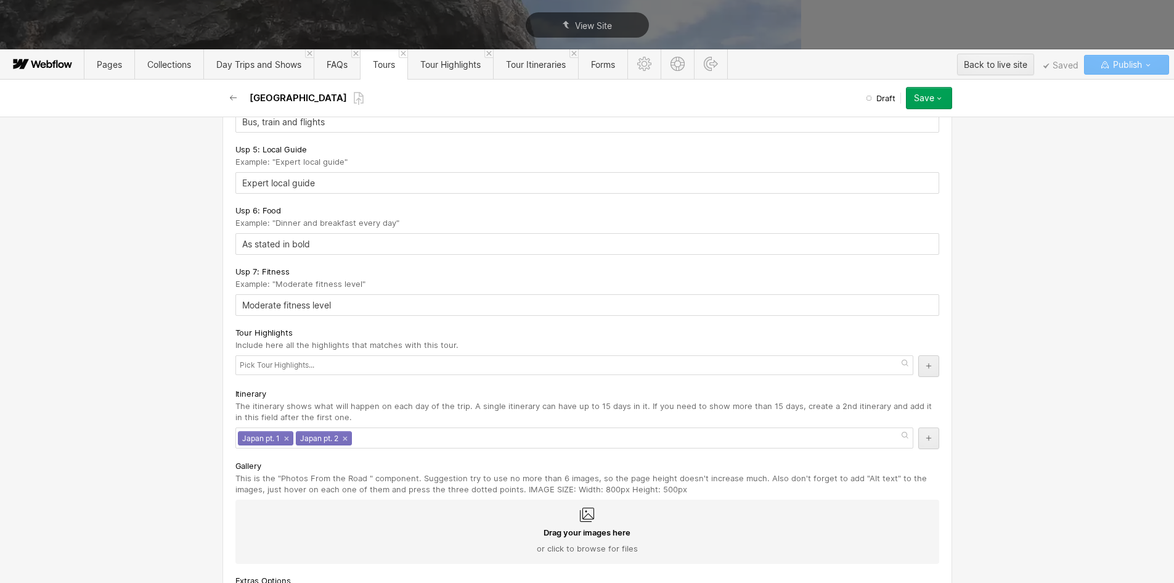
click at [268, 366] on div at bounding box center [574, 365] width 678 height 20
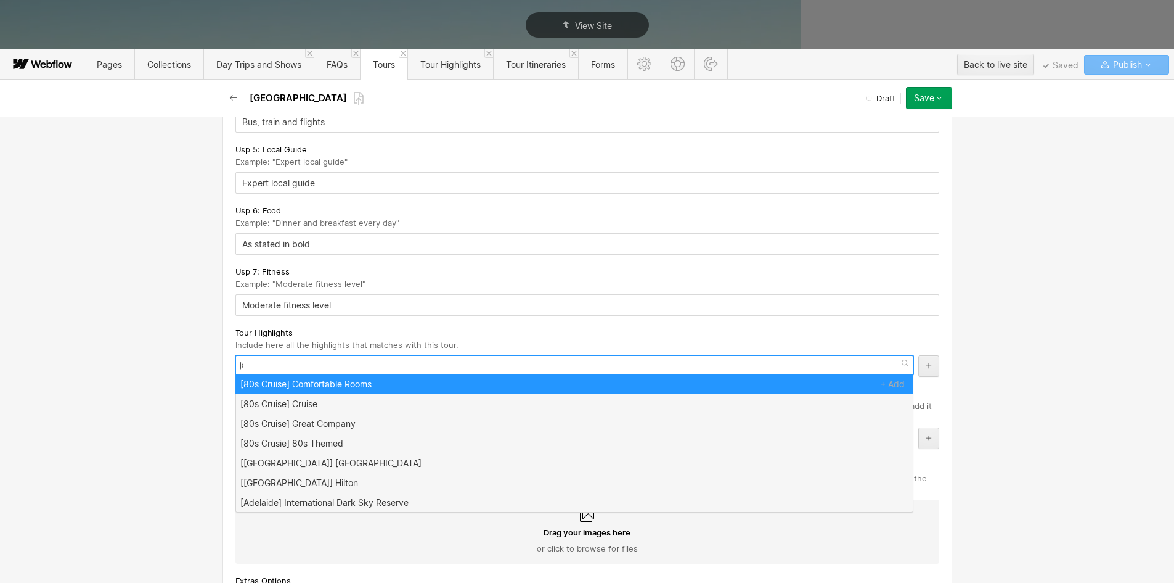
type input "jap"
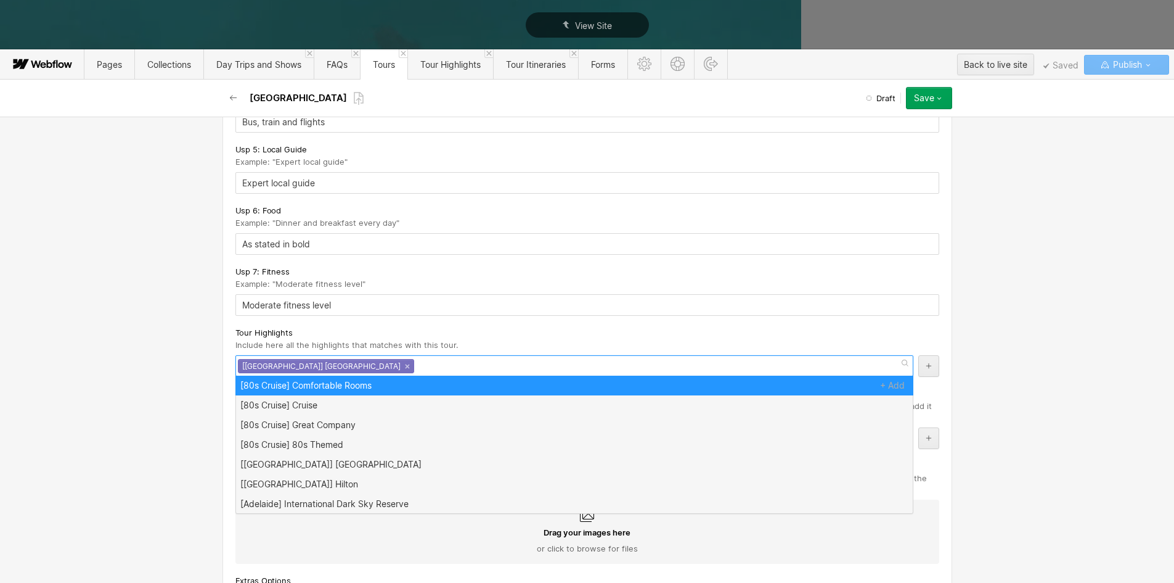
scroll to position [0, 0]
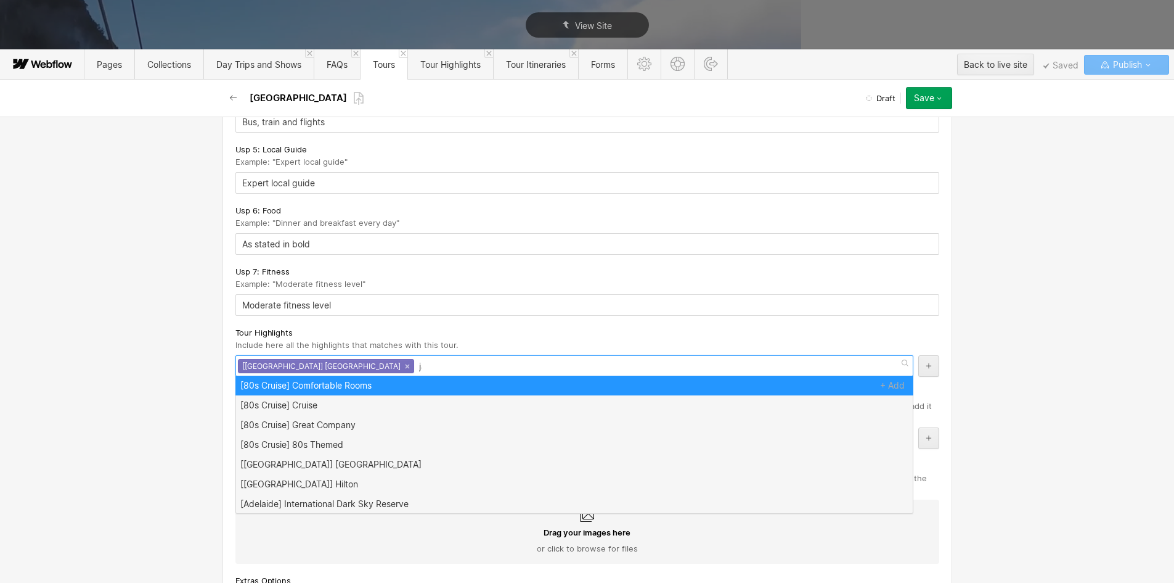
type input "jap"
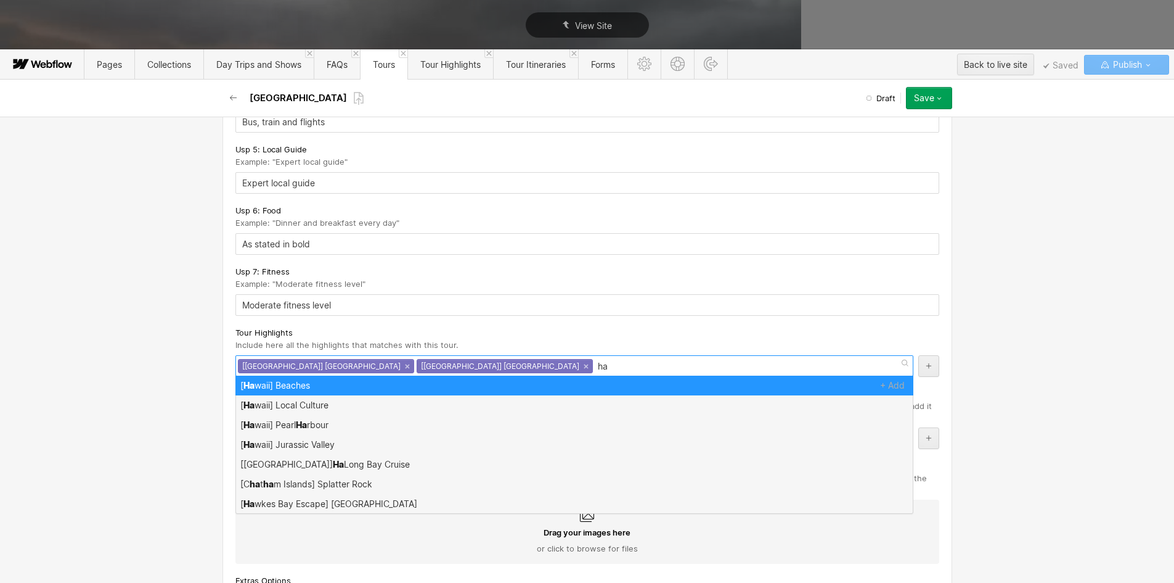
type input "h"
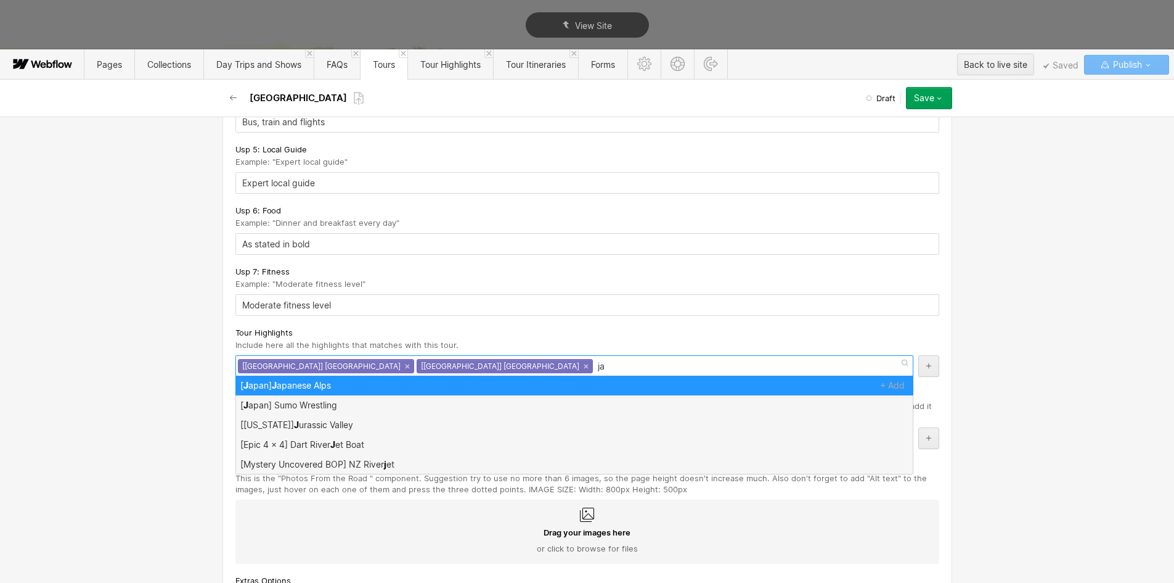
type input "jap"
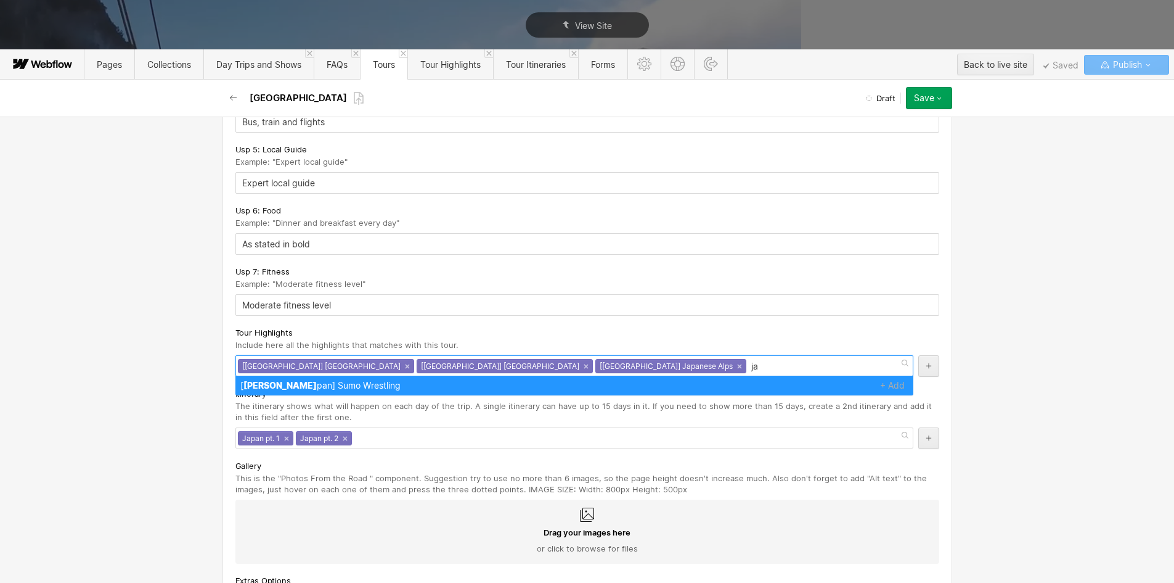
type input "jap"
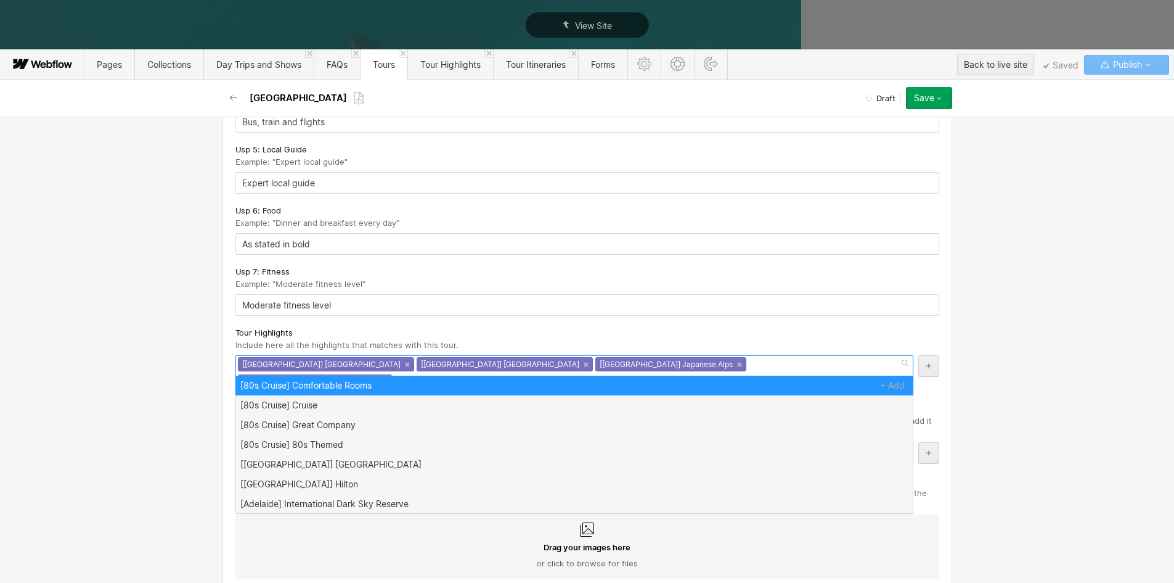
click at [141, 376] on div "Basic info Name Example: "East Cape Escape". This field will also be the main t…" at bounding box center [587, 350] width 1174 height 466
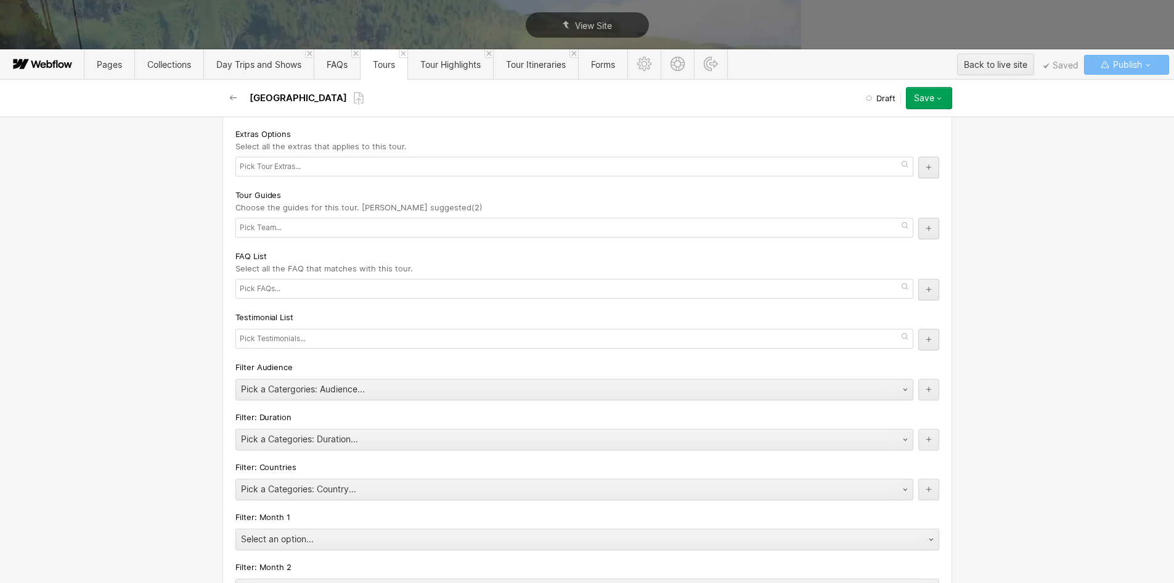
scroll to position [2589, 0]
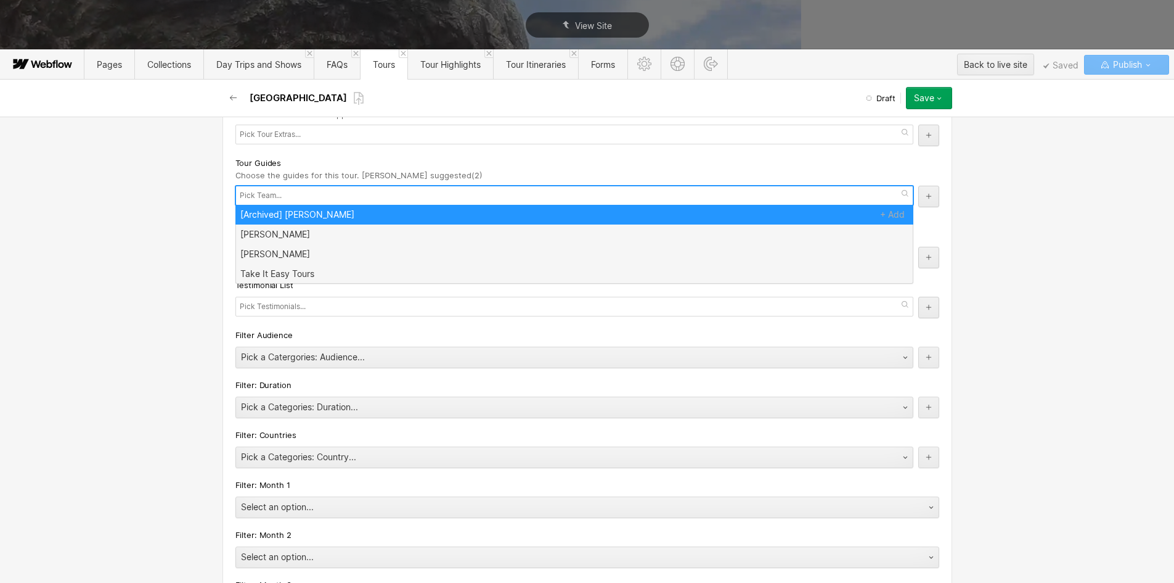
click at [262, 187] on input "text" at bounding box center [262, 195] width 44 height 17
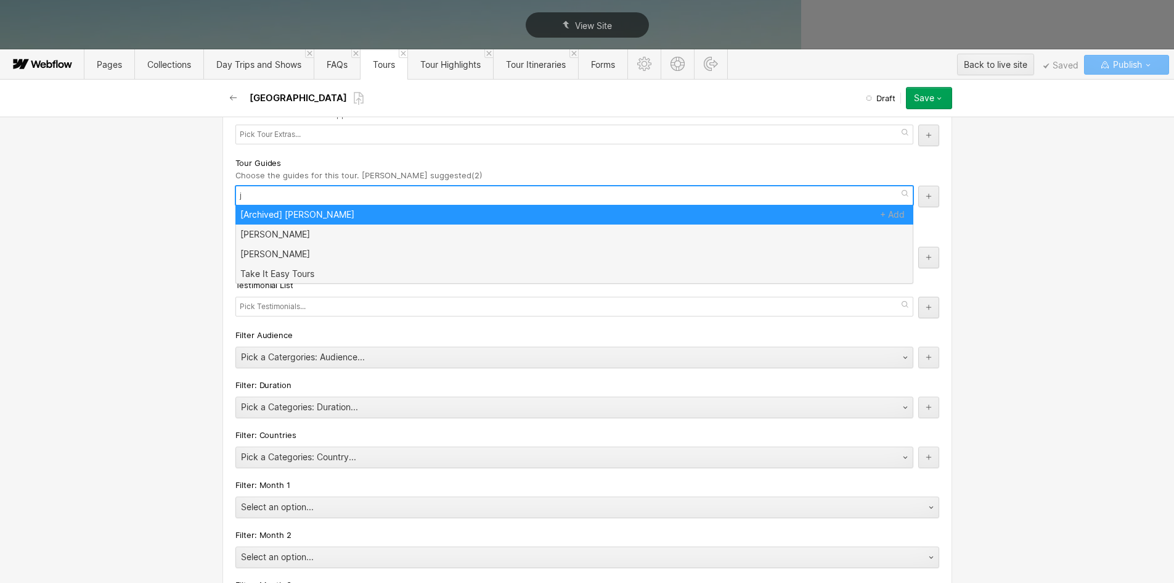
type input "ja"
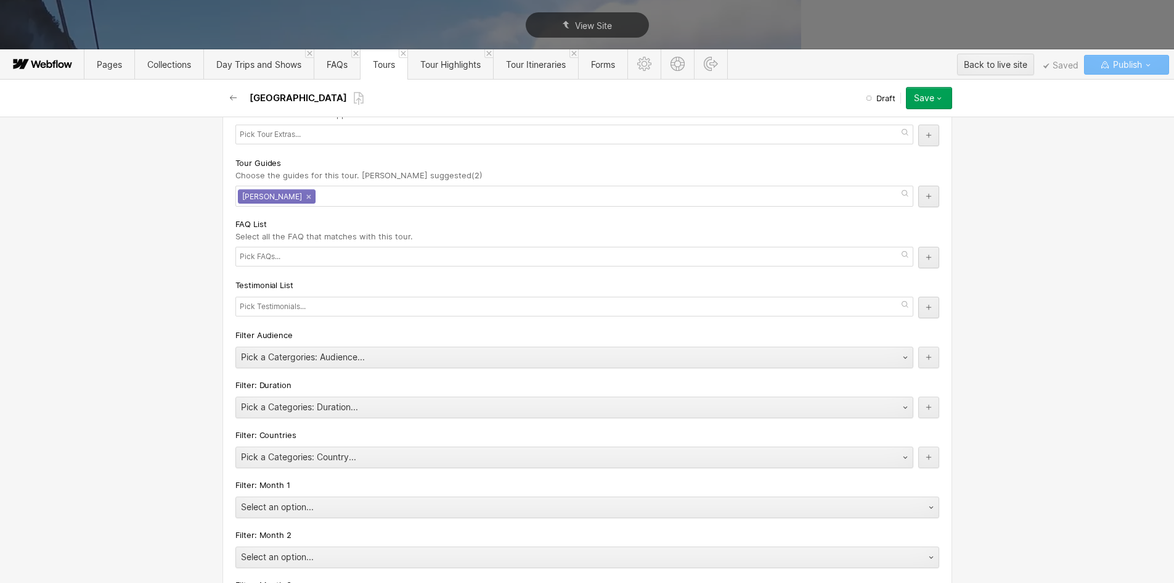
click at [151, 239] on div "Basic info Name Example: "East Cape Escape". This field will also be the main t…" at bounding box center [587, 350] width 1174 height 466
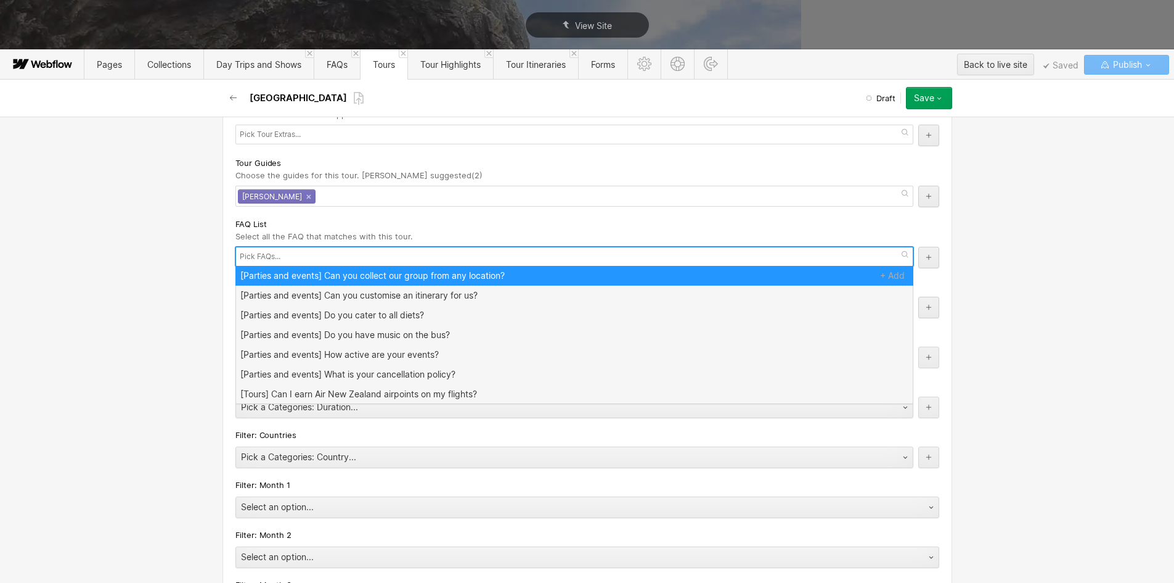
click at [262, 252] on input "text" at bounding box center [261, 256] width 43 height 17
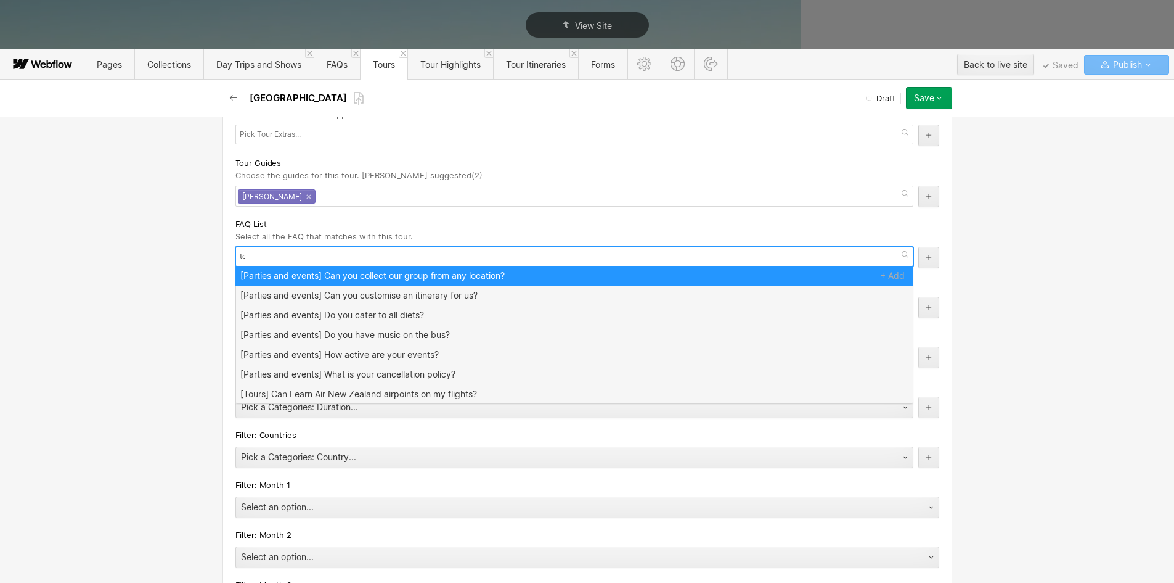
scroll to position [0, 0]
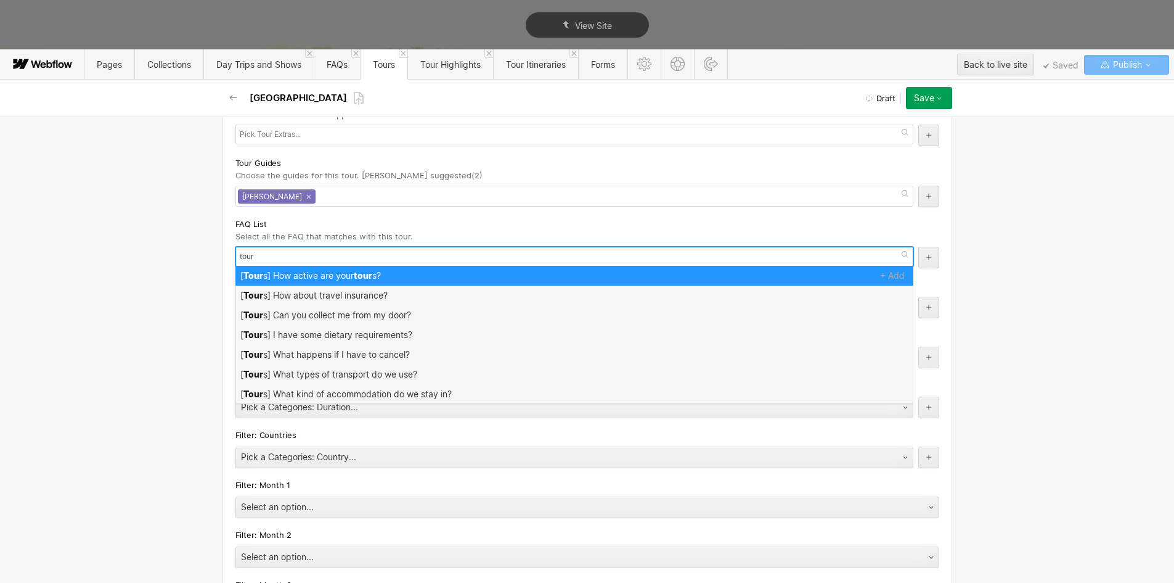
type input "tours"
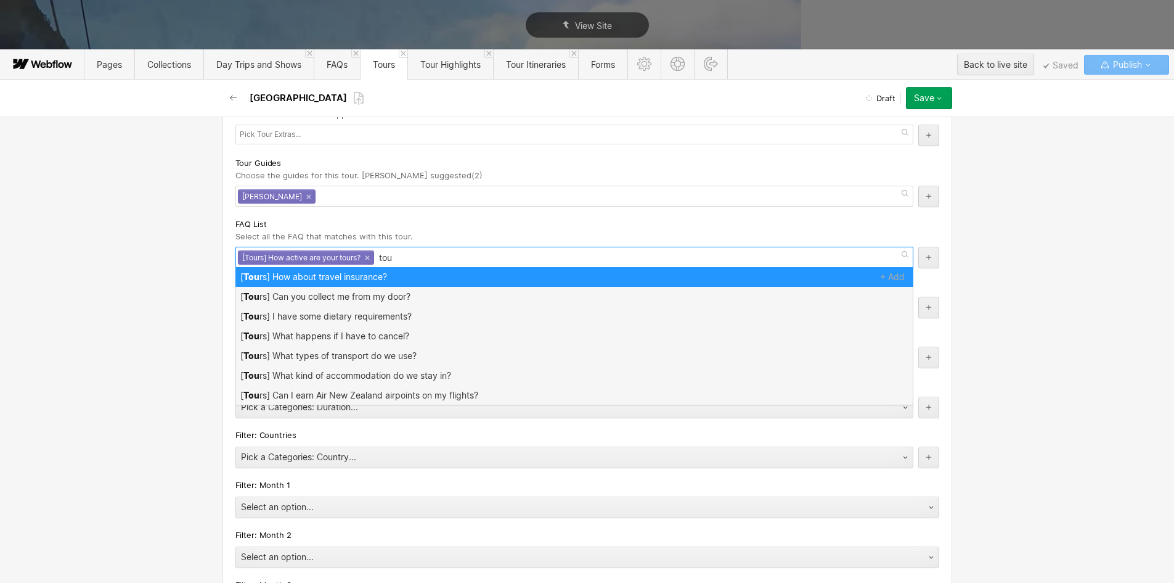
type input "tour"
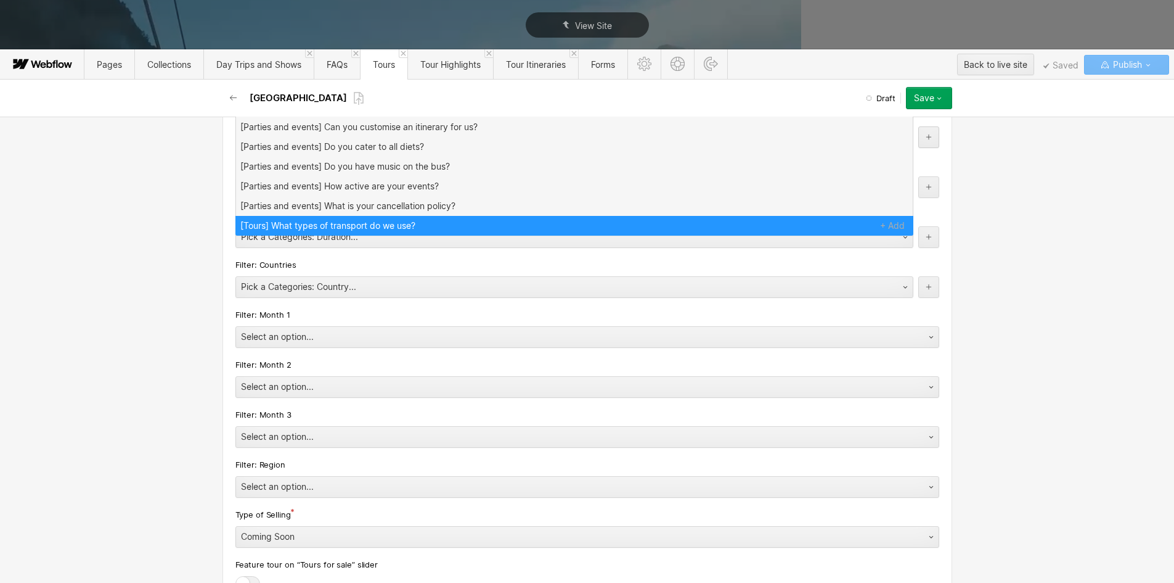
scroll to position [2836, 0]
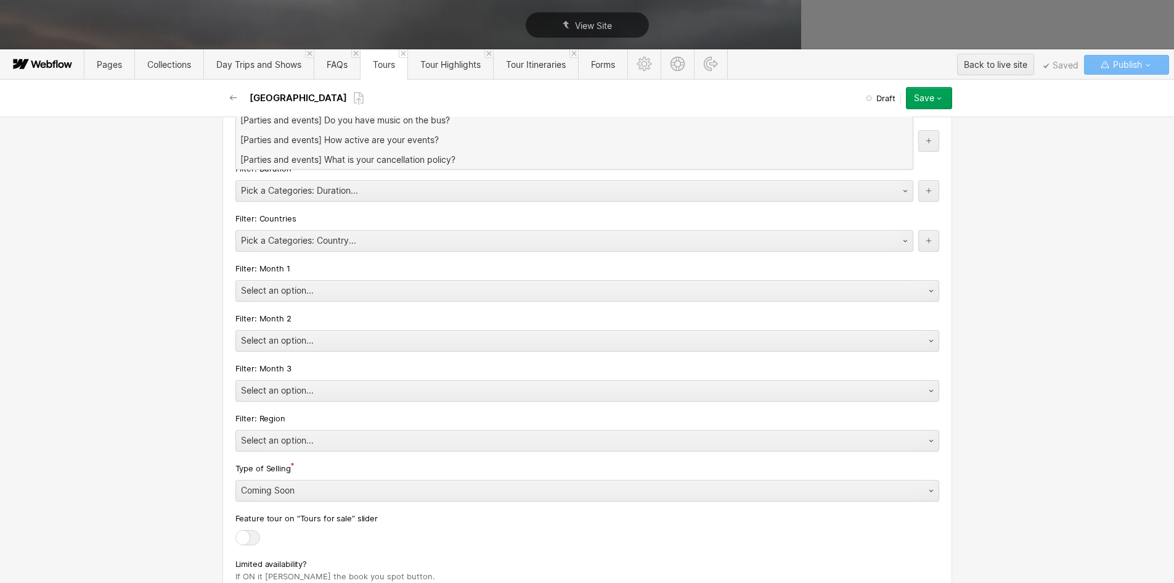
click at [108, 267] on div "Basic info Name Example: "East Cape Escape". This field will also be the main t…" at bounding box center [587, 350] width 1174 height 466
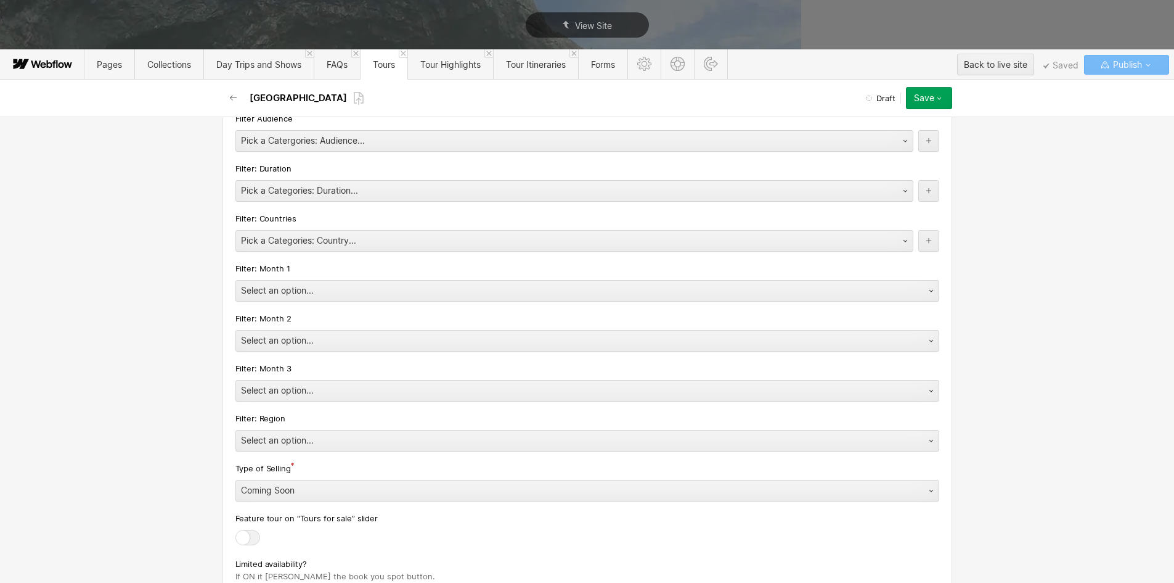
scroll to position [2651, 0]
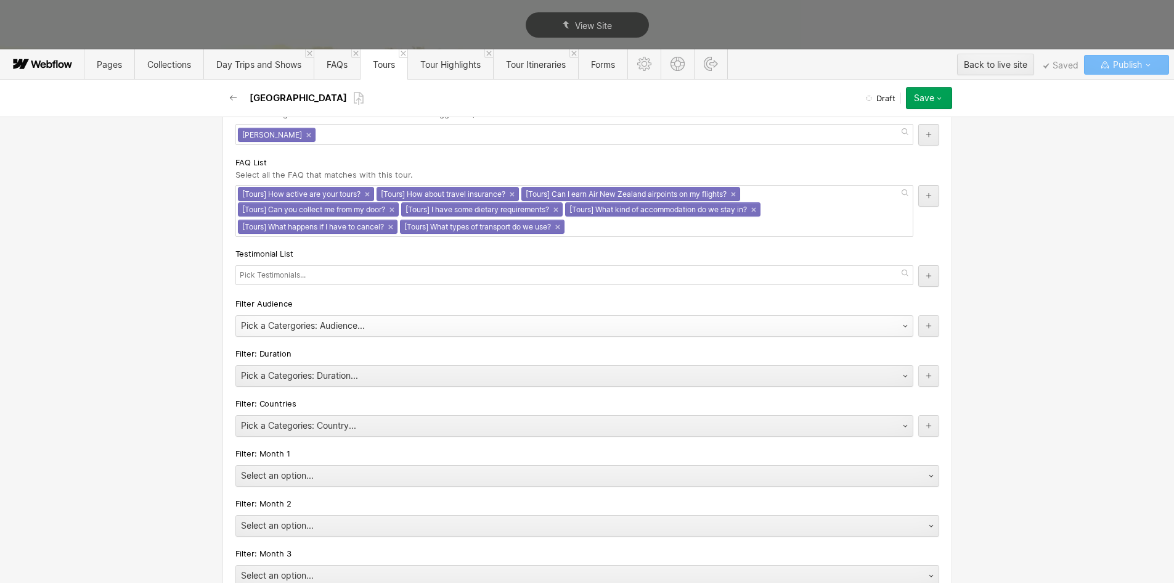
click at [271, 325] on div "Pick a Catergories: Audience..." at bounding box center [562, 326] width 652 height 20
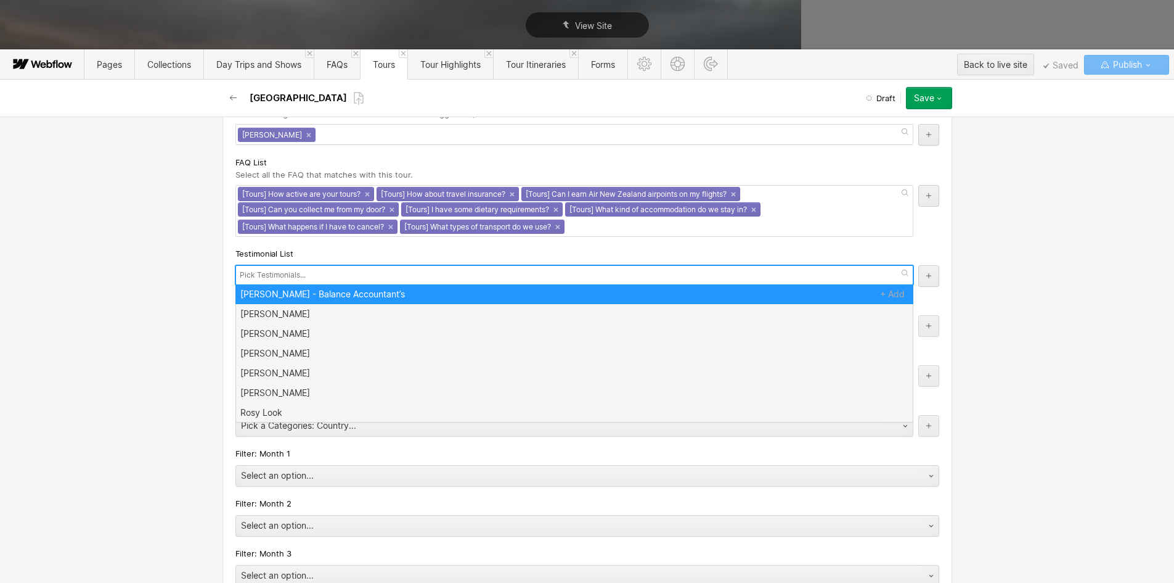
click at [258, 272] on input "text" at bounding box center [274, 274] width 69 height 17
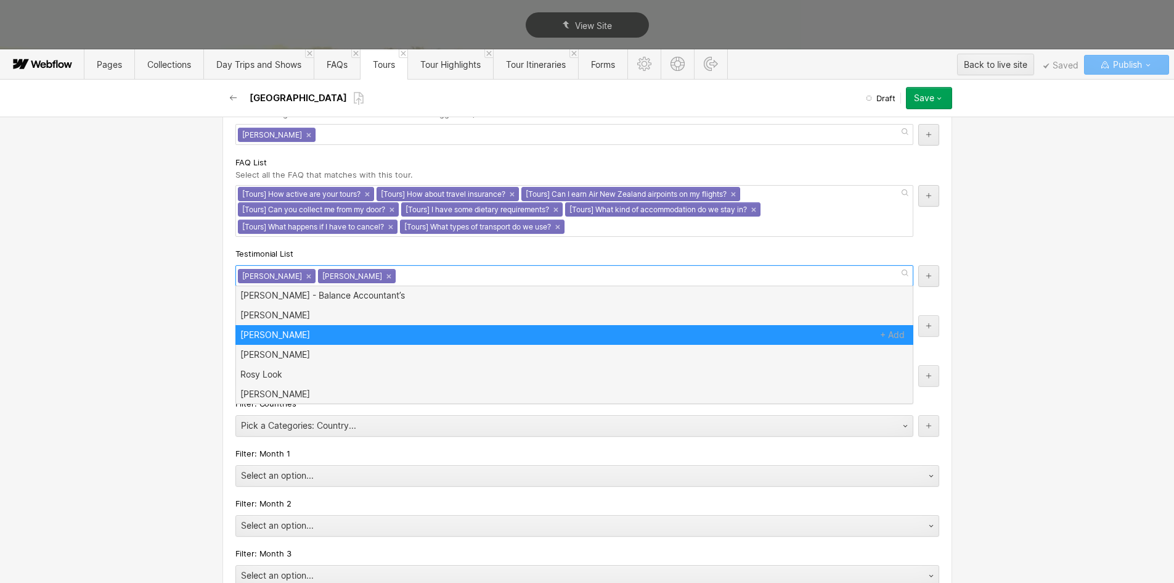
click at [136, 334] on div "Basic info Name Example: "East Cape Escape". This field will also be the main t…" at bounding box center [587, 350] width 1174 height 466
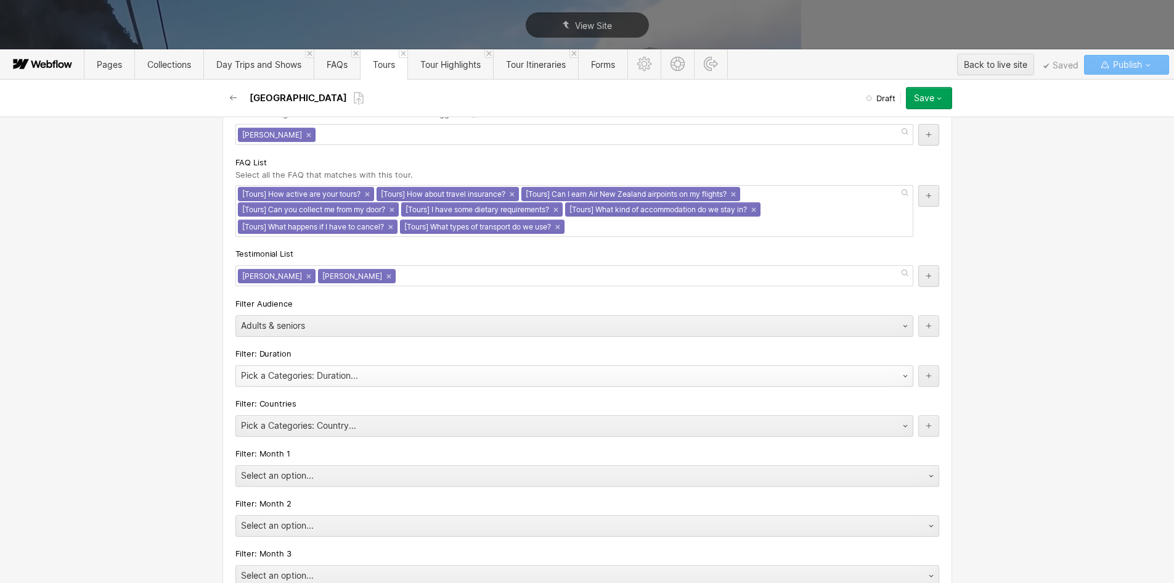
click at [267, 382] on div "Pick a Categories: Duration..." at bounding box center [562, 376] width 652 height 20
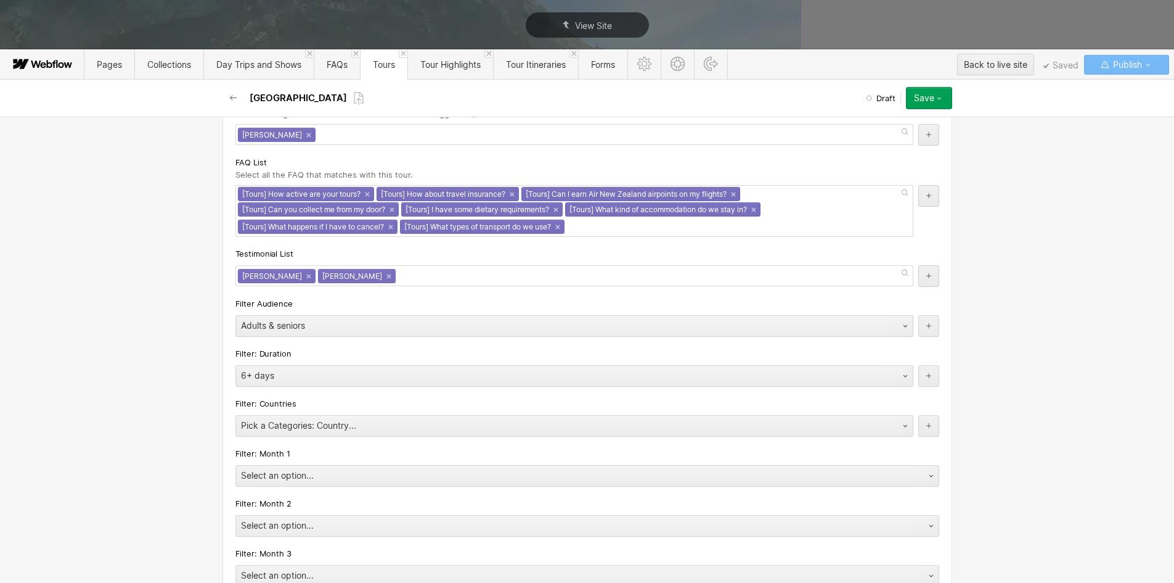
click at [181, 399] on div "Basic info Name Example: "East Cape Escape". This field will also be the main t…" at bounding box center [587, 350] width 1174 height 466
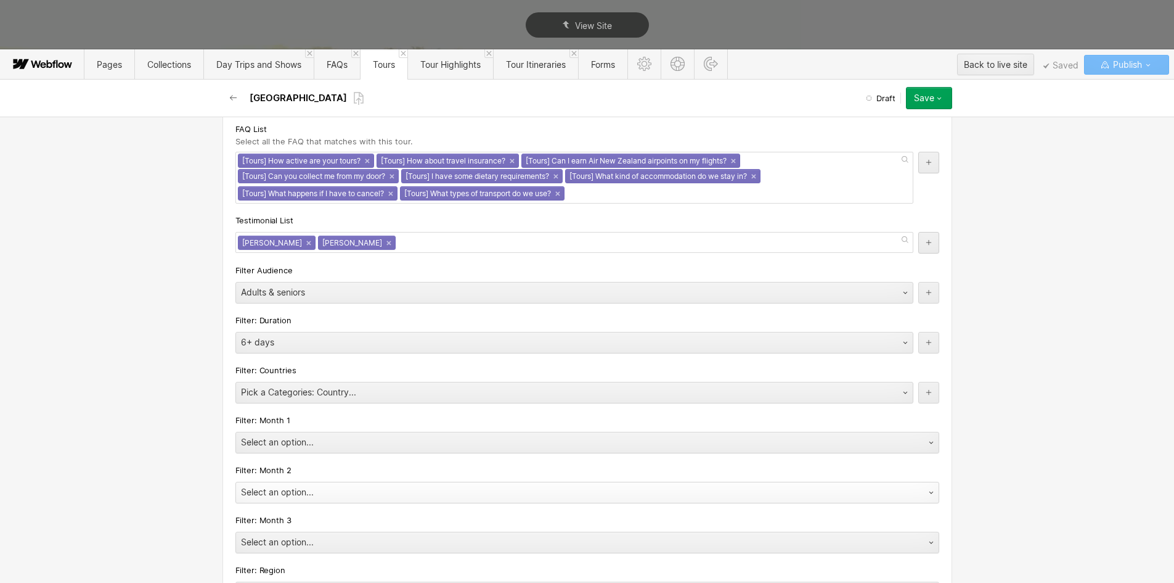
scroll to position [2712, 0]
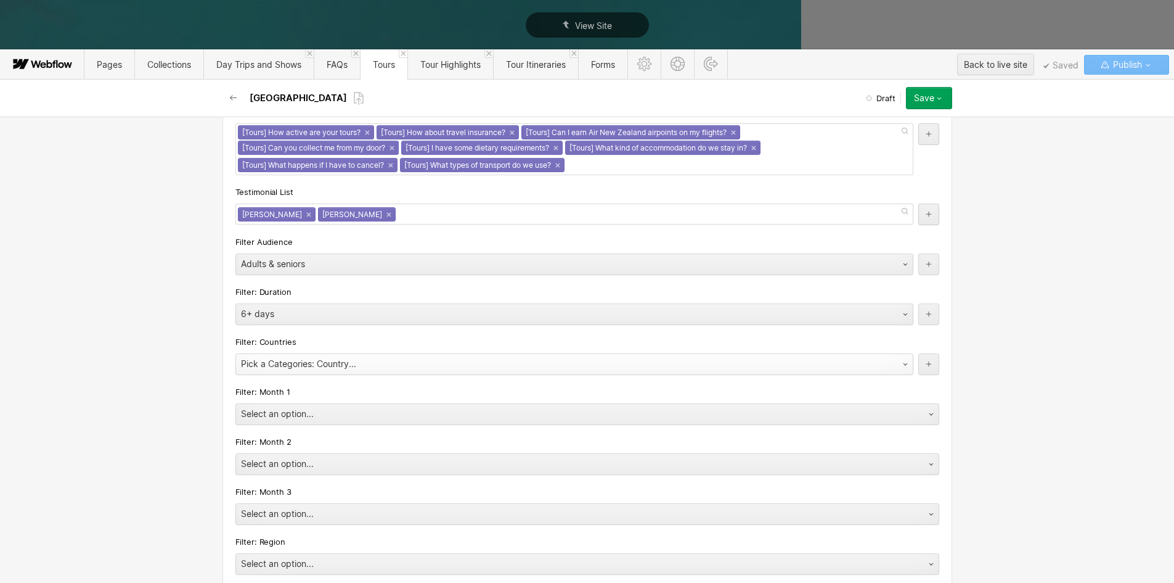
click at [286, 362] on div "Pick a Categories: Country..." at bounding box center [562, 364] width 652 height 20
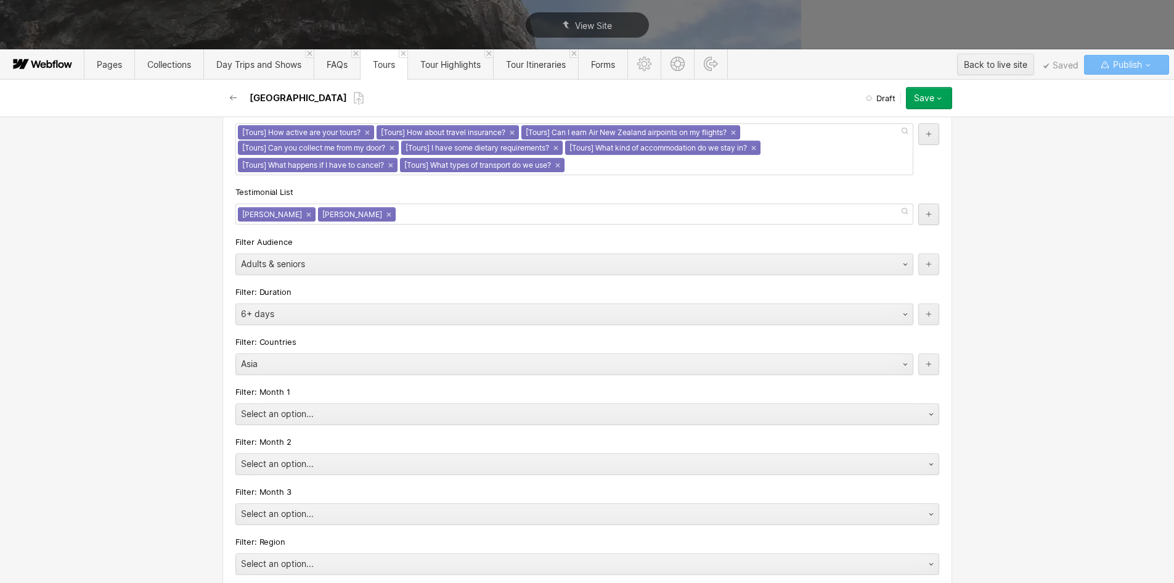
click at [133, 398] on div "Basic info Name Example: "East Cape Escape". This field will also be the main t…" at bounding box center [587, 350] width 1174 height 466
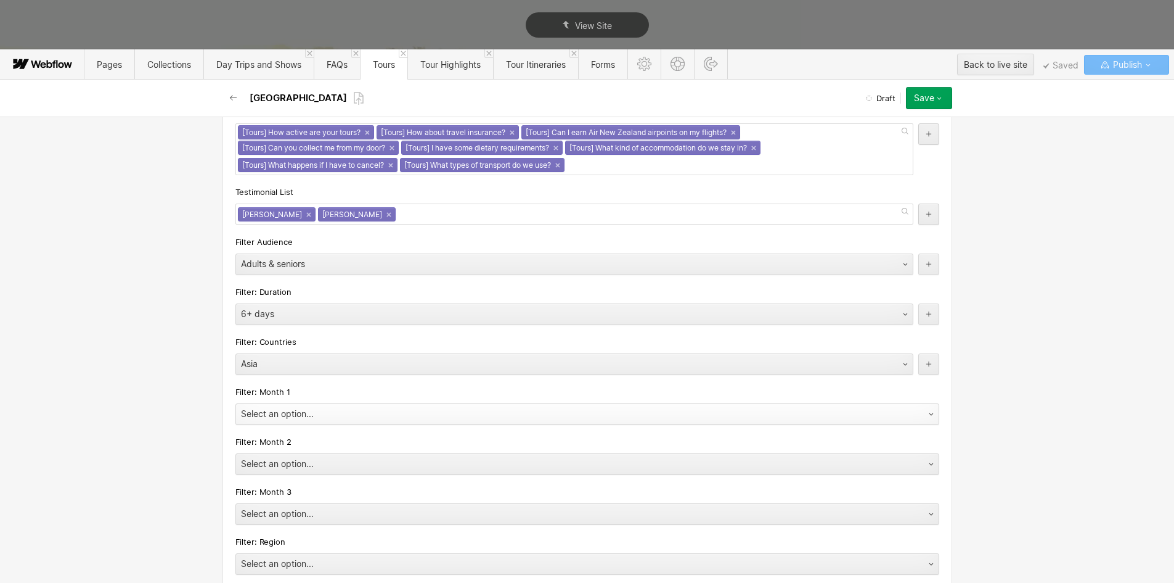
click at [263, 406] on div "Select an option..." at bounding box center [575, 414] width 678 height 20
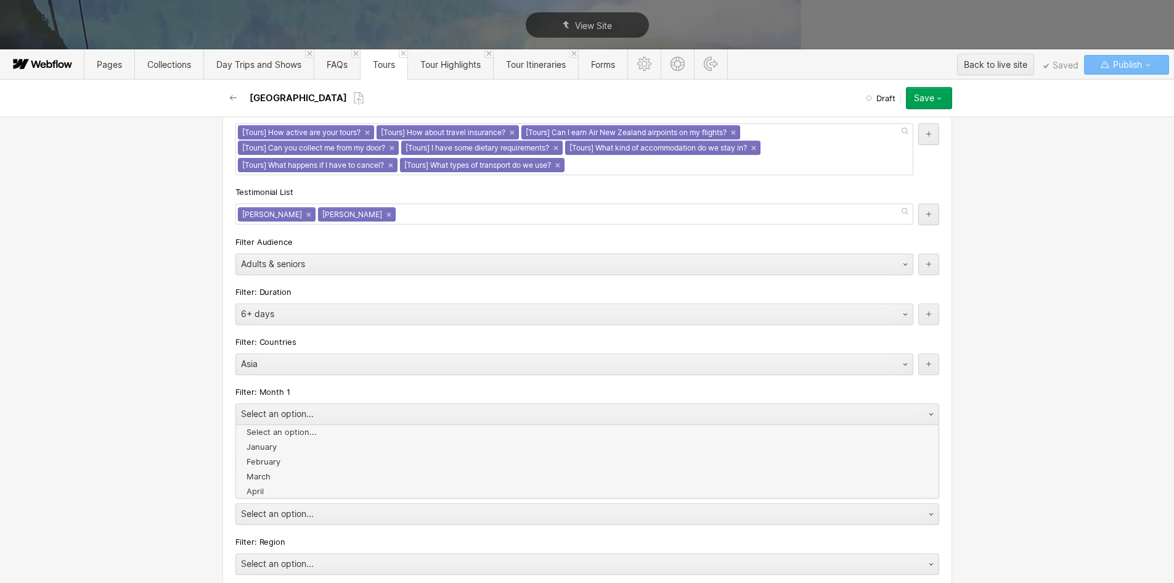
drag, startPoint x: 278, startPoint y: 485, endPoint x: 80, endPoint y: 450, distance: 200.9
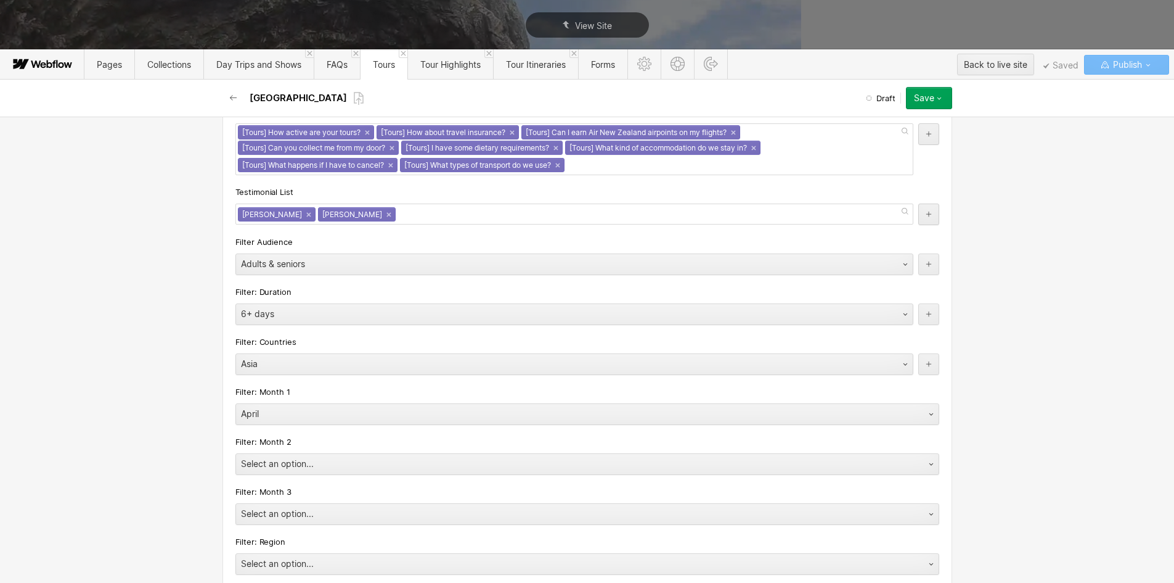
click at [80, 449] on div "Basic info Name Example: "East Cape Escape". This field will also be the main t…" at bounding box center [587, 350] width 1174 height 466
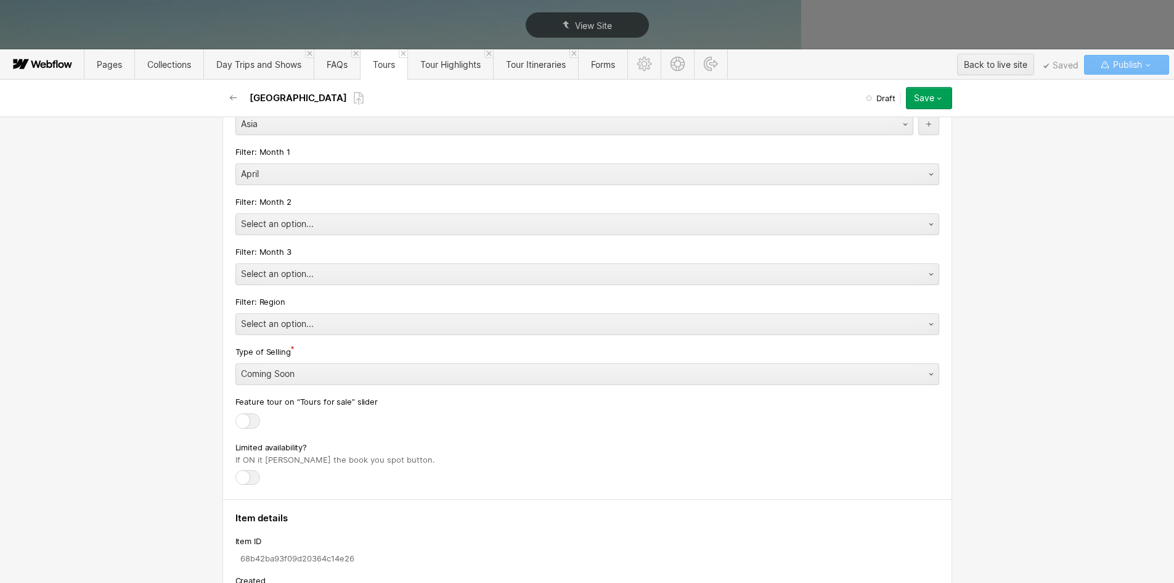
scroll to position [2959, 0]
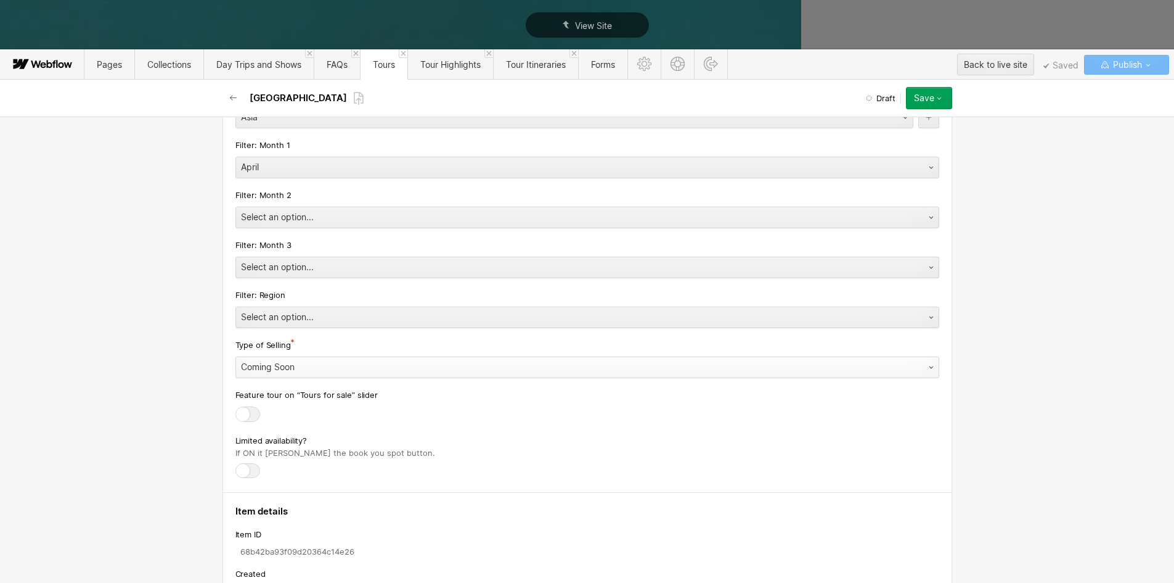
click at [252, 362] on div "Coming Soon" at bounding box center [575, 367] width 678 height 20
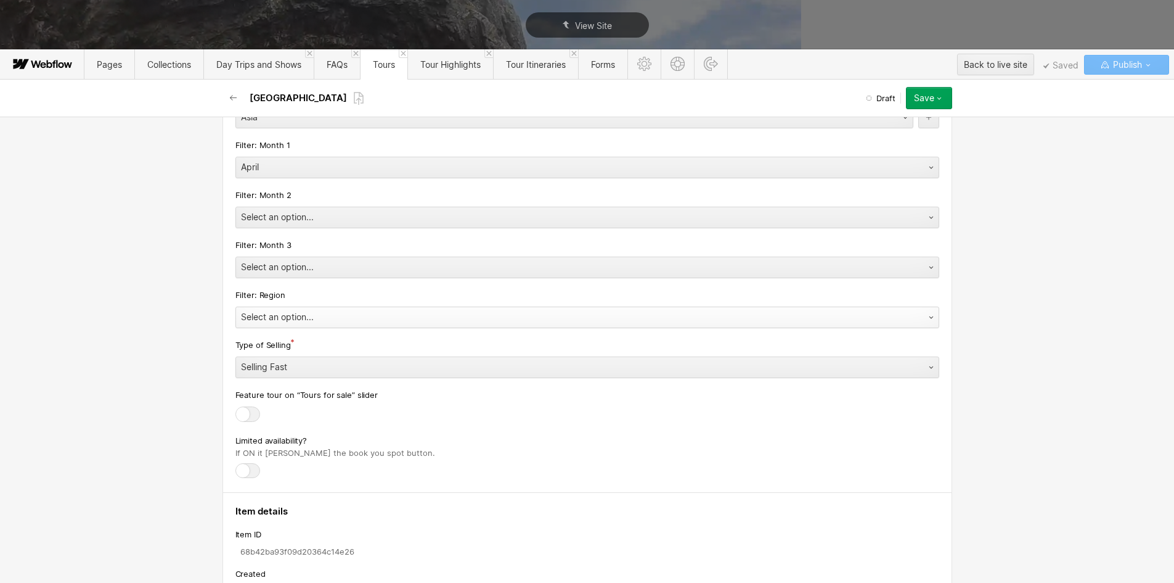
click at [266, 314] on div "Select an option..." at bounding box center [575, 317] width 678 height 20
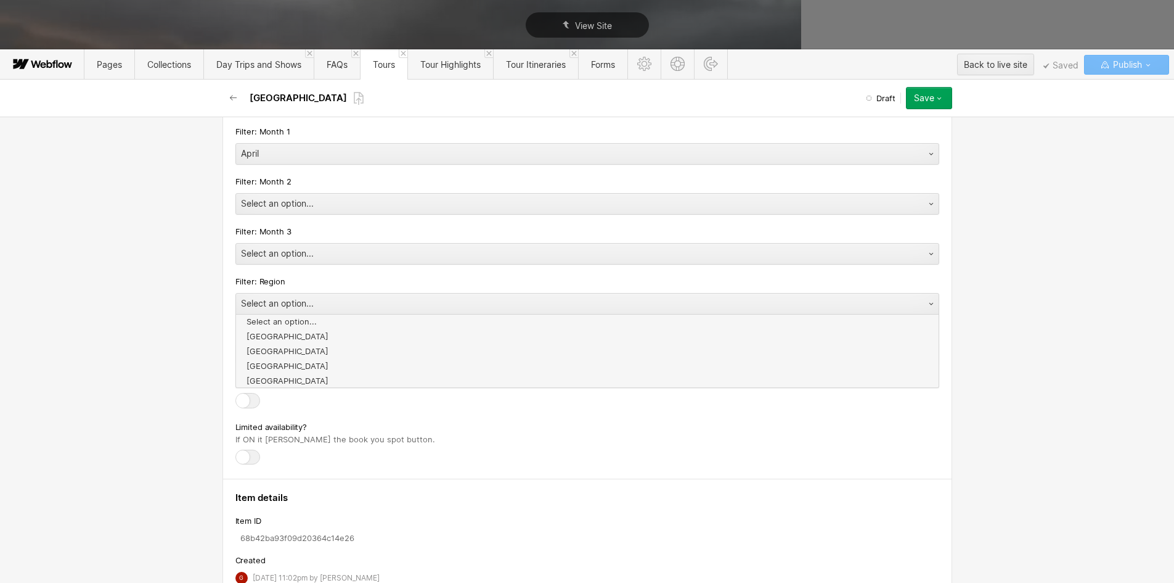
scroll to position [2960, 0]
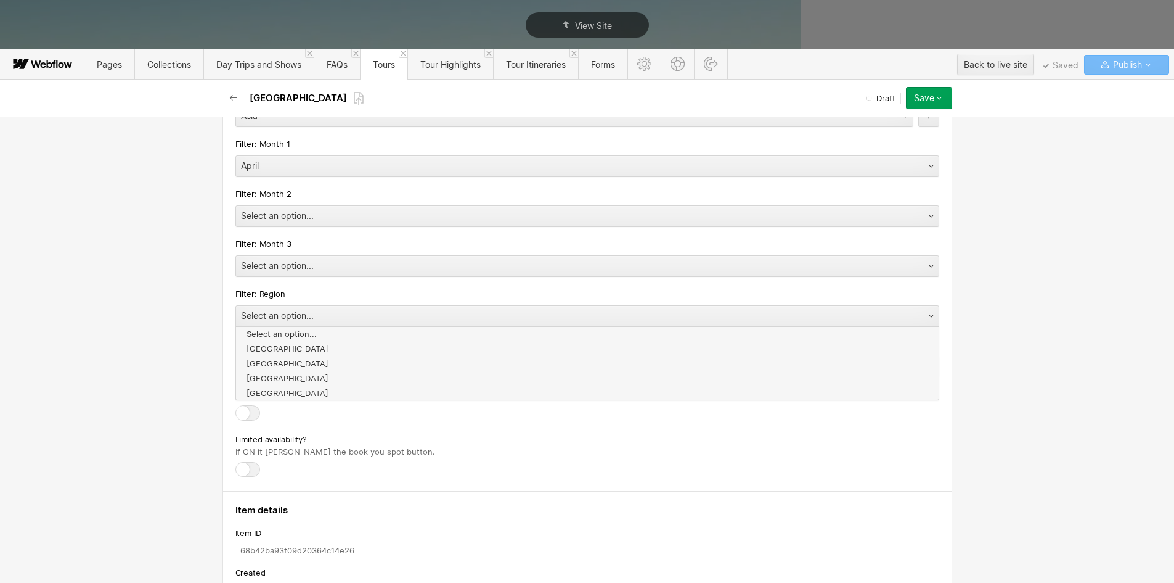
click at [142, 328] on div "Basic info Name Example: "East Cape Escape". This field will also be the main t…" at bounding box center [587, 350] width 1174 height 466
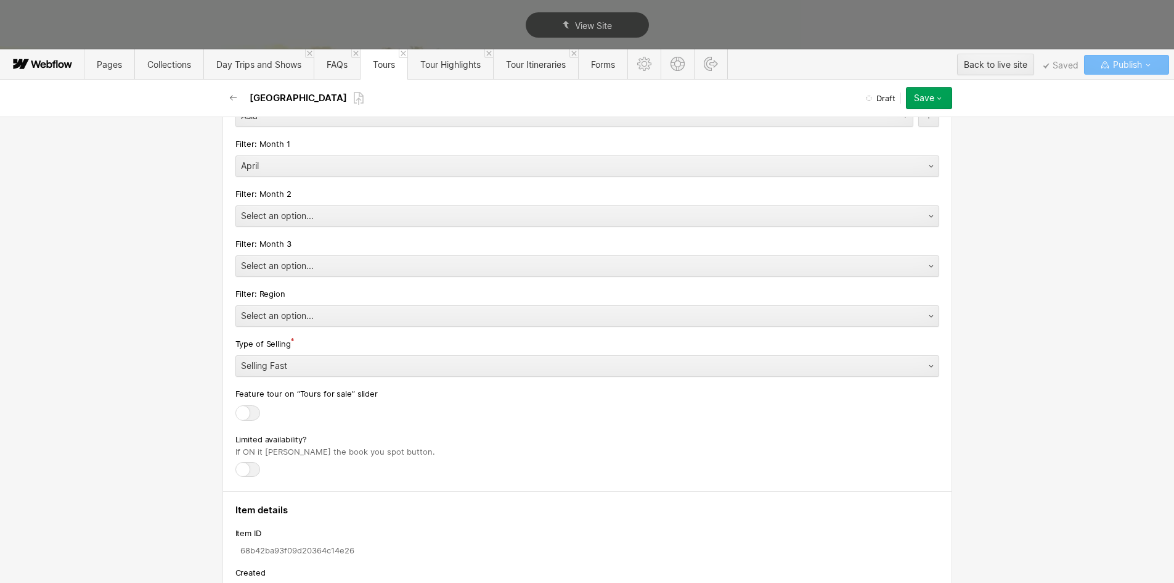
click at [235, 408] on div at bounding box center [247, 412] width 25 height 15
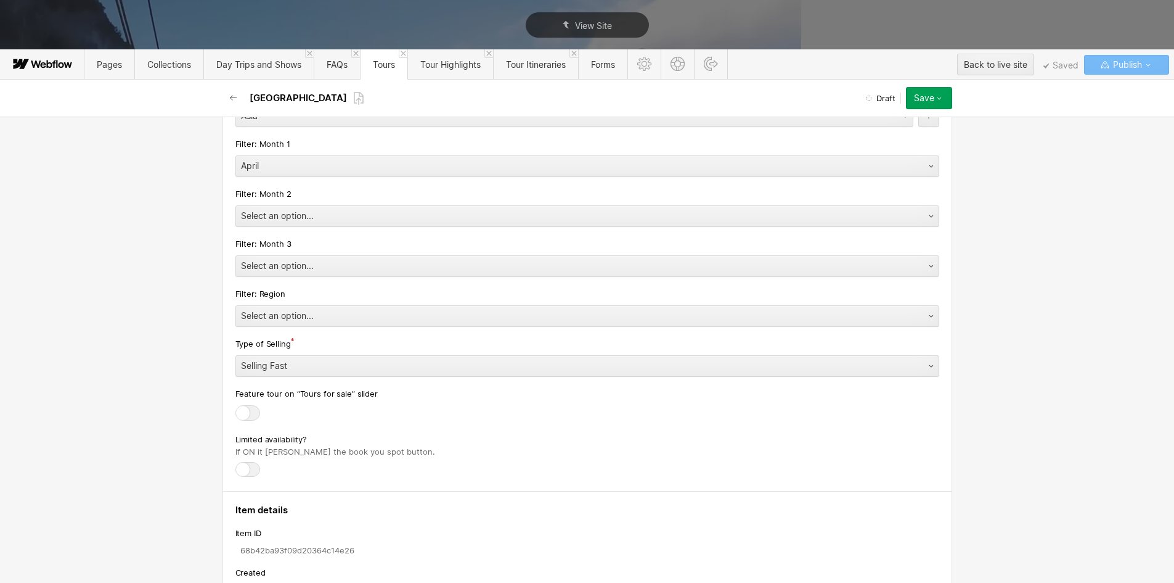
click at [0, 0] on input "checkbox" at bounding box center [0, 0] width 0 height 0
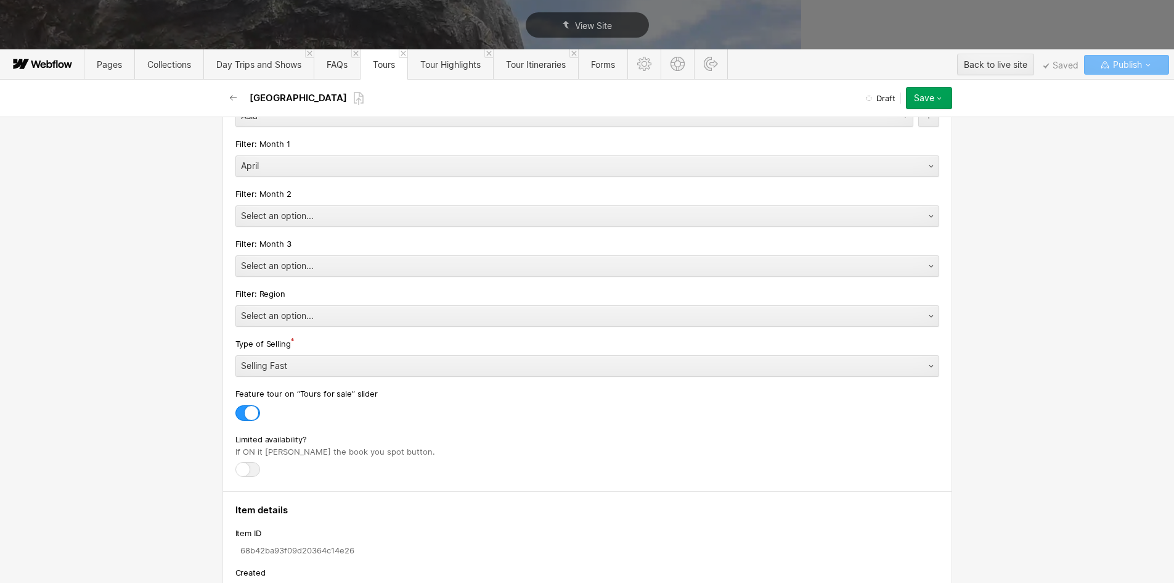
click at [944, 96] on button "Save" at bounding box center [929, 98] width 46 height 22
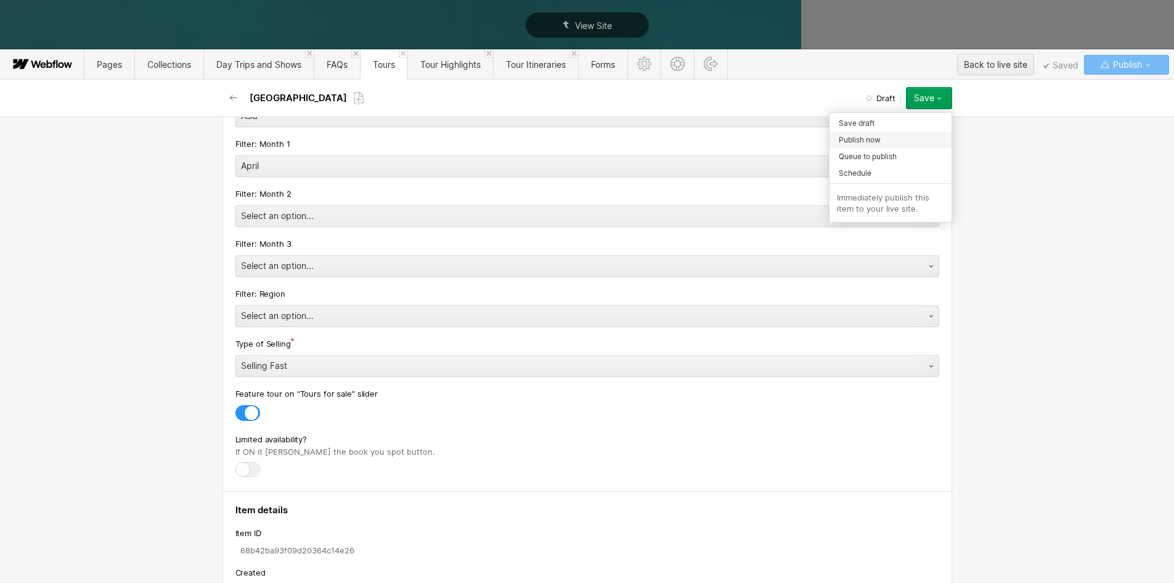
click at [877, 141] on span "Publish now" at bounding box center [860, 140] width 42 height 12
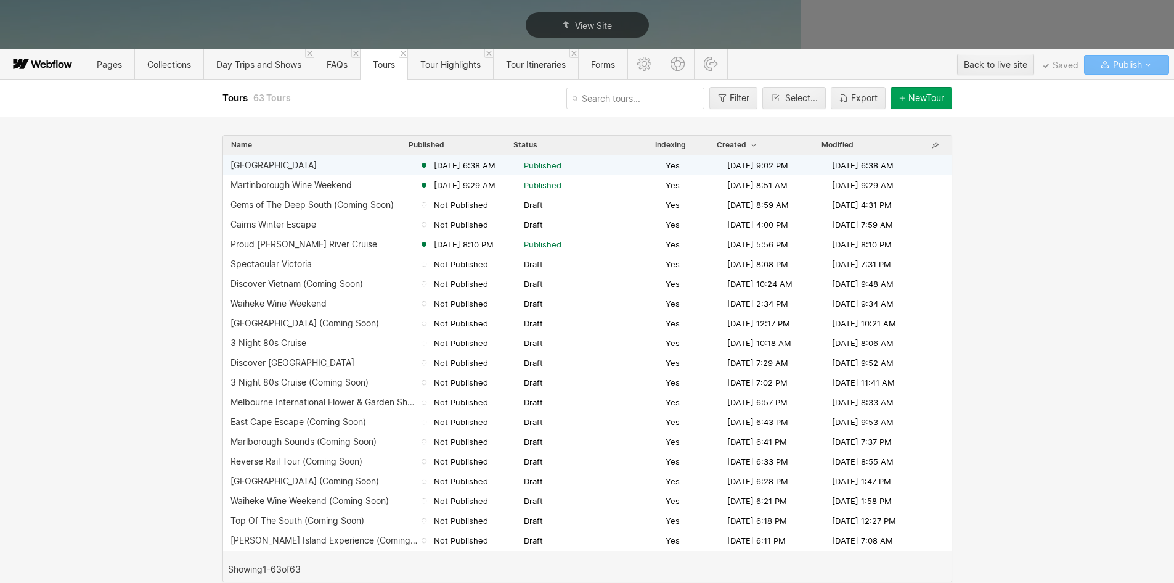
click at [266, 167] on div "[GEOGRAPHIC_DATA]" at bounding box center [325, 165] width 189 height 10
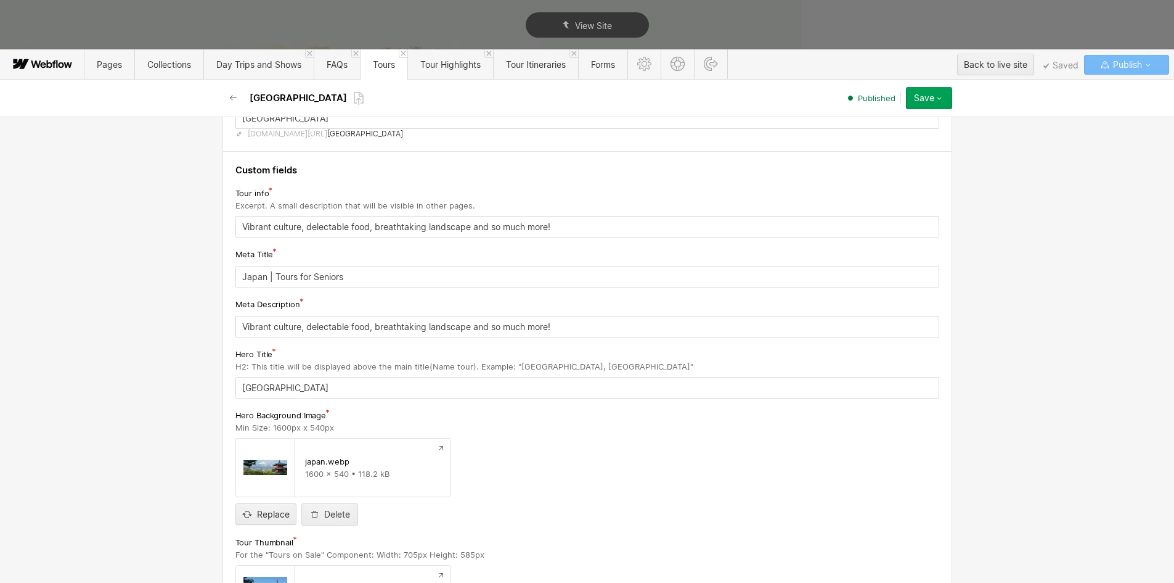
scroll to position [185, 0]
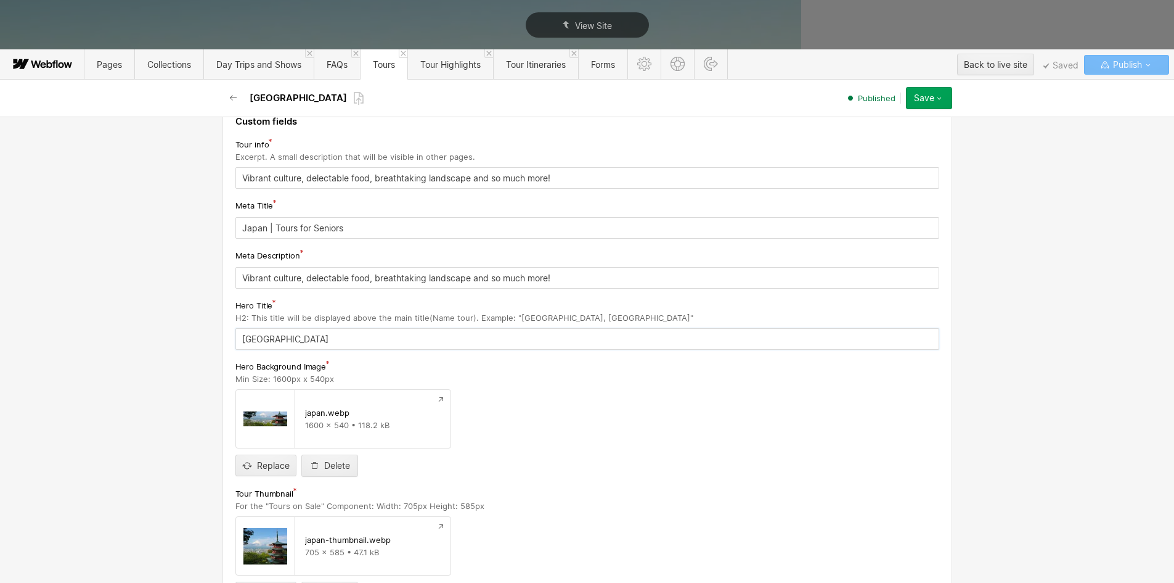
click at [306, 335] on input "[GEOGRAPHIC_DATA]" at bounding box center [587, 339] width 704 height 22
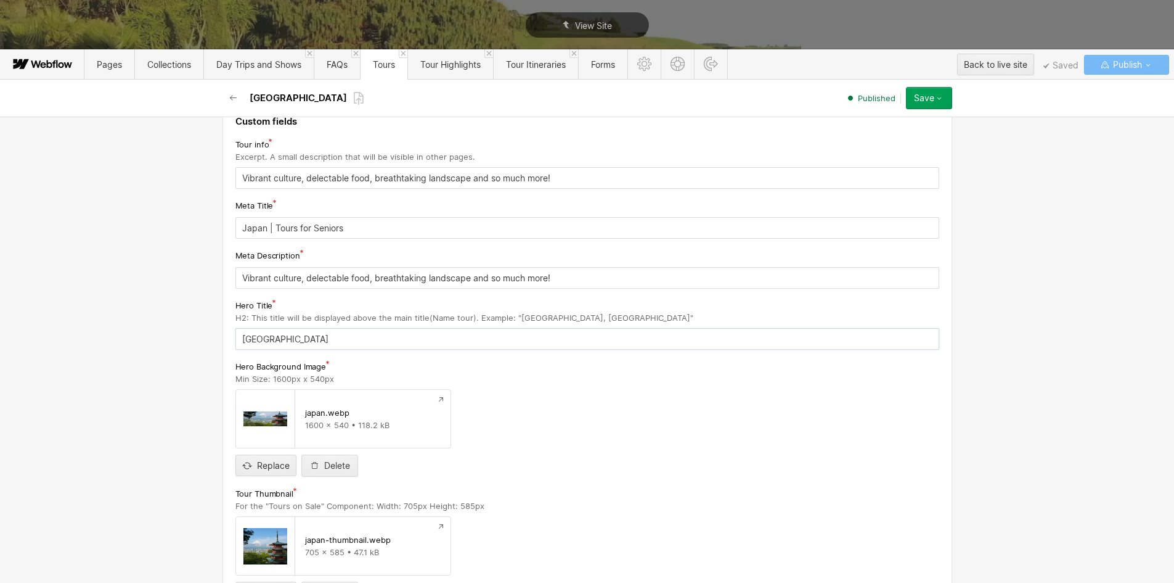
click at [306, 335] on input "[GEOGRAPHIC_DATA]" at bounding box center [587, 339] width 704 height 22
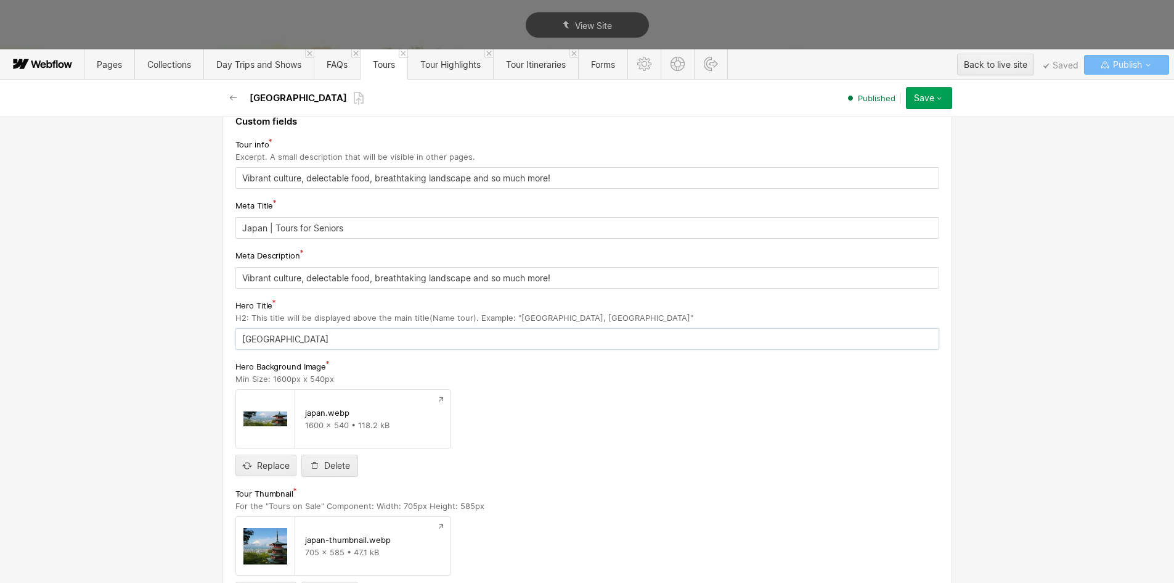
click at [306, 335] on input "[GEOGRAPHIC_DATA]" at bounding box center [587, 339] width 704 height 22
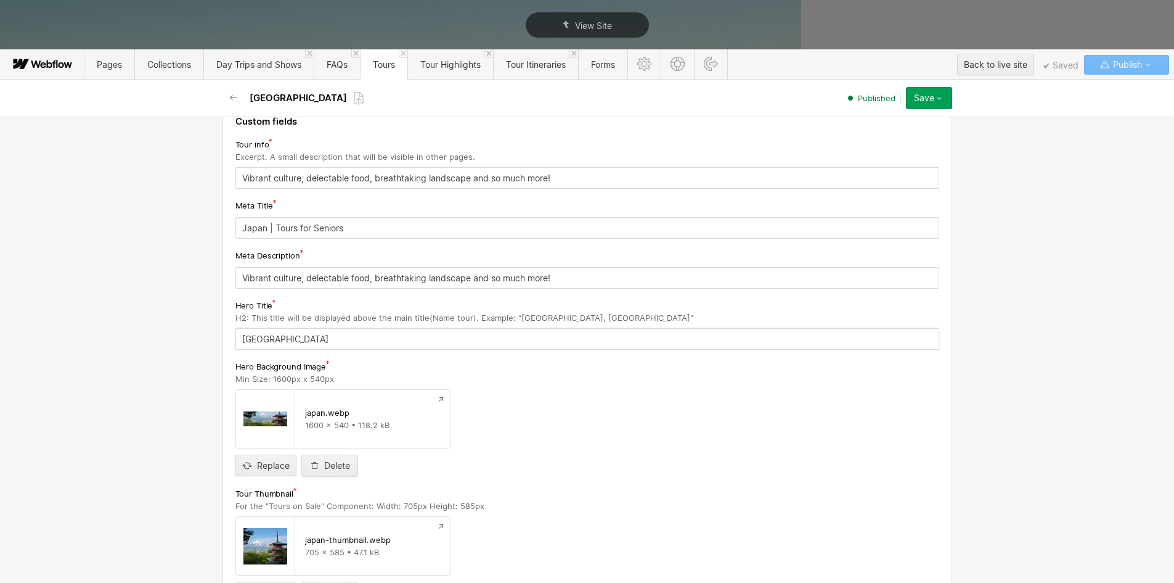
click at [287, 332] on input "[GEOGRAPHIC_DATA]" at bounding box center [587, 339] width 704 height 22
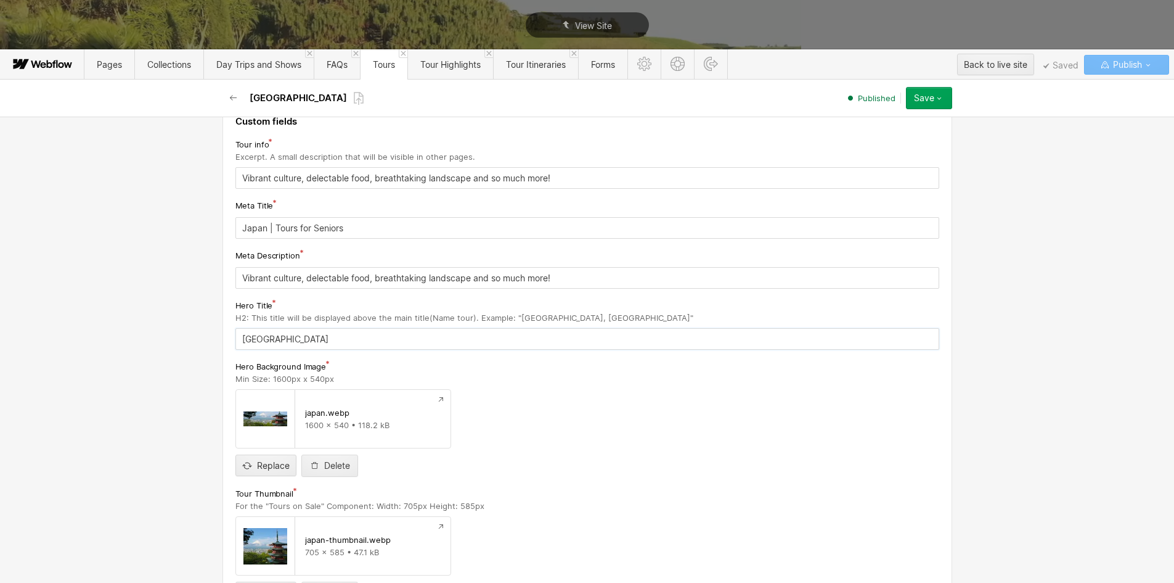
click at [287, 332] on input "[GEOGRAPHIC_DATA]" at bounding box center [587, 339] width 704 height 22
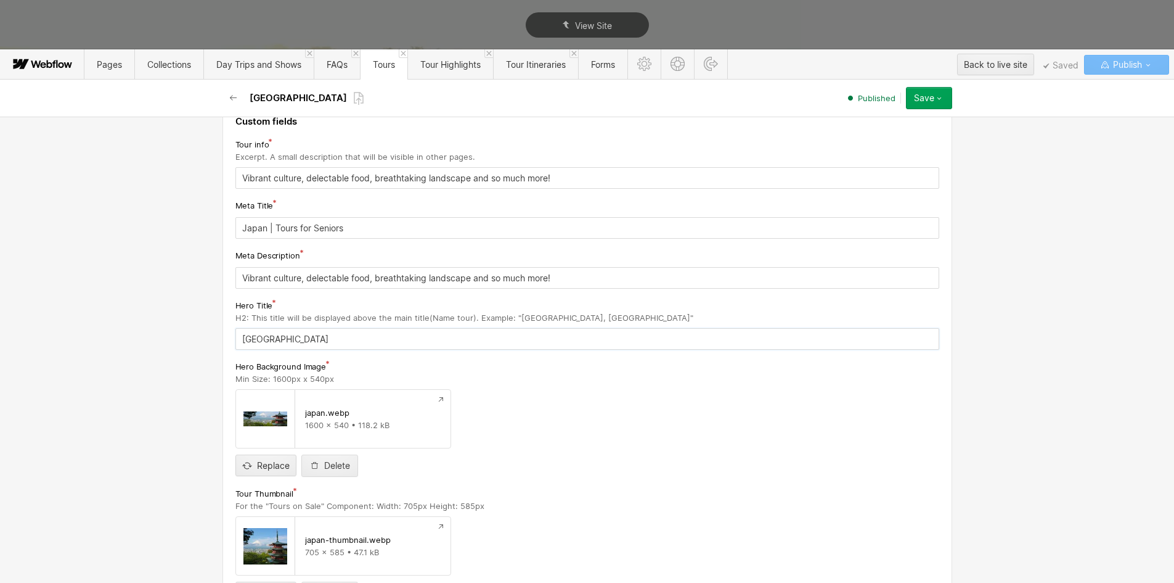
click at [287, 332] on input "[GEOGRAPHIC_DATA]" at bounding box center [587, 339] width 704 height 22
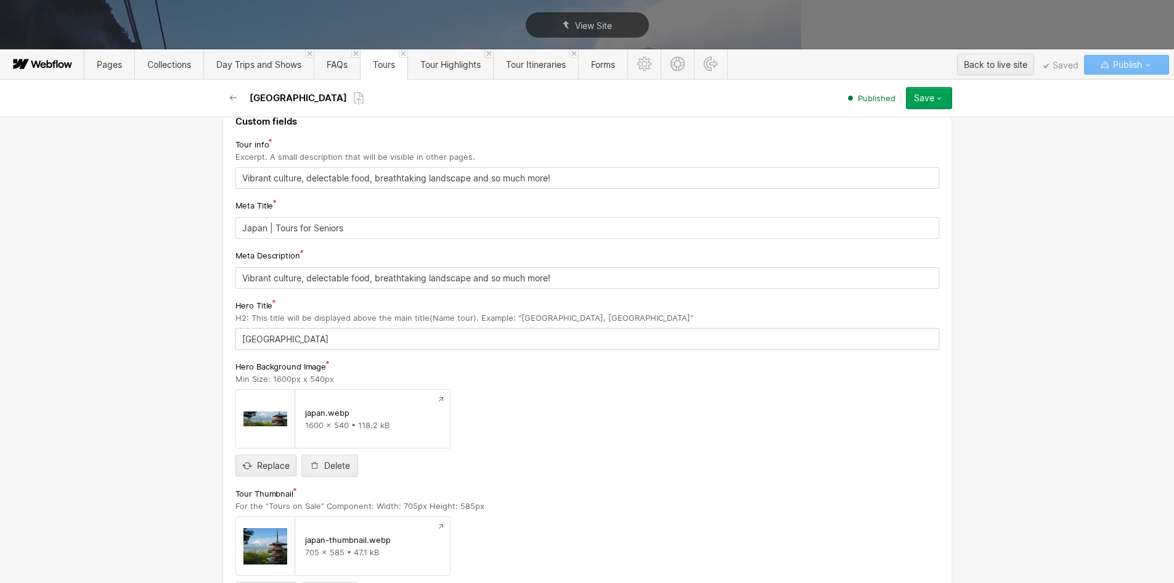
paste input "Experience all Japan has to offer at the most spectacular time of the year!"
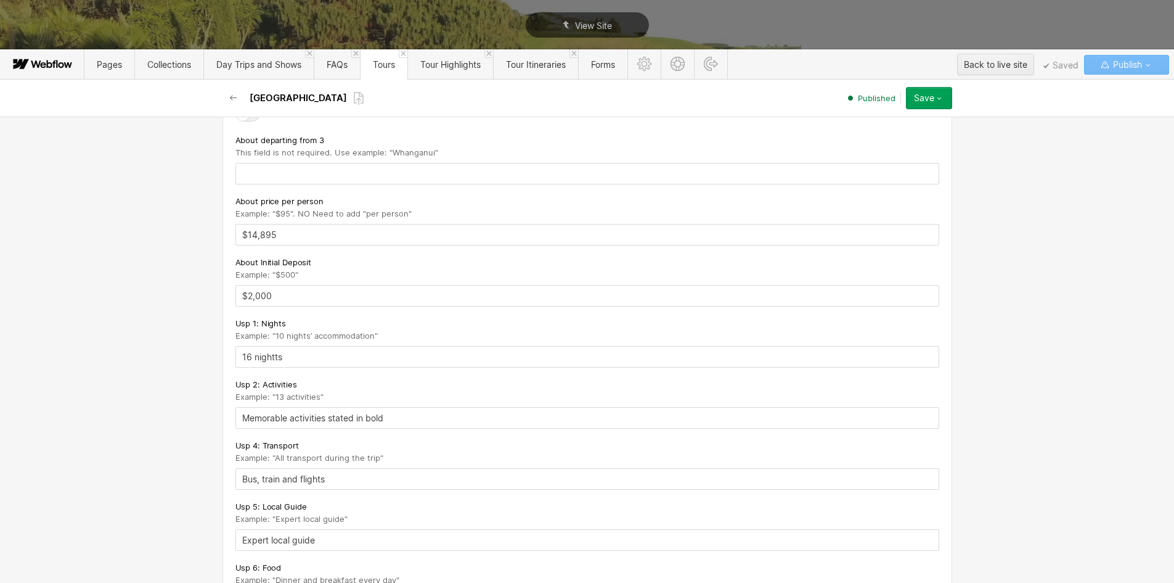
scroll to position [1911, 0]
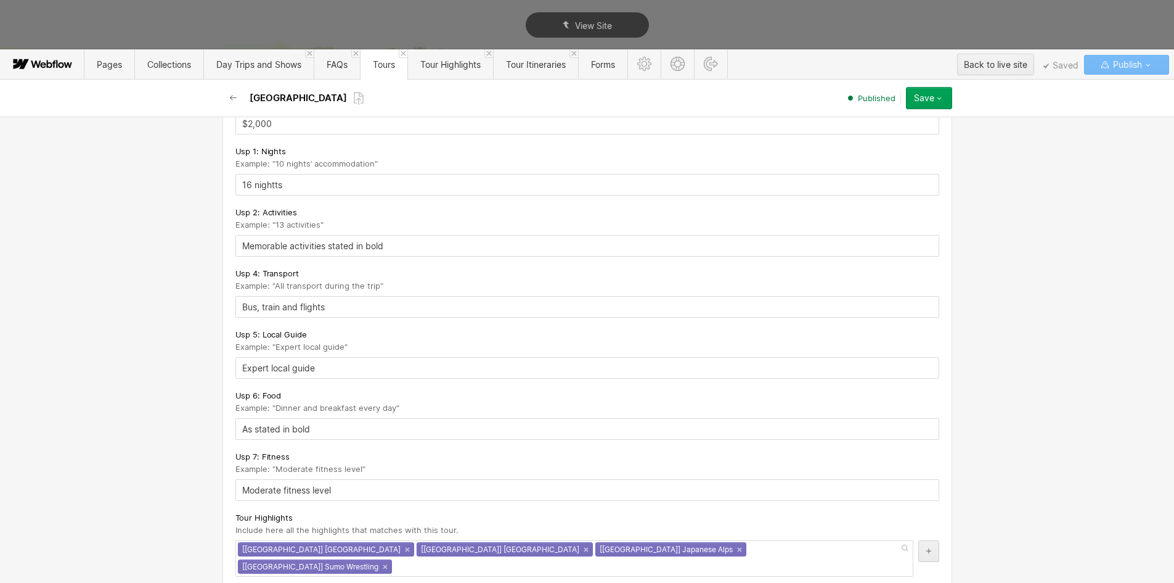
type input "Experience all Japan has to offer at the most spectacular time of the year!"
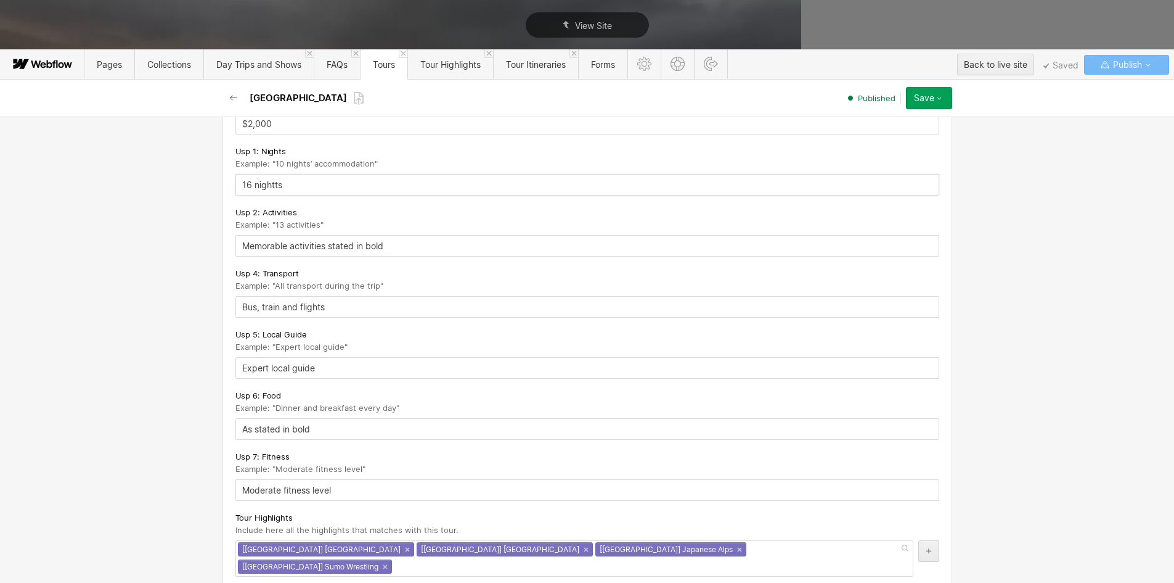
click at [276, 195] on input "16 nightts" at bounding box center [587, 185] width 704 height 22
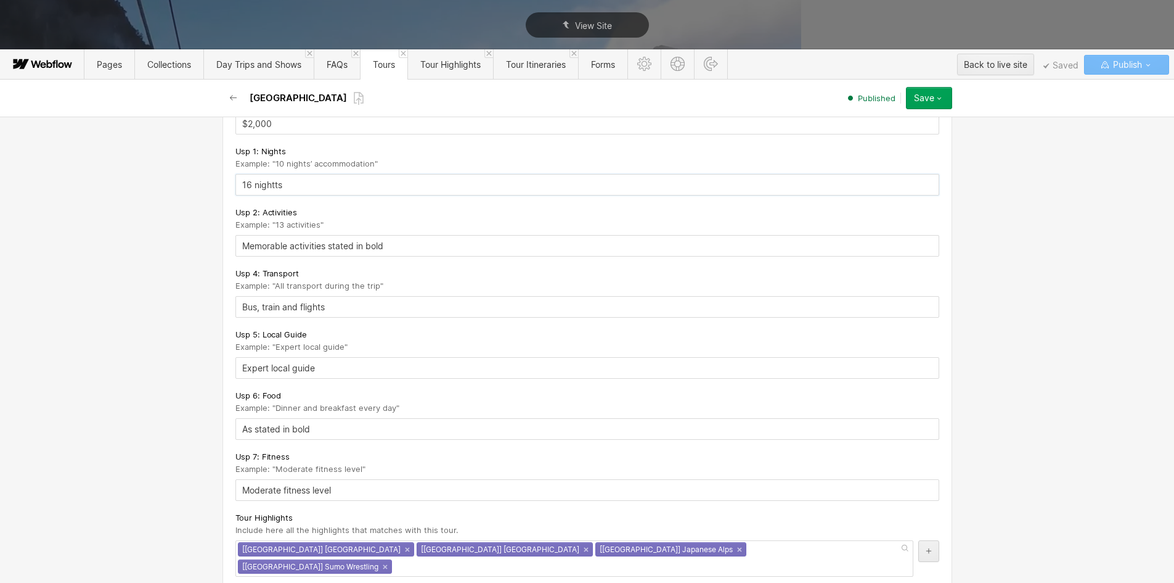
click at [275, 194] on input "16 nightts" at bounding box center [587, 185] width 704 height 22
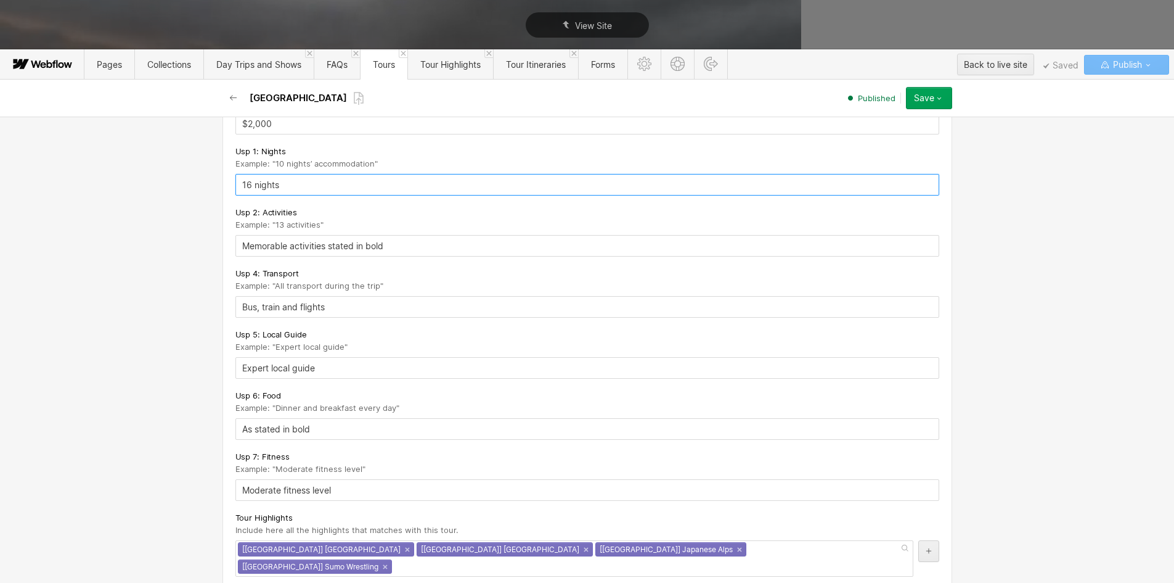
type input "16 nights"
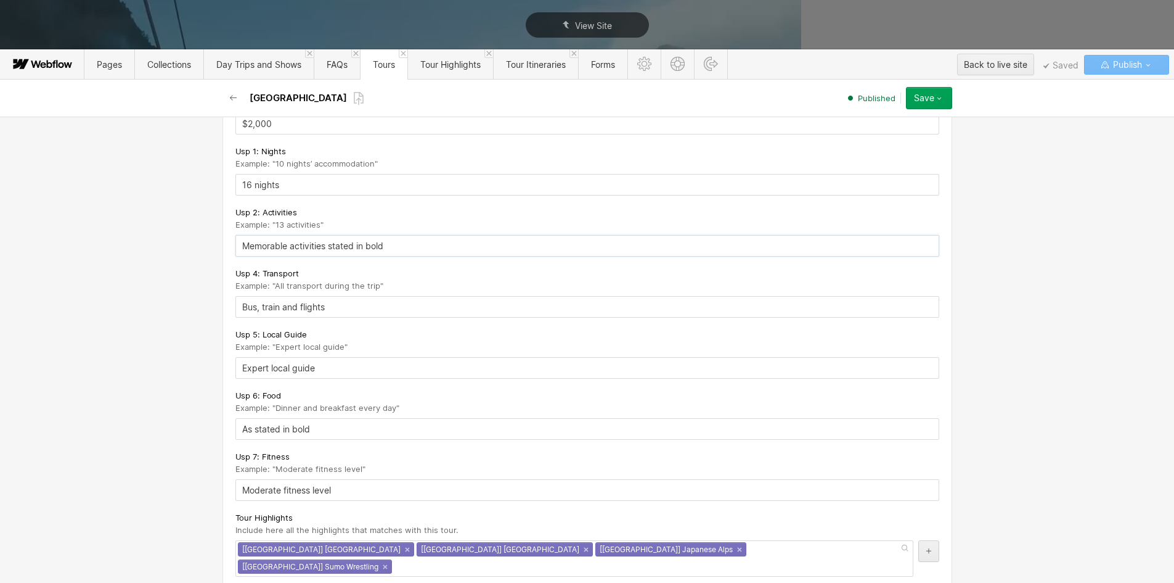
click at [240, 256] on input "Memorable activities stated in bold" at bounding box center [587, 246] width 704 height 22
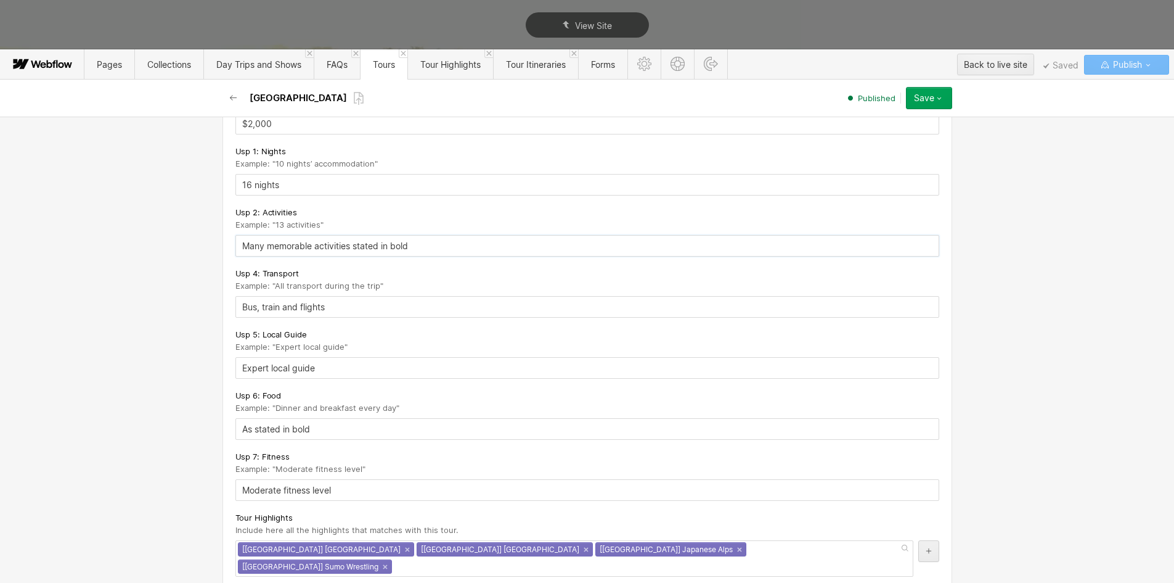
click at [292, 256] on input "Many memorable activities stated in bold" at bounding box center [587, 246] width 704 height 22
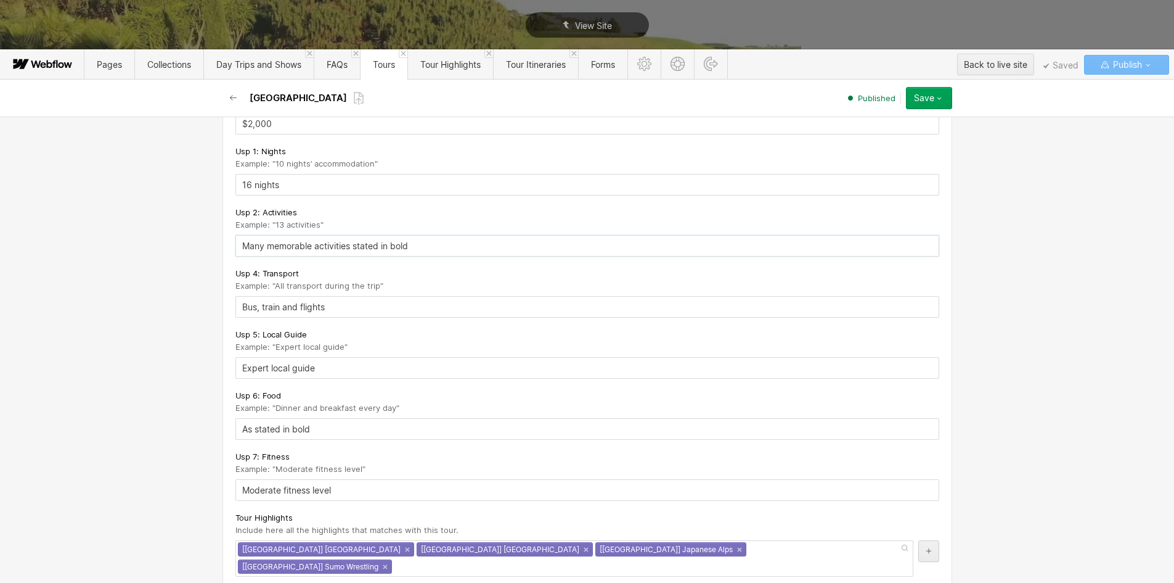
drag, startPoint x: 312, startPoint y: 253, endPoint x: 264, endPoint y: 259, distance: 48.4
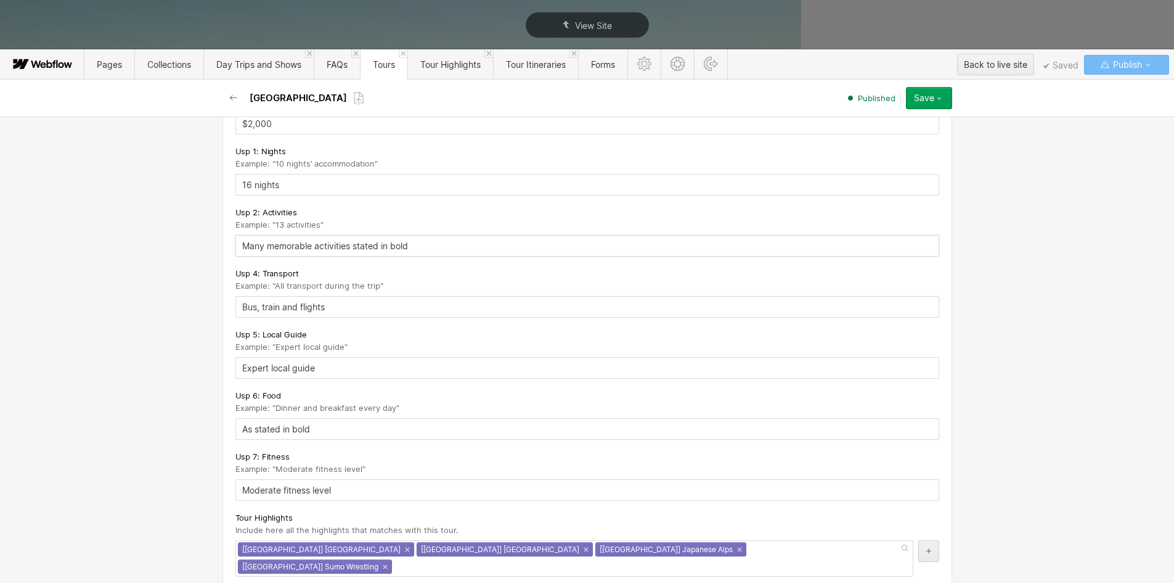
click at [264, 256] on input "Many memorable activities stated in bold" at bounding box center [587, 246] width 704 height 22
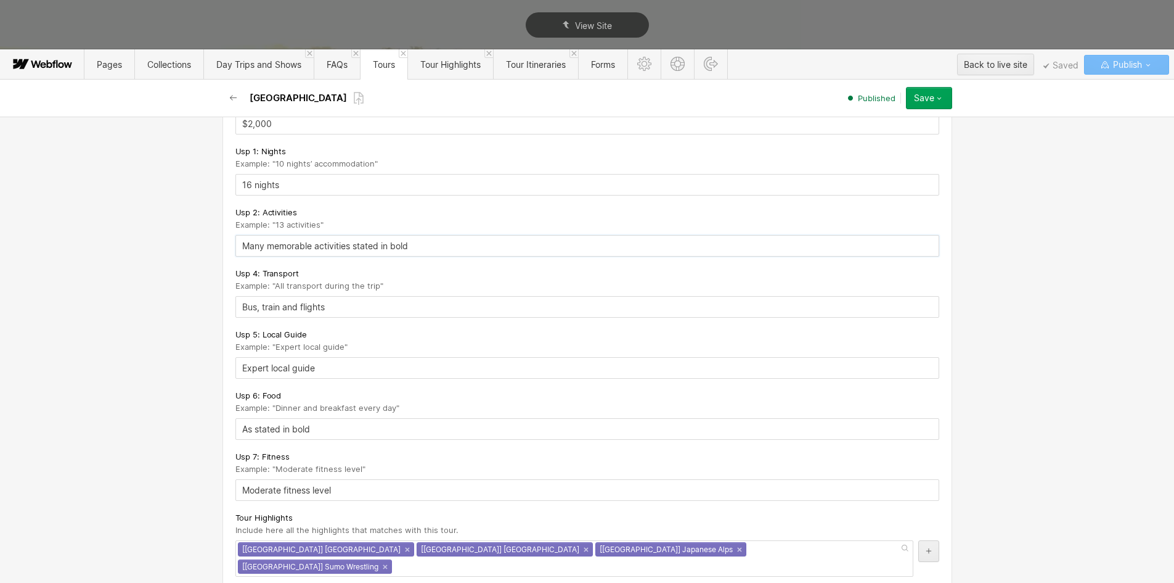
paste input "incredi"
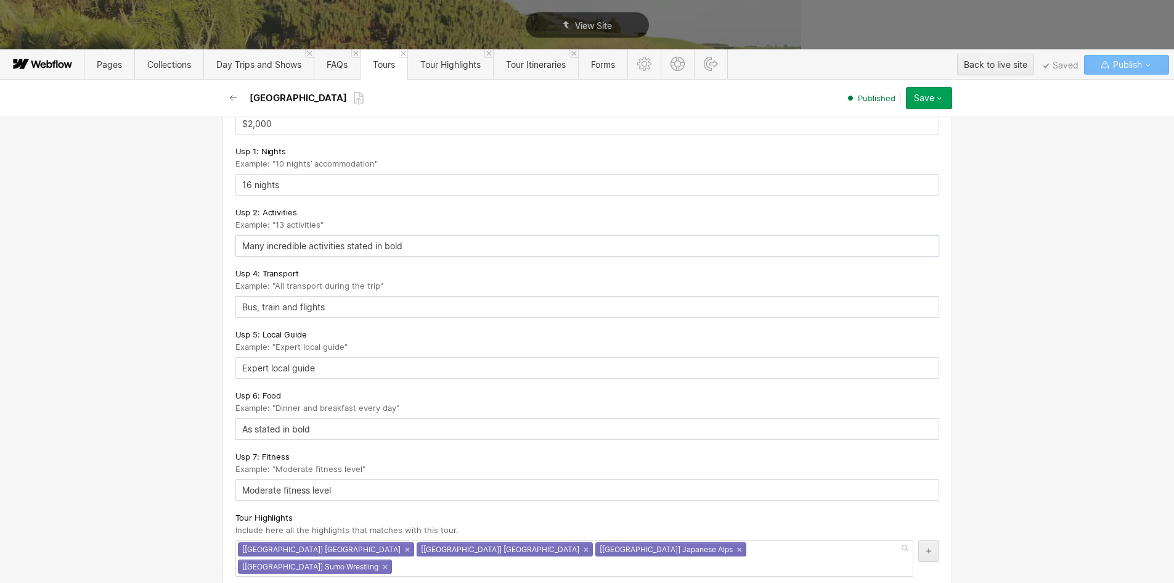
drag, startPoint x: 344, startPoint y: 259, endPoint x: 563, endPoint y: 259, distance: 219.5
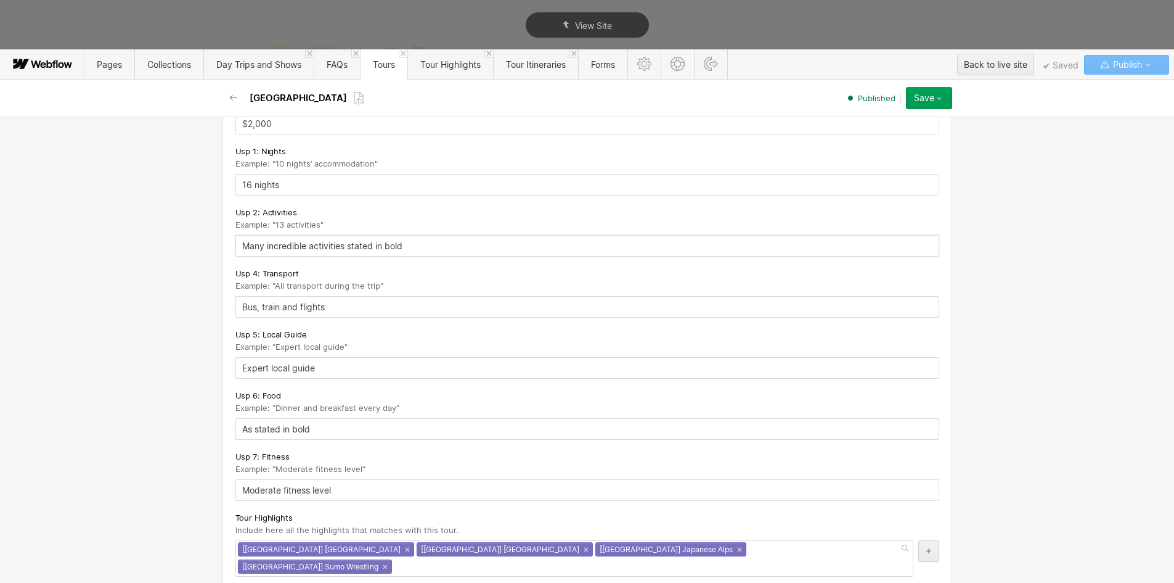
click at [563, 256] on input "Many incredible activities stated in bold" at bounding box center [587, 246] width 704 height 22
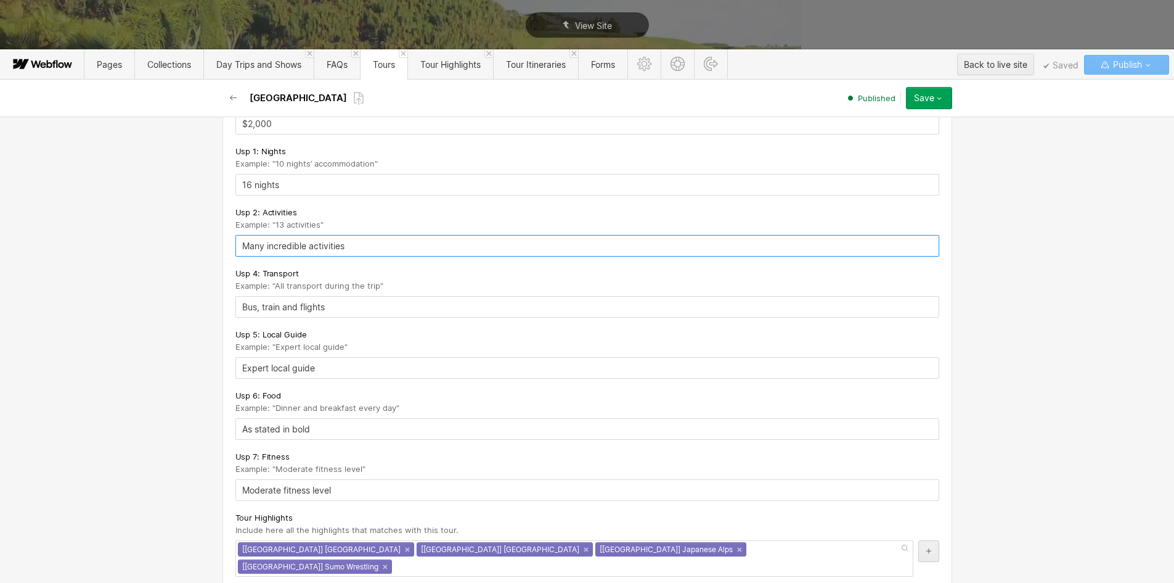
type input "Many incredible activities"
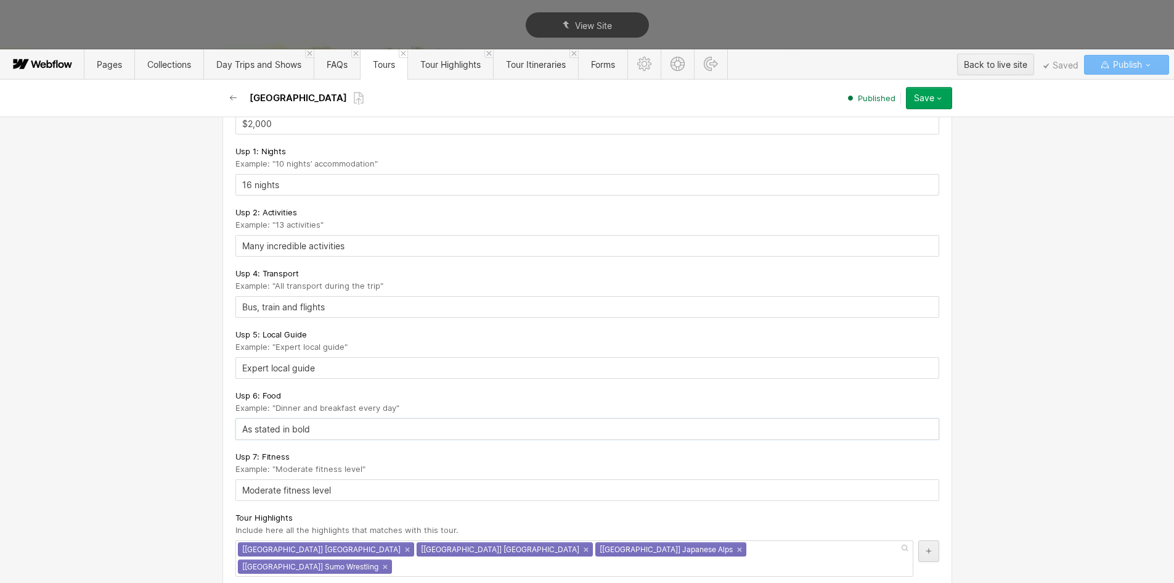
click at [269, 440] on input "As stated in bold" at bounding box center [587, 429] width 704 height 22
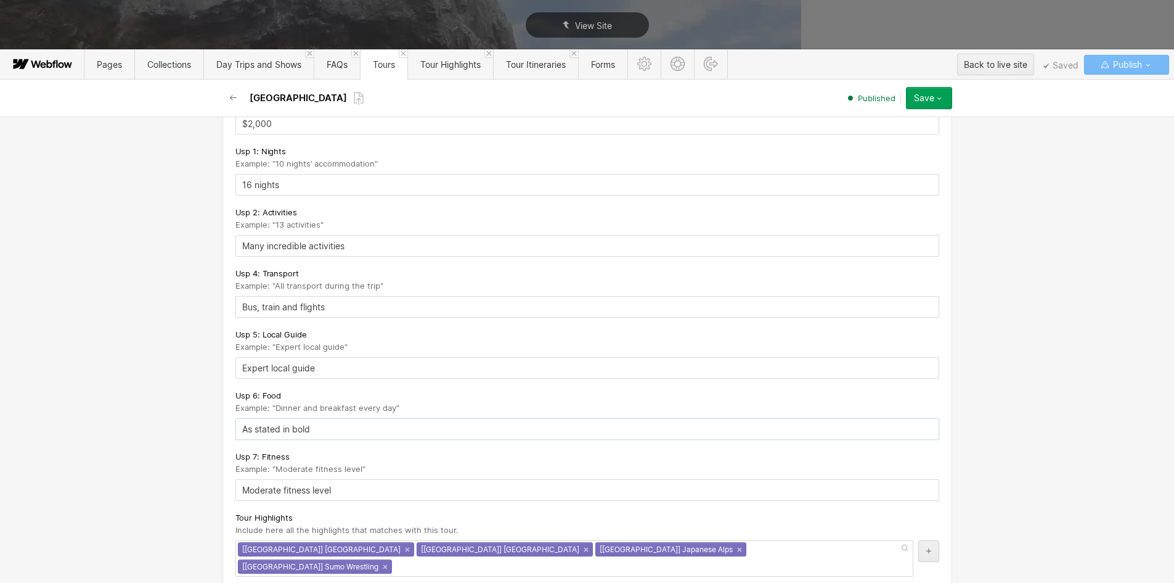
click at [269, 440] on input "As stated in bold" at bounding box center [587, 429] width 704 height 22
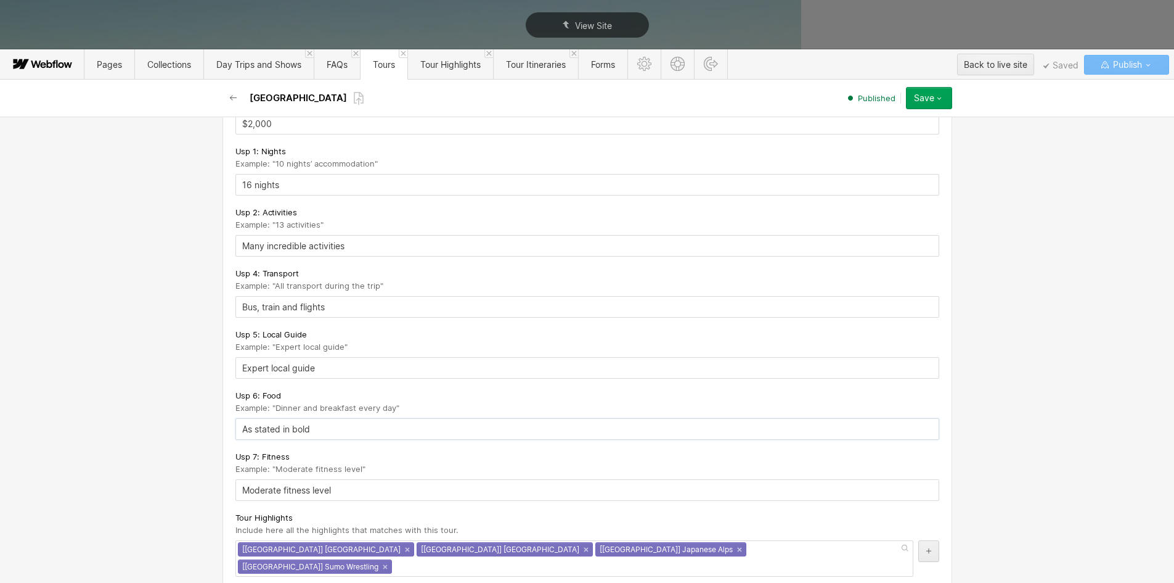
click at [269, 440] on input "As stated in bold" at bounding box center [587, 429] width 704 height 22
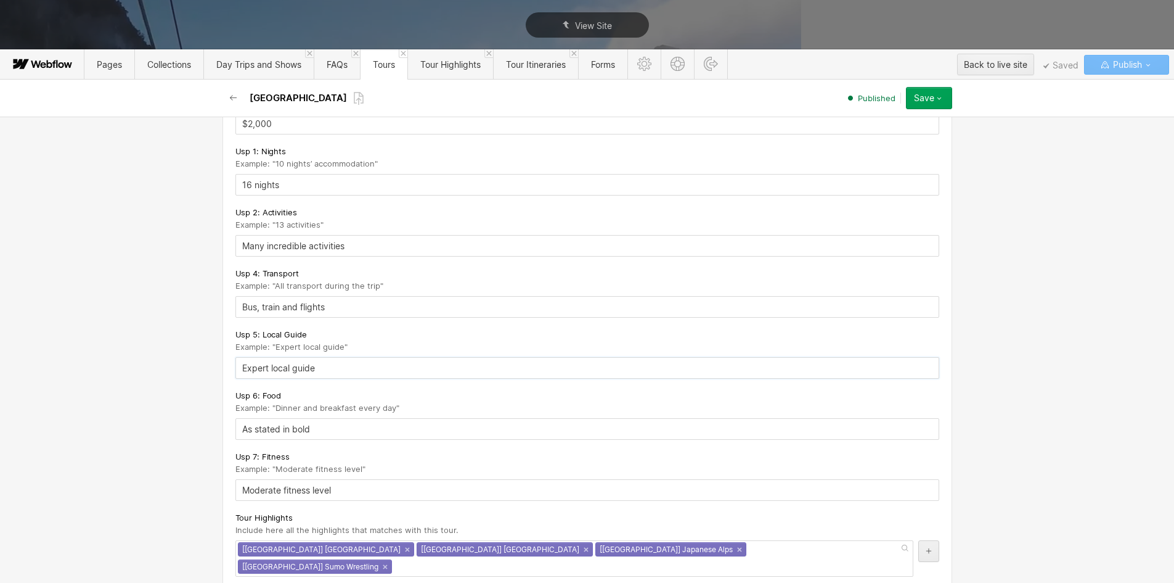
click at [266, 379] on input "Expert local guide" at bounding box center [587, 368] width 704 height 22
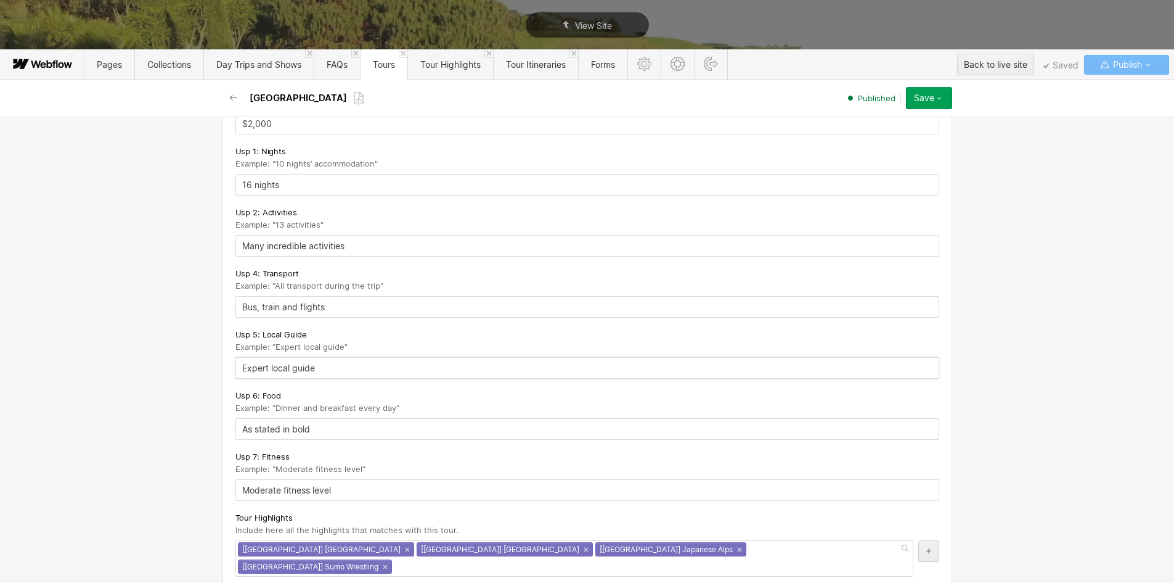
click at [266, 379] on input "Expert local guide" at bounding box center [587, 368] width 704 height 22
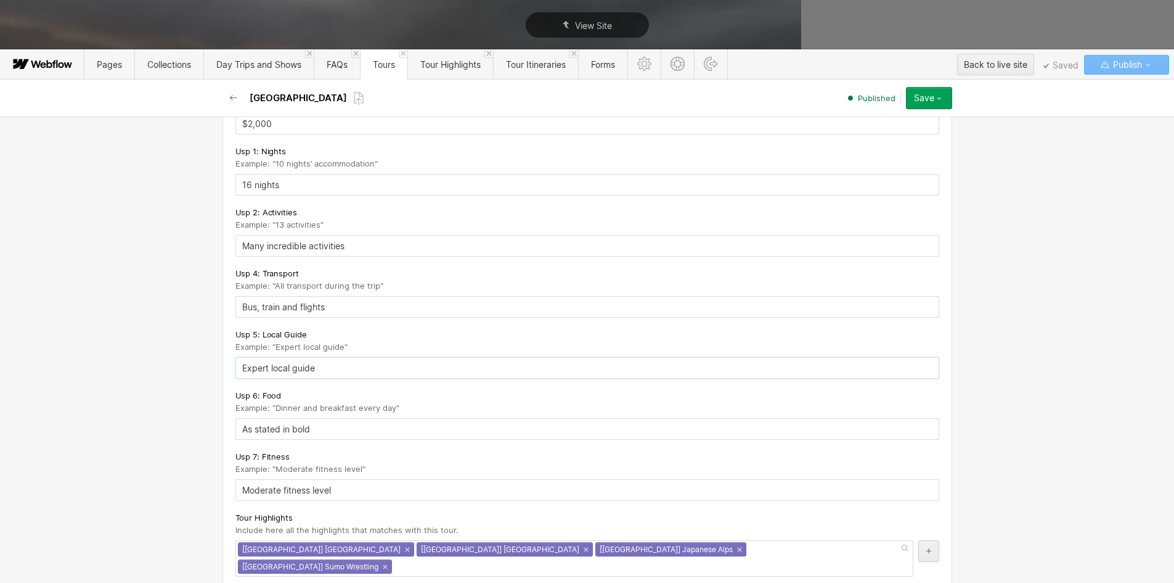
click at [266, 379] on input "Expert local guide" at bounding box center [587, 368] width 704 height 22
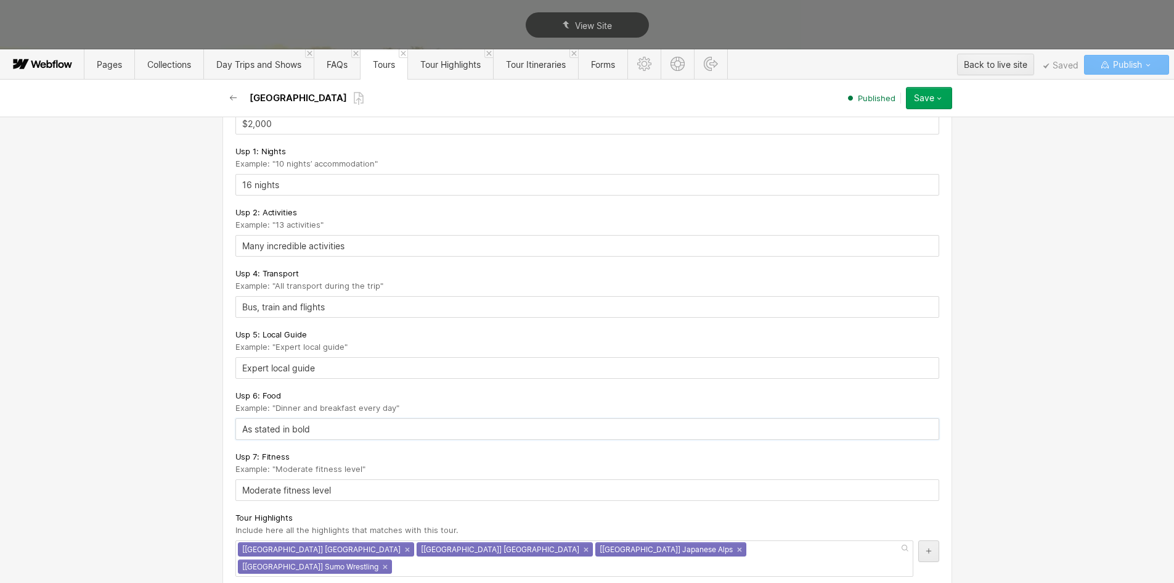
click at [252, 435] on input "As stated in bold" at bounding box center [587, 429] width 704 height 22
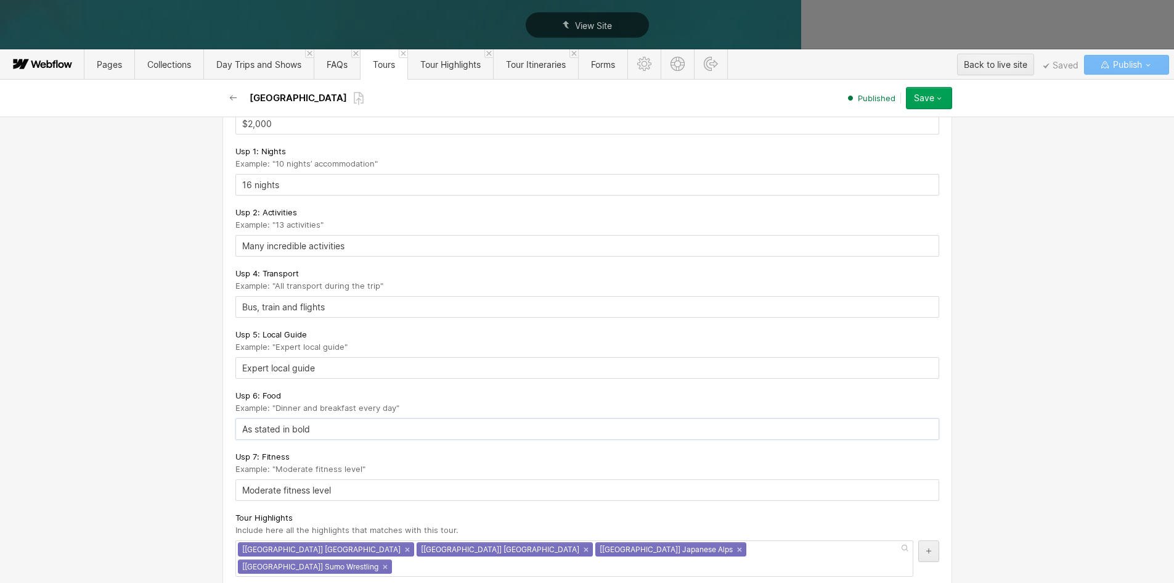
click at [252, 435] on input "As stated in bold" at bounding box center [587, 429] width 704 height 22
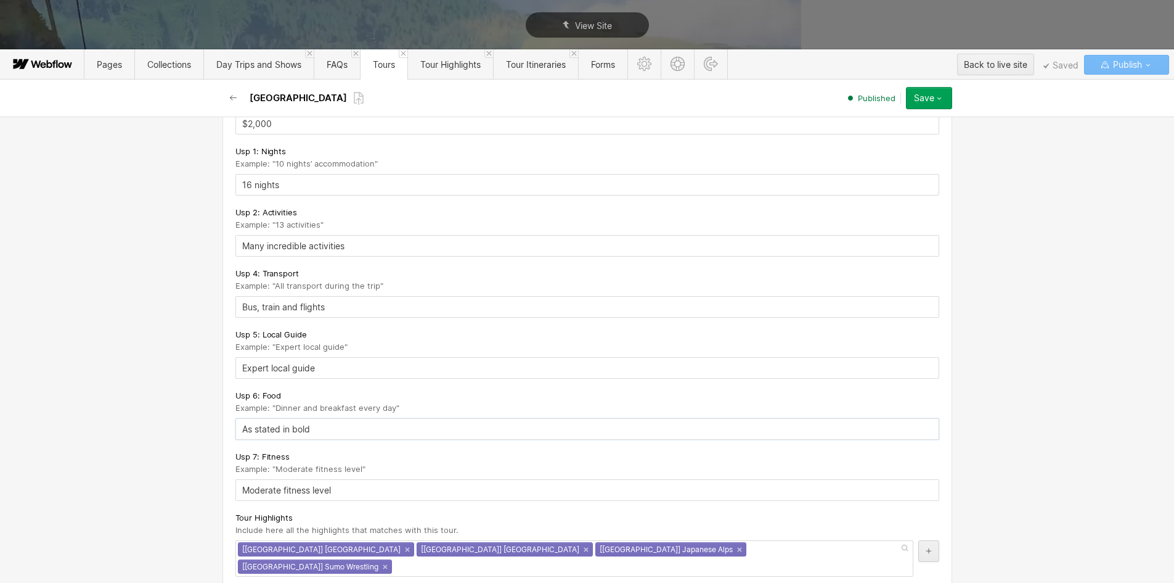
click at [252, 435] on input "As stated in bold" at bounding box center [587, 429] width 704 height 22
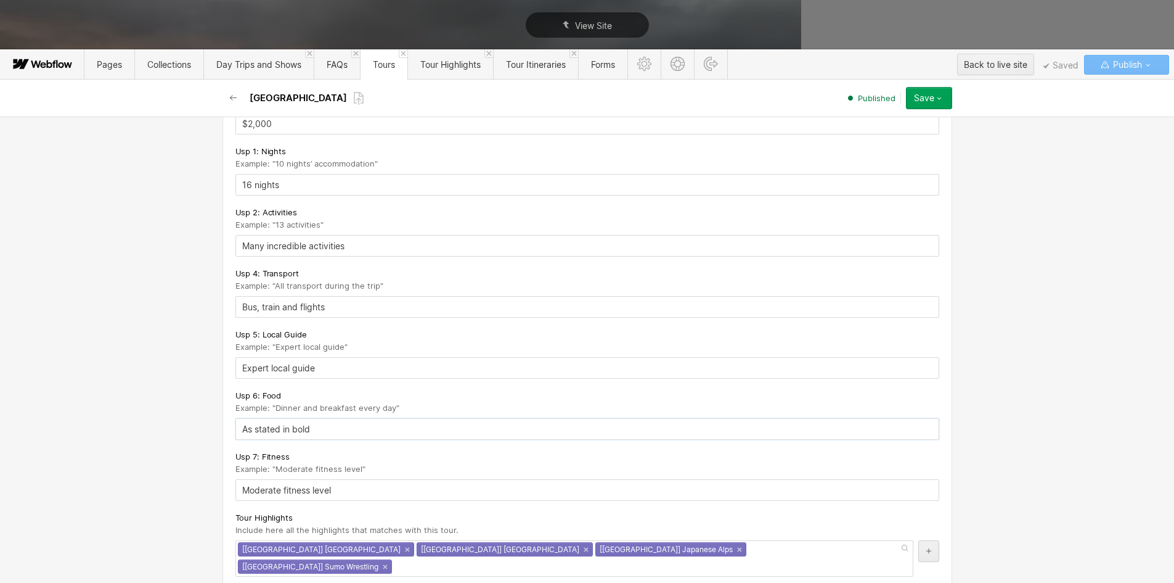
click at [258, 439] on input "As stated in bold" at bounding box center [587, 429] width 704 height 22
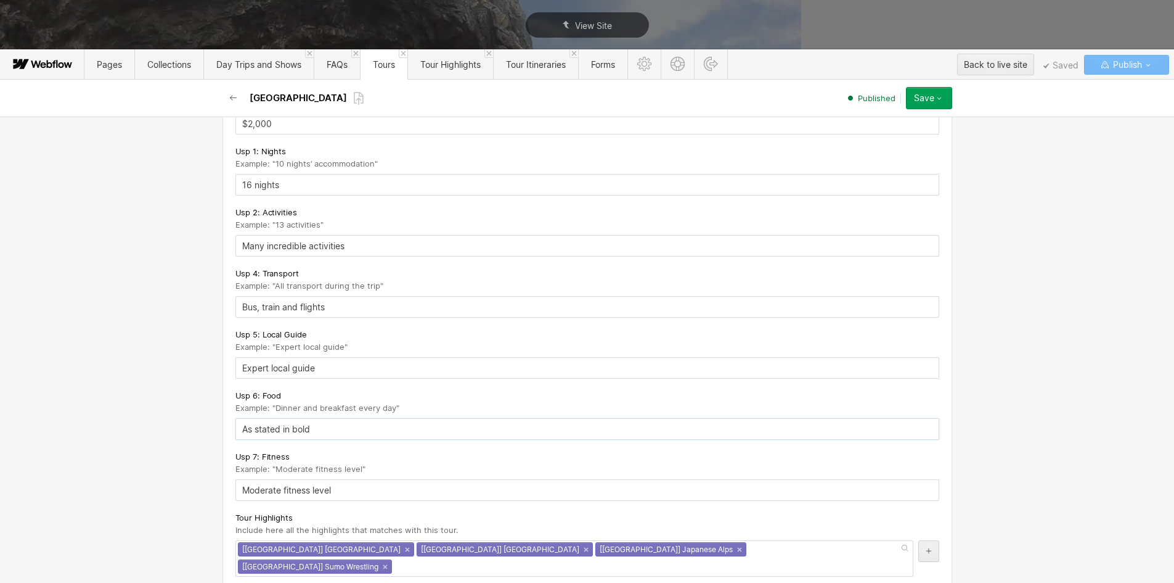
drag, startPoint x: 250, startPoint y: 439, endPoint x: 360, endPoint y: 441, distance: 109.7
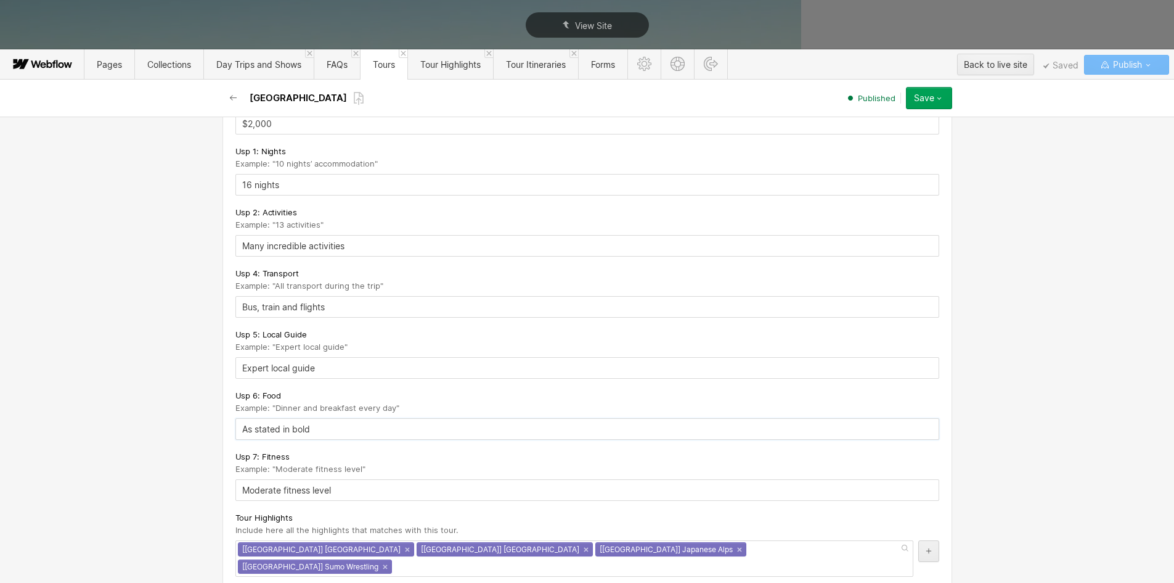
click at [360, 440] on input "As stated in bold" at bounding box center [587, 429] width 704 height 22
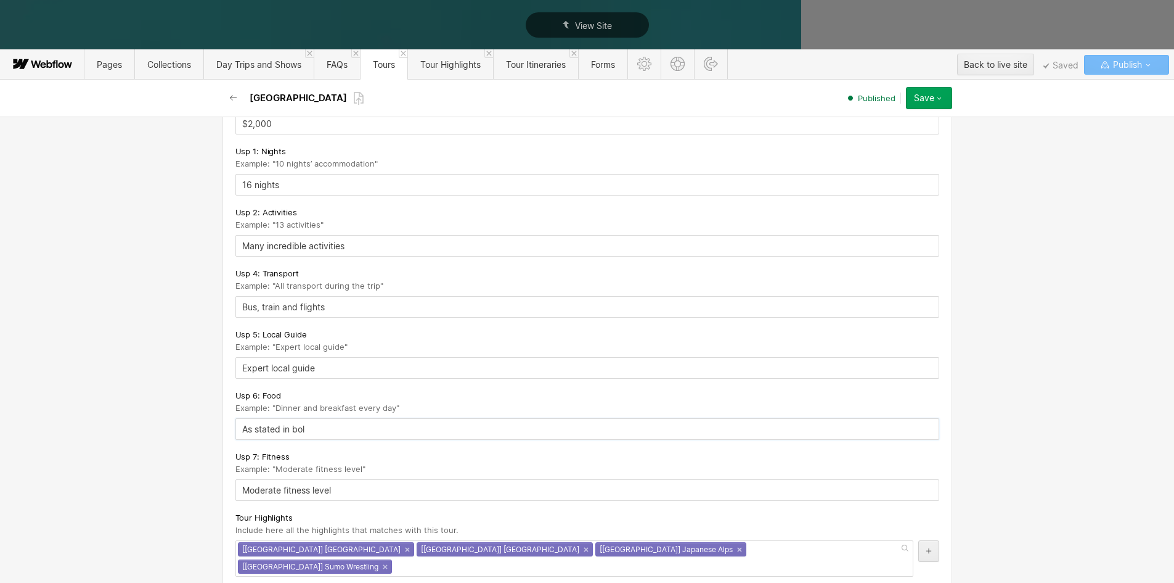
type input "As stated in bold"
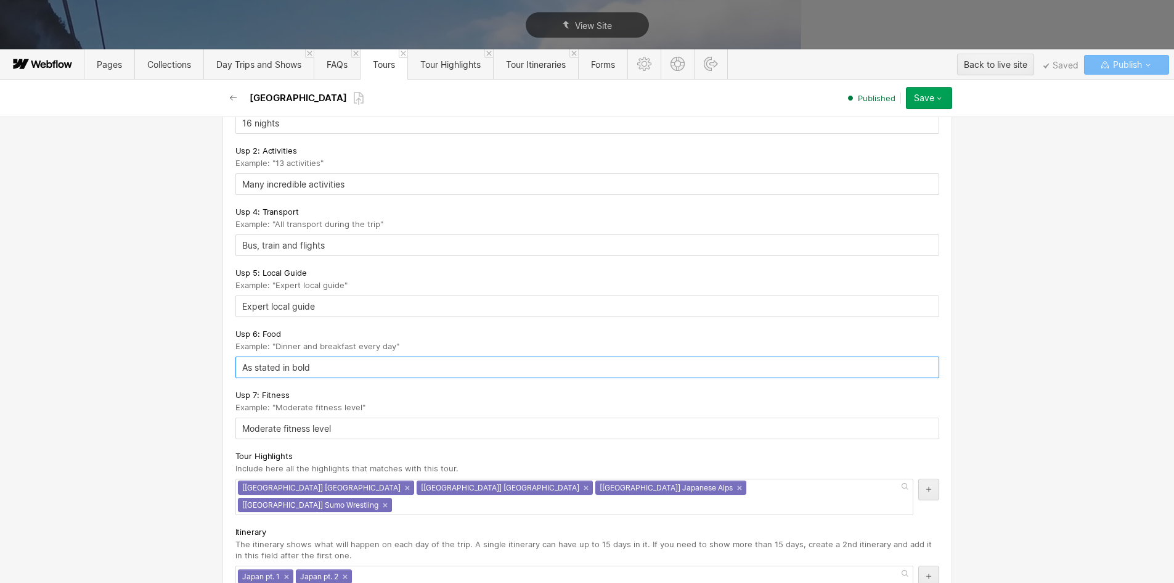
scroll to position [2281, 0]
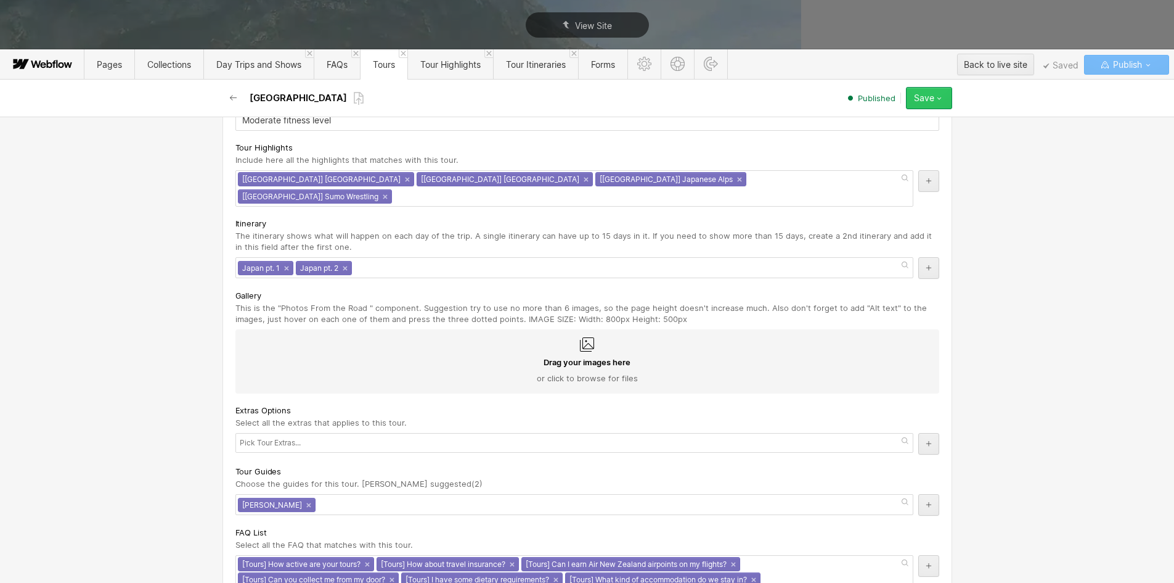
click at [949, 99] on button "Save" at bounding box center [929, 98] width 46 height 22
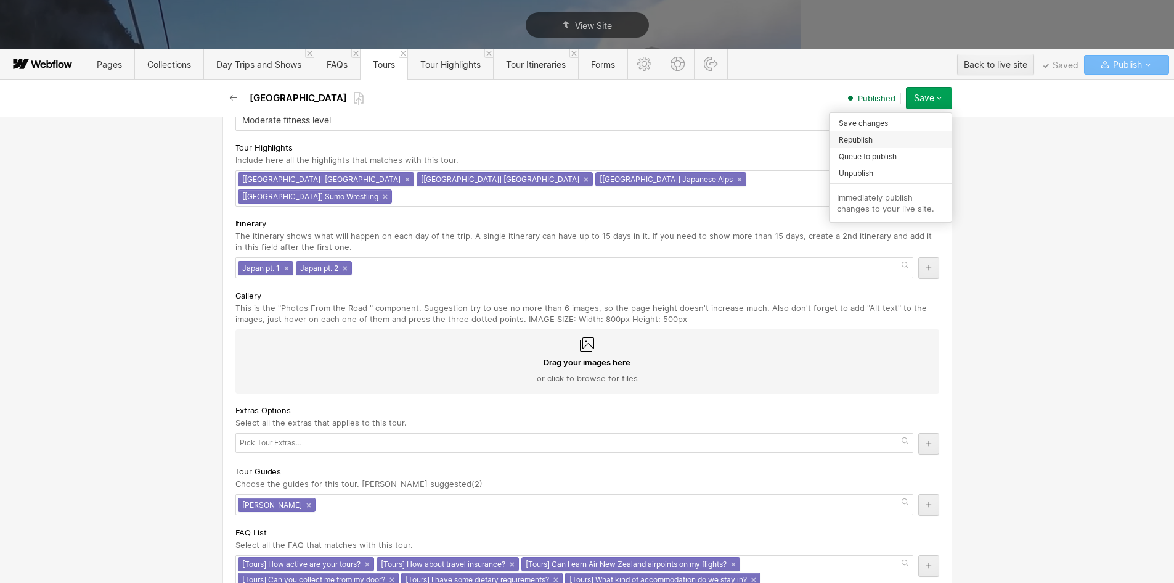
click at [864, 134] on span "Republish" at bounding box center [856, 140] width 34 height 12
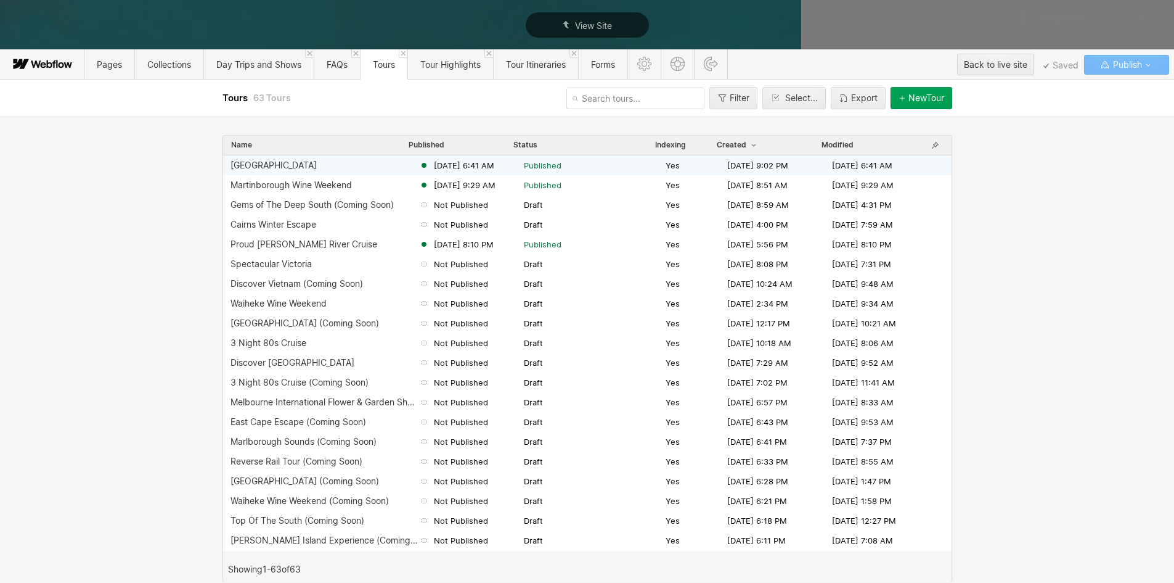
click at [276, 163] on div "[GEOGRAPHIC_DATA]" at bounding box center [325, 165] width 189 height 10
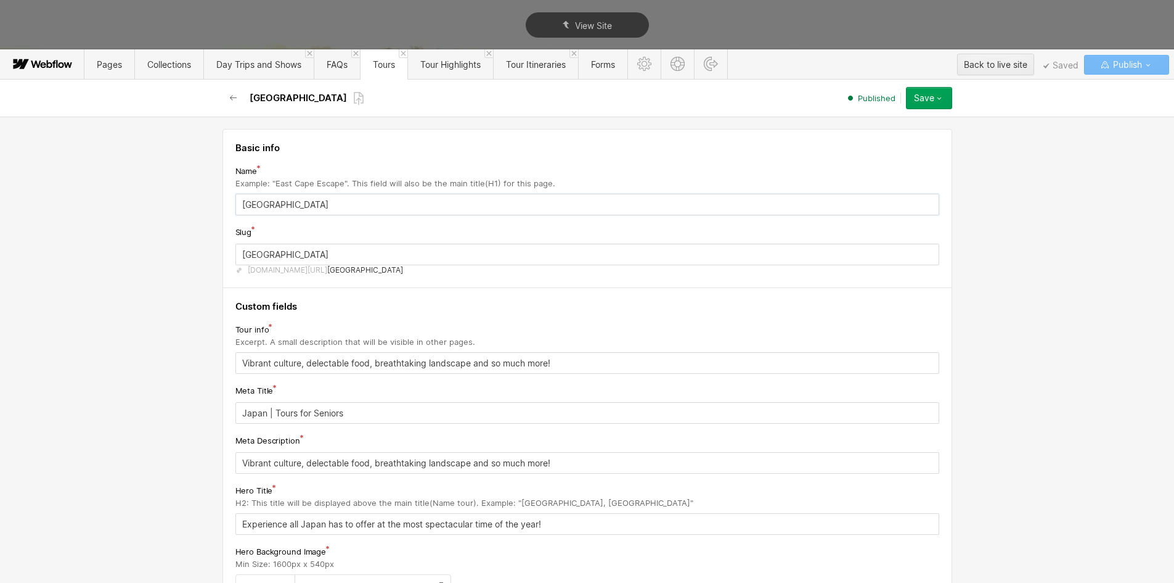
click at [293, 206] on input "[GEOGRAPHIC_DATA]" at bounding box center [587, 205] width 704 height 22
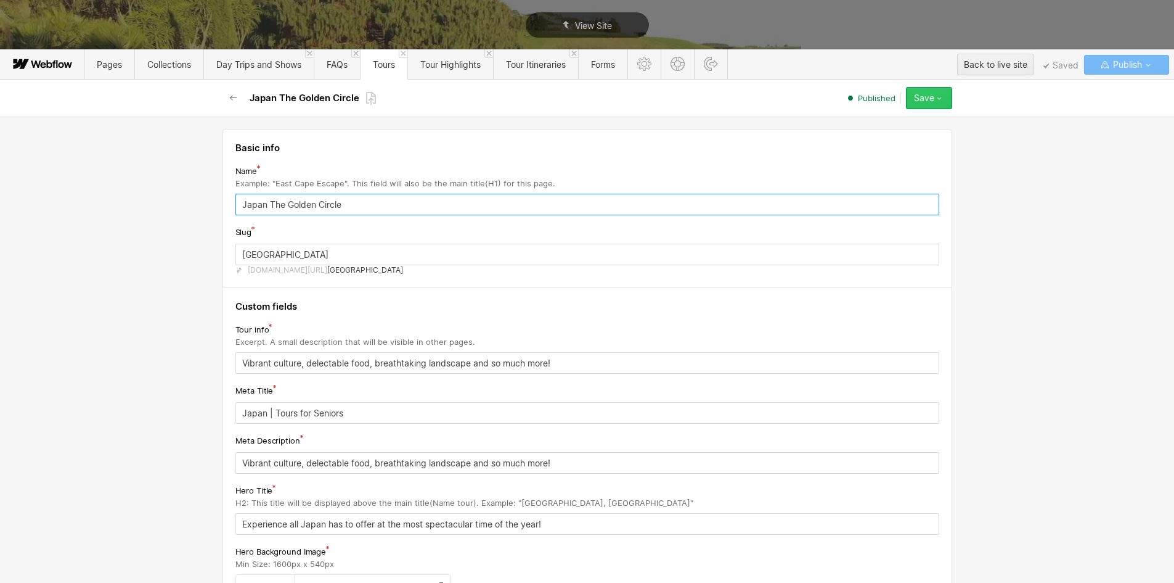
type input "Japan The Golden Circle"
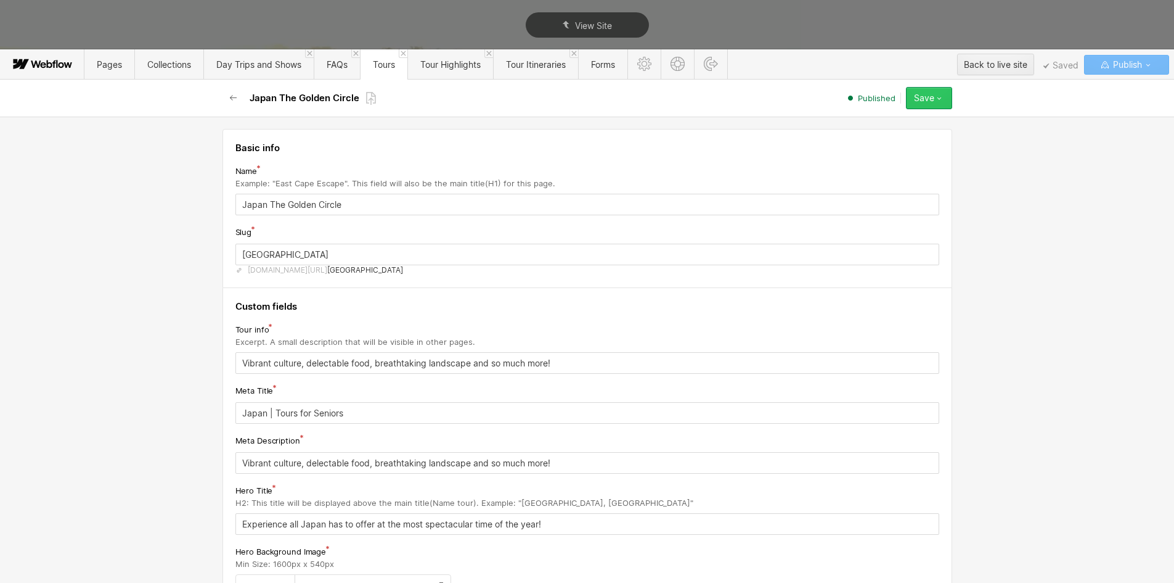
click at [944, 99] on icon "button" at bounding box center [940, 98] width 10 height 10
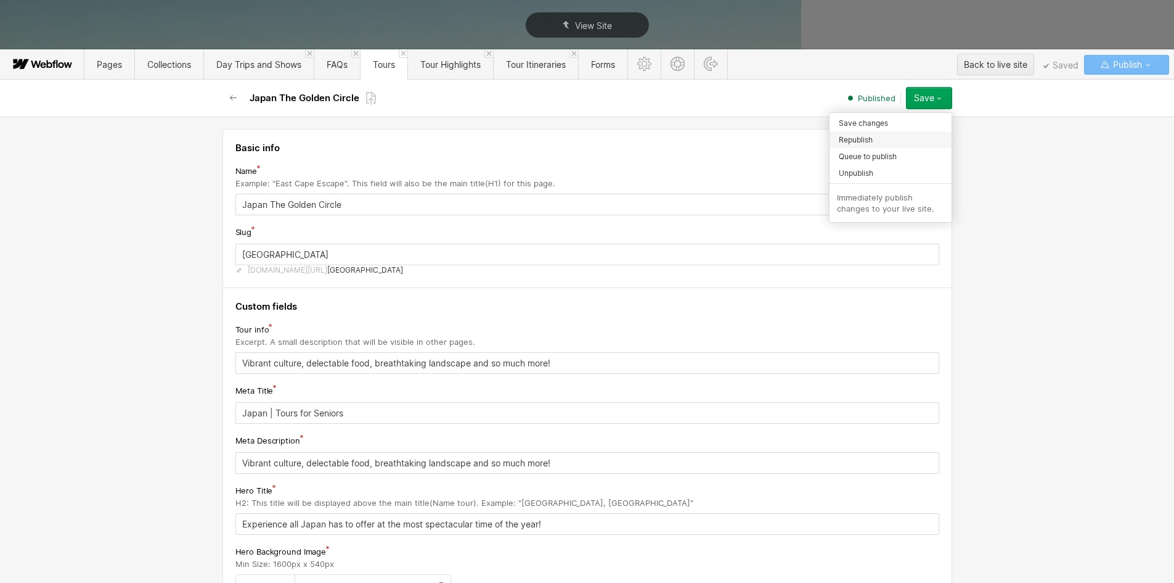
click at [877, 135] on div "Republish" at bounding box center [891, 139] width 122 height 17
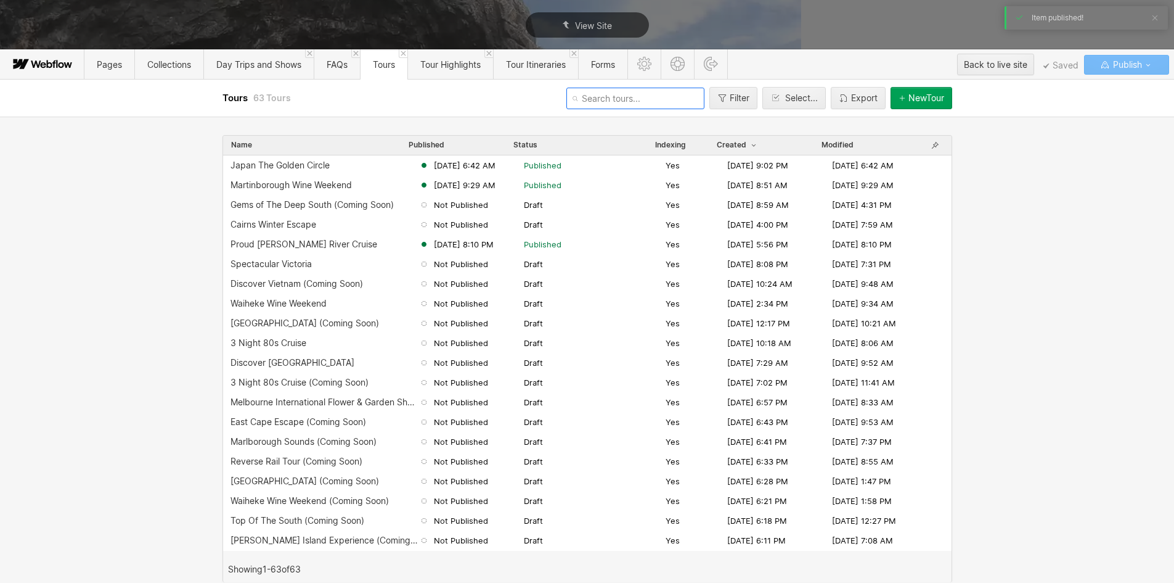
click at [592, 95] on input "text" at bounding box center [636, 99] width 138 height 22
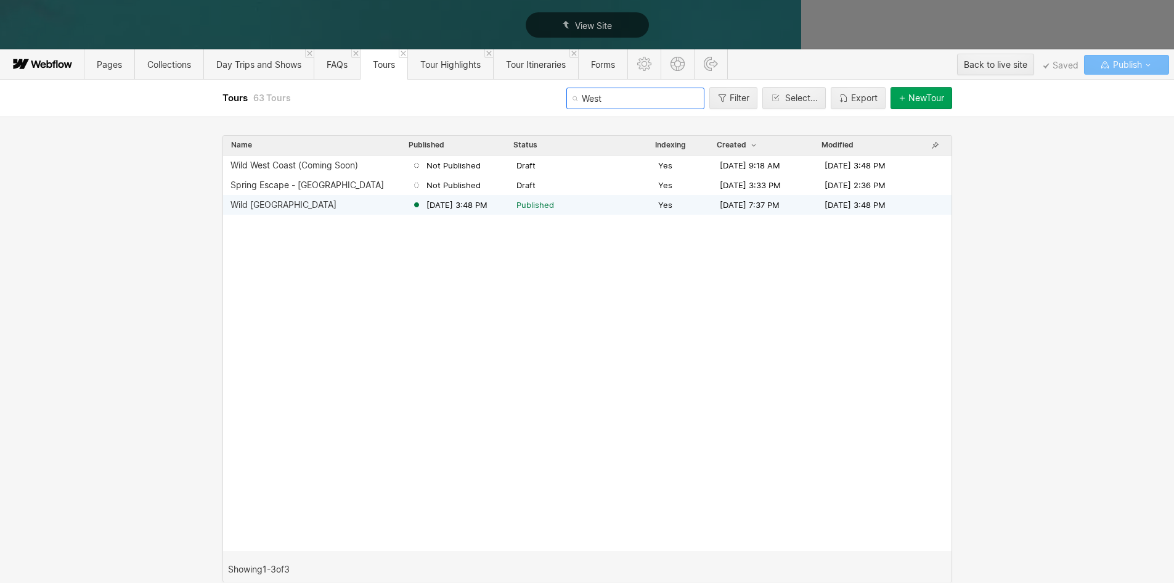
type input "West"
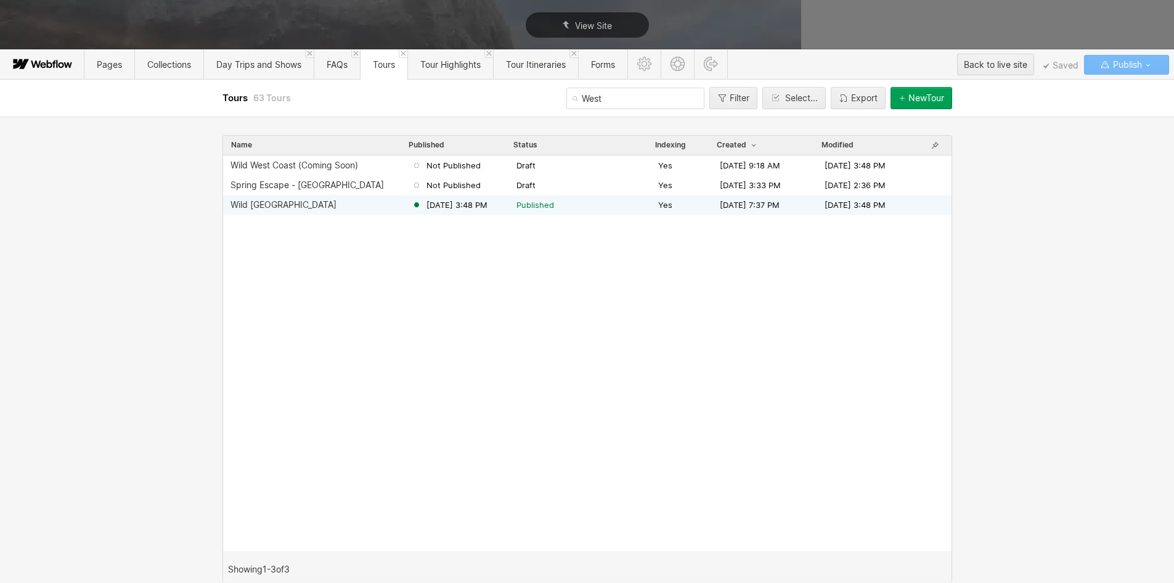
click at [253, 202] on div "Wild [GEOGRAPHIC_DATA]" at bounding box center [284, 205] width 106 height 10
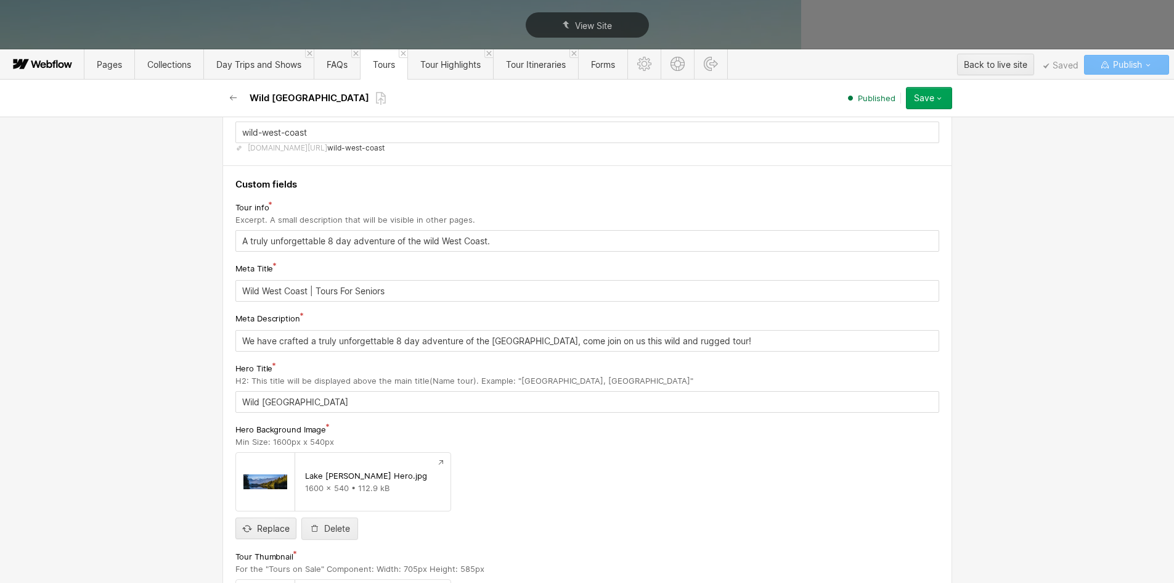
scroll to position [123, 0]
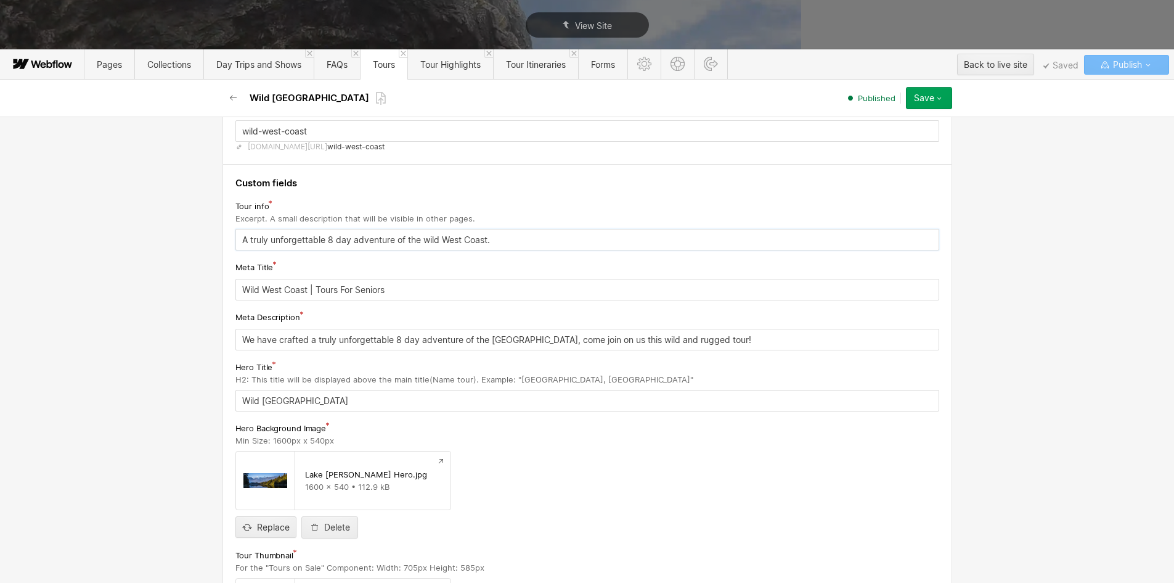
click at [246, 240] on input "A truly unforgettable 8 day adventure of the wild West Coast." at bounding box center [587, 240] width 704 height 22
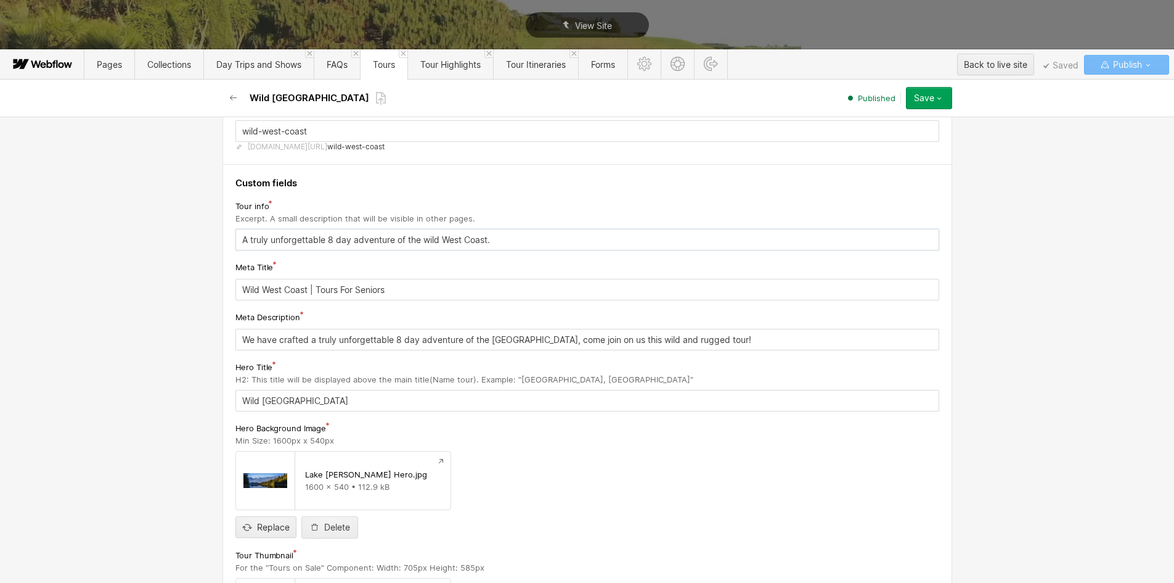
click at [246, 240] on input "A truly unforgettable 8 day adventure of the wild West Coast." at bounding box center [587, 240] width 704 height 22
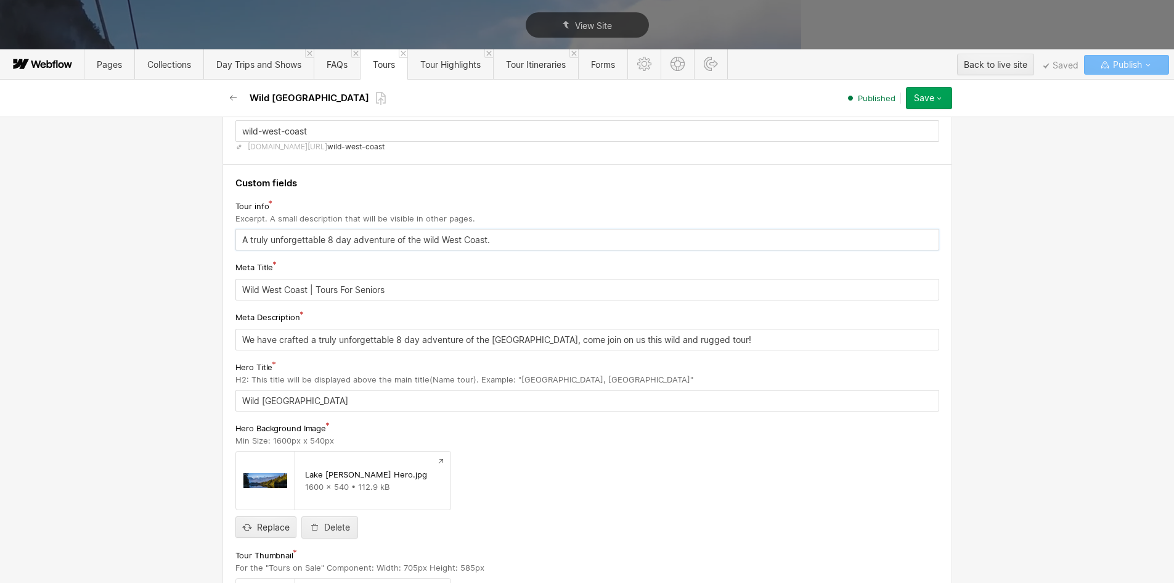
click at [246, 240] on input "A truly unforgettable 8 day adventure of the wild West Coast." at bounding box center [587, 240] width 704 height 22
click at [268, 399] on input "Wild [GEOGRAPHIC_DATA]" at bounding box center [587, 401] width 704 height 22
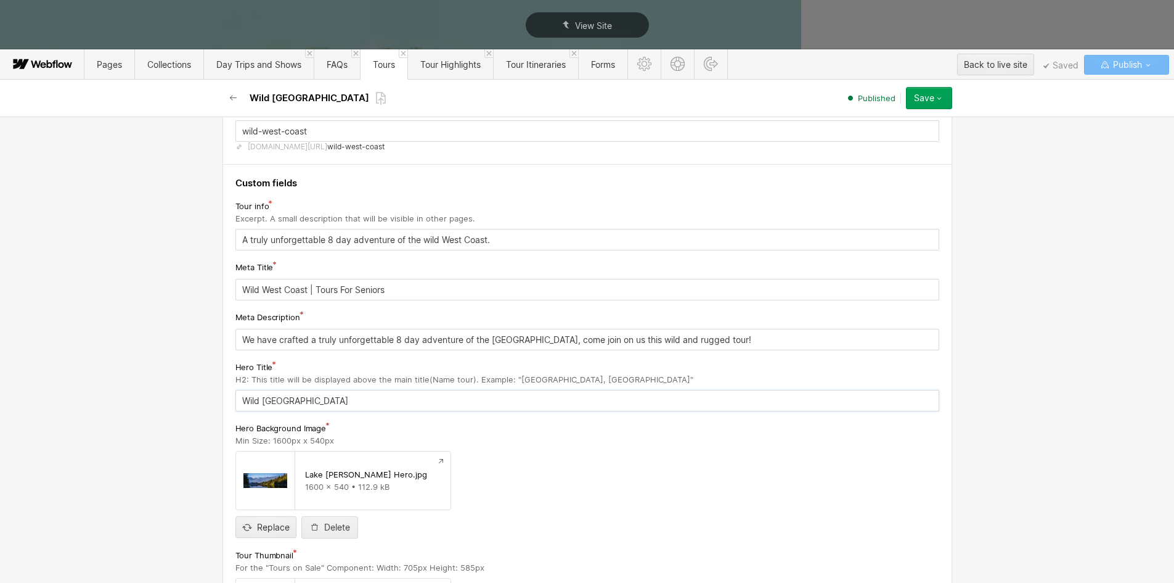
click at [268, 399] on input "Wild [GEOGRAPHIC_DATA]" at bounding box center [587, 401] width 704 height 22
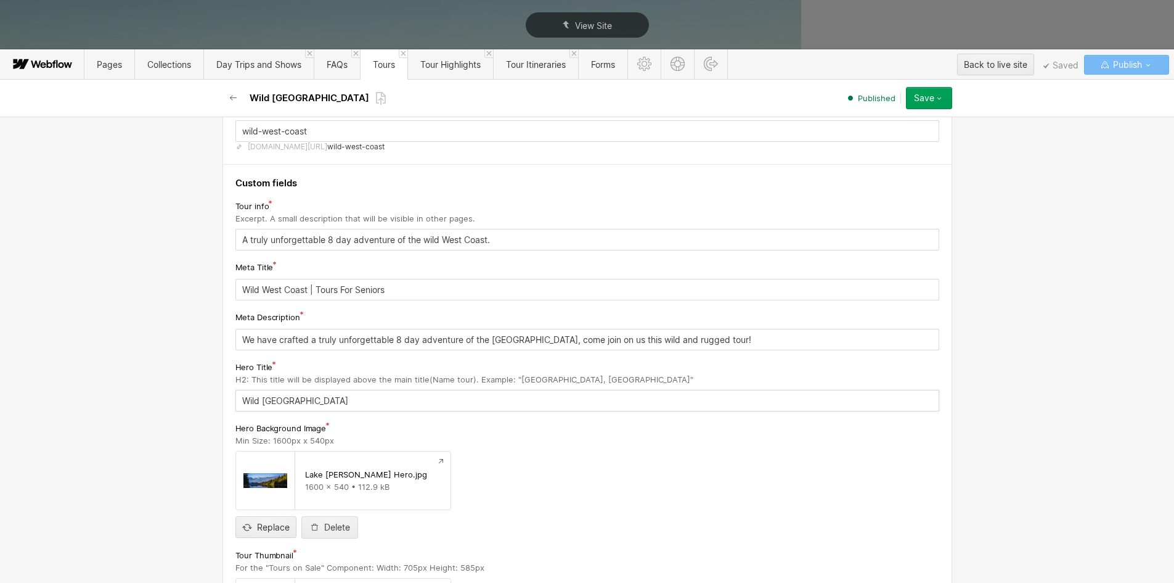
click at [268, 399] on input "Wild [GEOGRAPHIC_DATA]" at bounding box center [587, 401] width 704 height 22
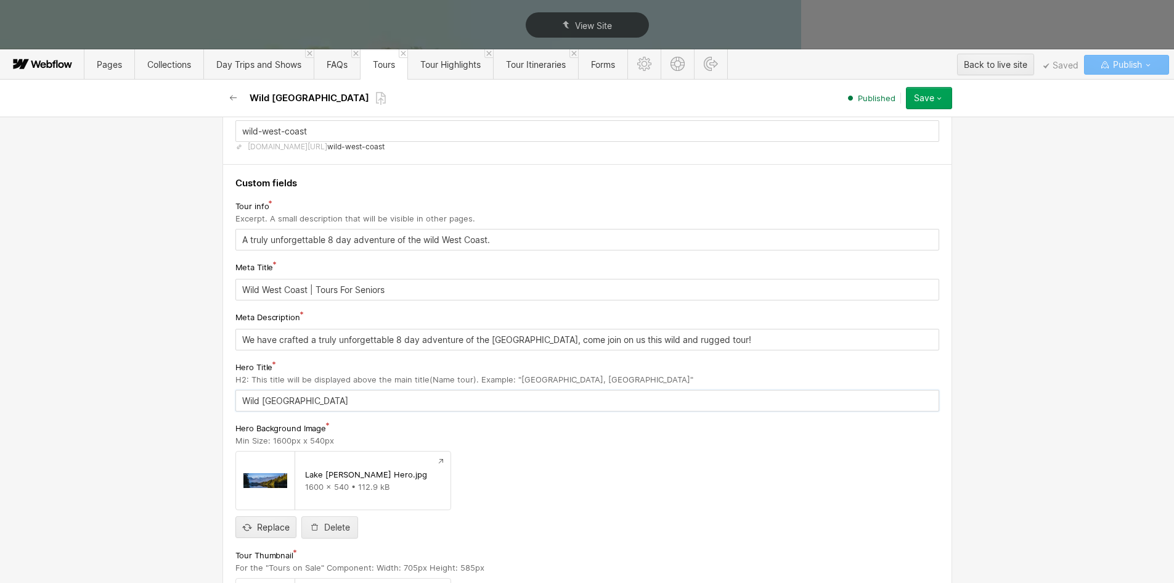
paste input "A truly unforgettable 8 day adventure of the wild West Coast."
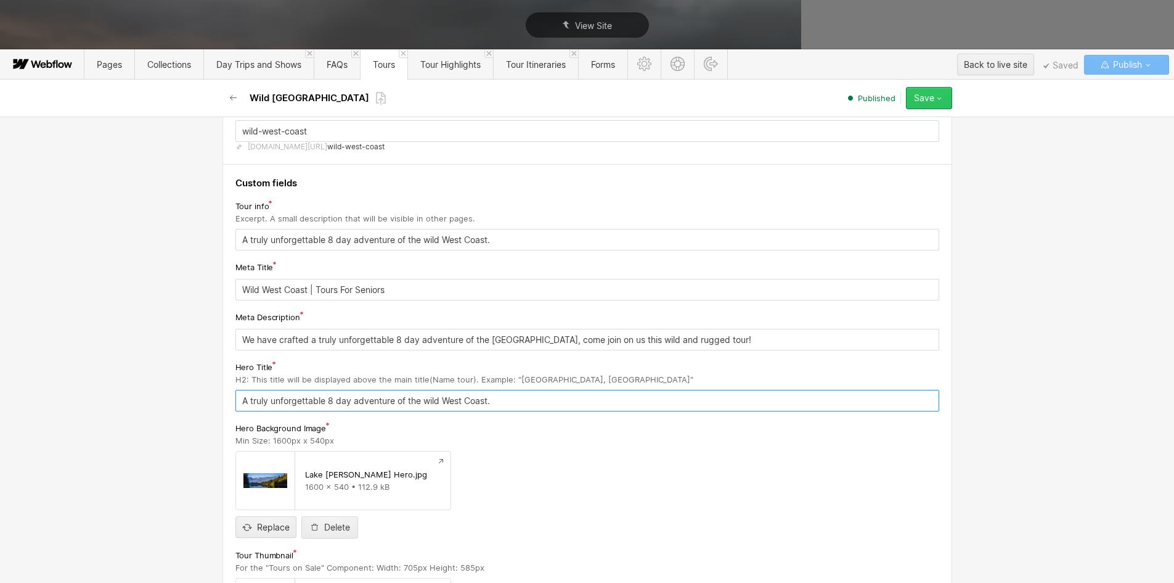
type input "A truly unforgettable 8 day adventure of the wild West Coast."
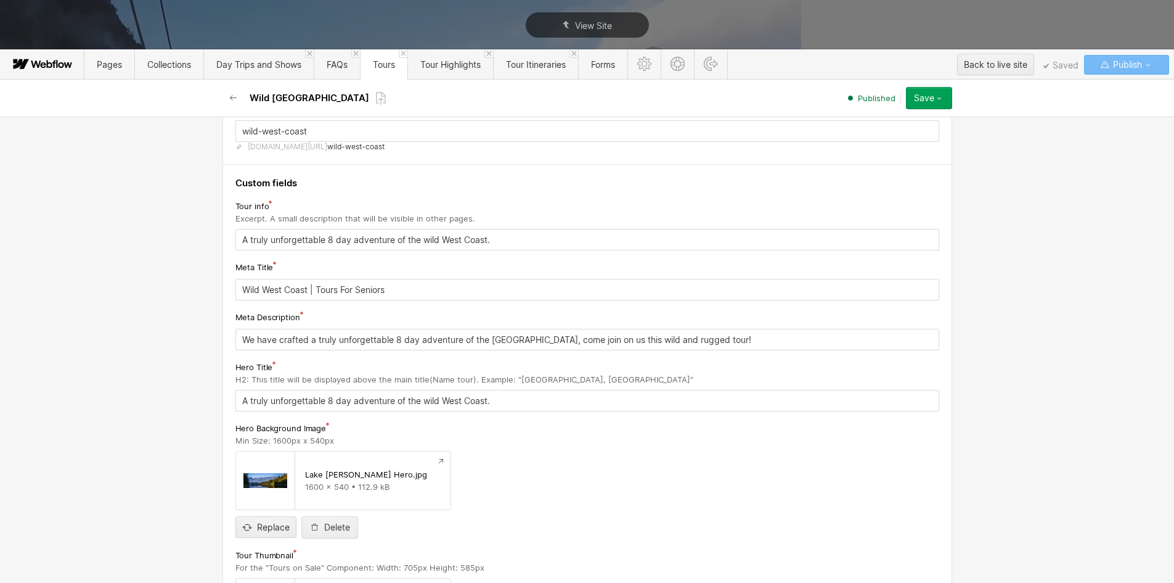
click at [944, 96] on button "Save" at bounding box center [929, 98] width 46 height 22
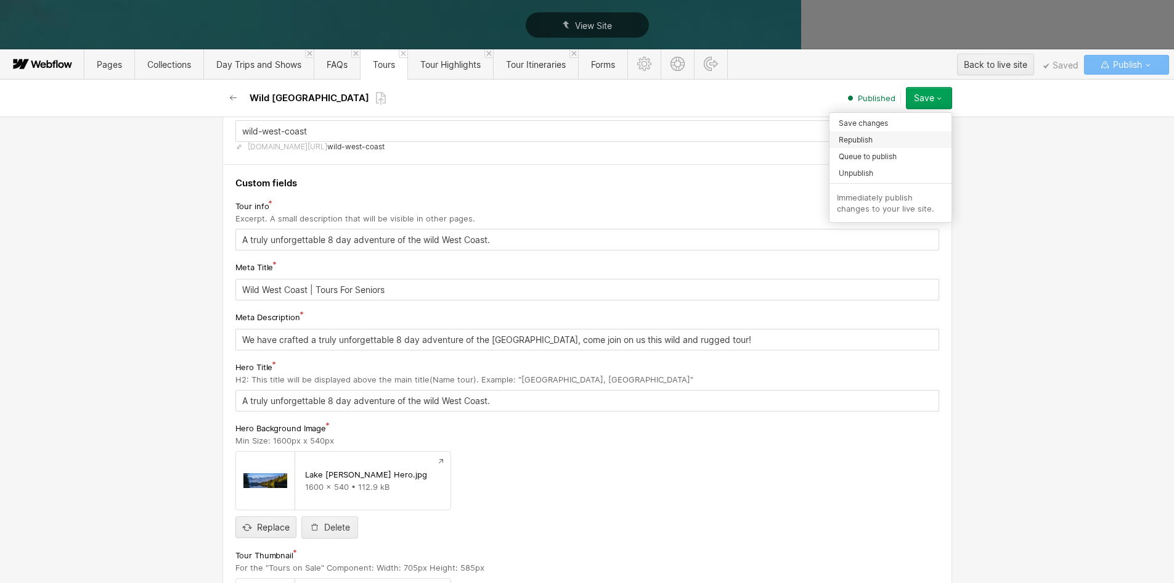
click at [884, 137] on div "Republish" at bounding box center [891, 139] width 122 height 17
